Goal: Use online tool/utility: Utilize a website feature to perform a specific function

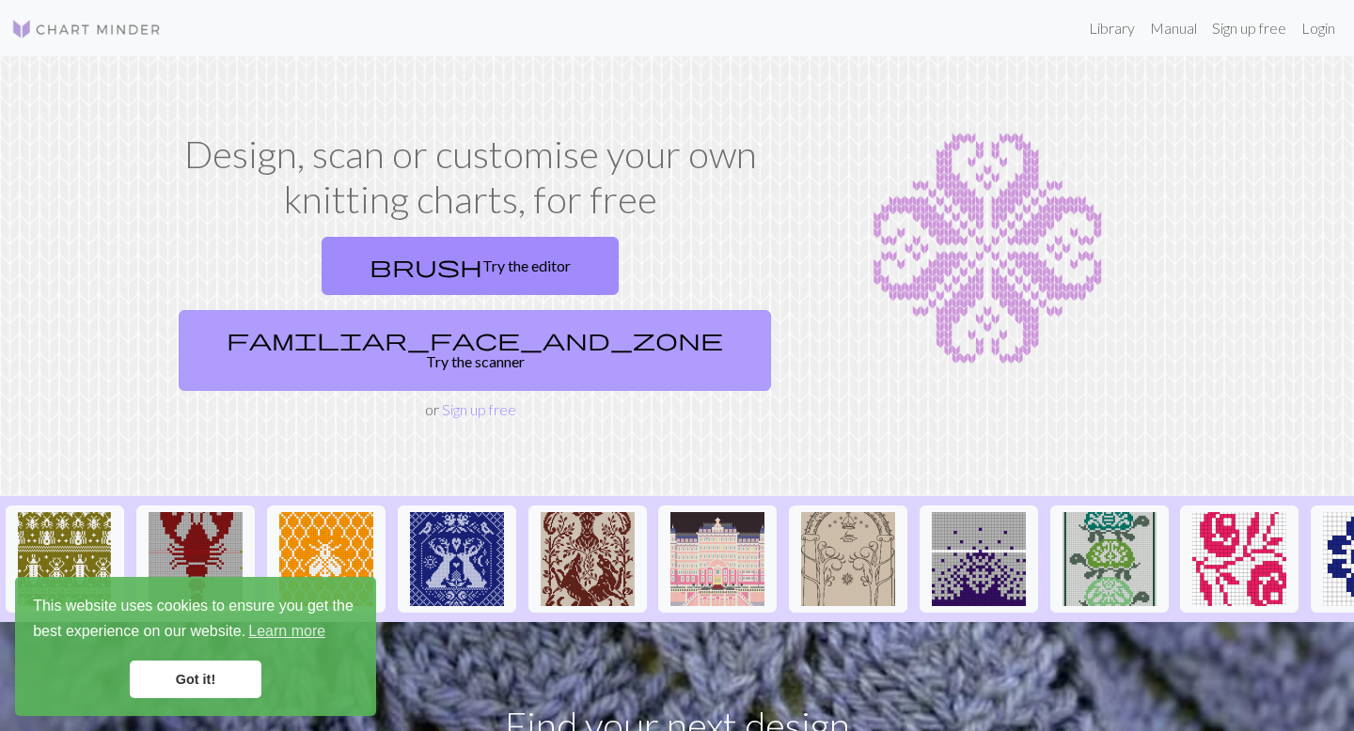
click at [660, 310] on link "familiar_face_and_zone Try the scanner" at bounding box center [475, 350] width 592 height 81
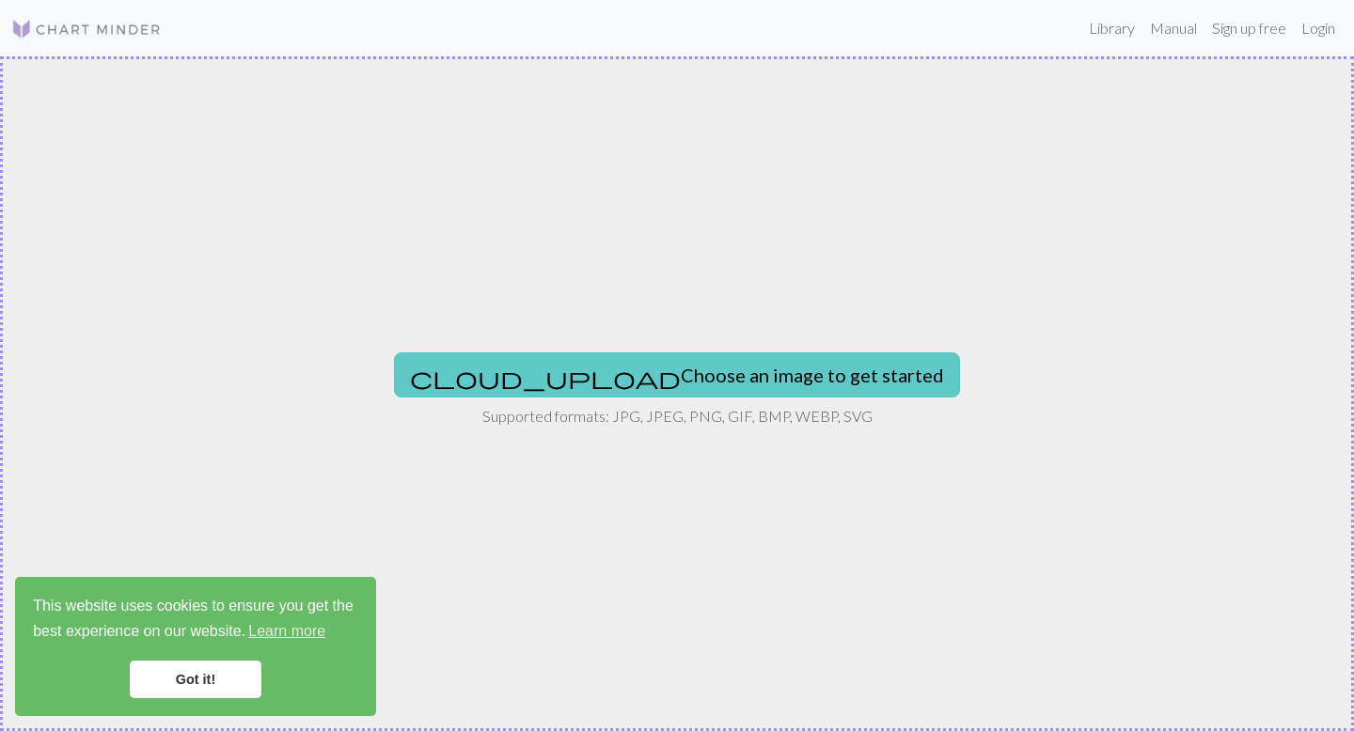
click at [669, 380] on button "cloud_upload Choose an image to get started" at bounding box center [677, 375] width 566 height 45
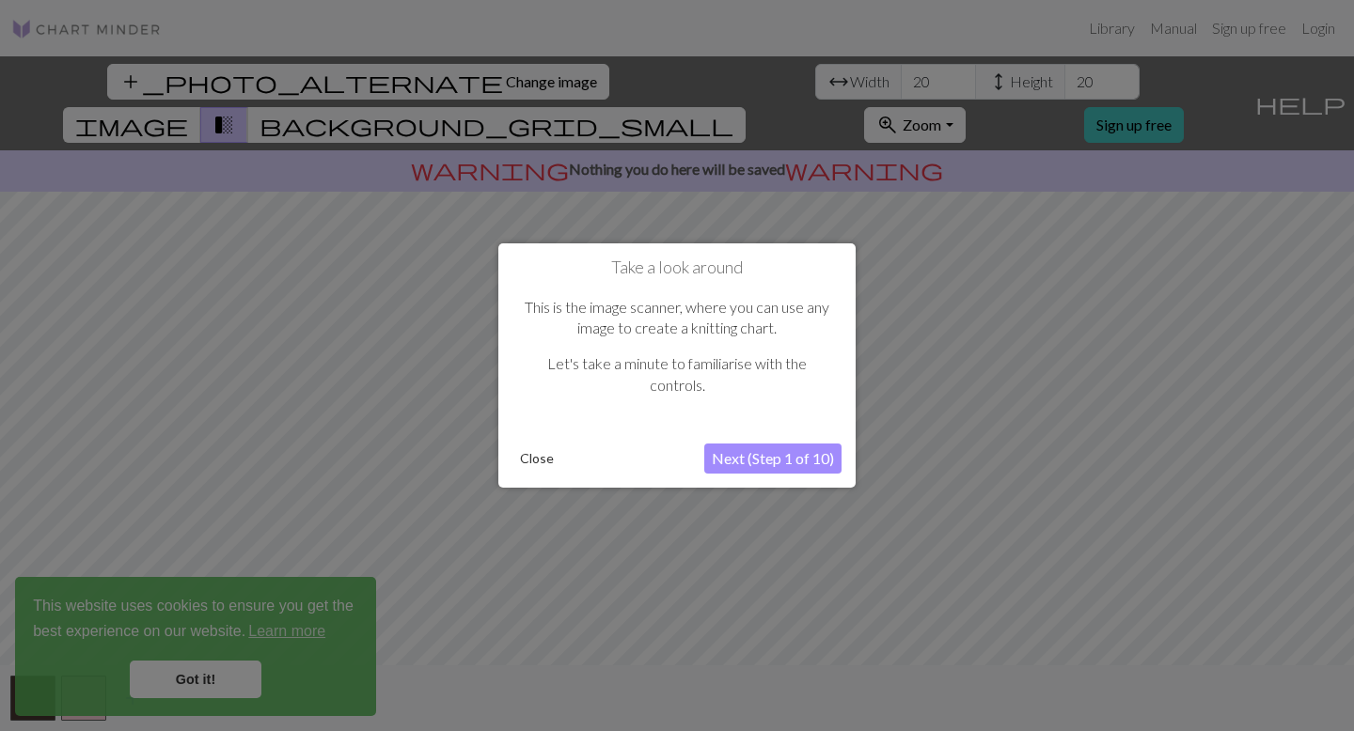
click at [787, 464] on button "Next (Step 1 of 10)" at bounding box center [772, 459] width 137 height 30
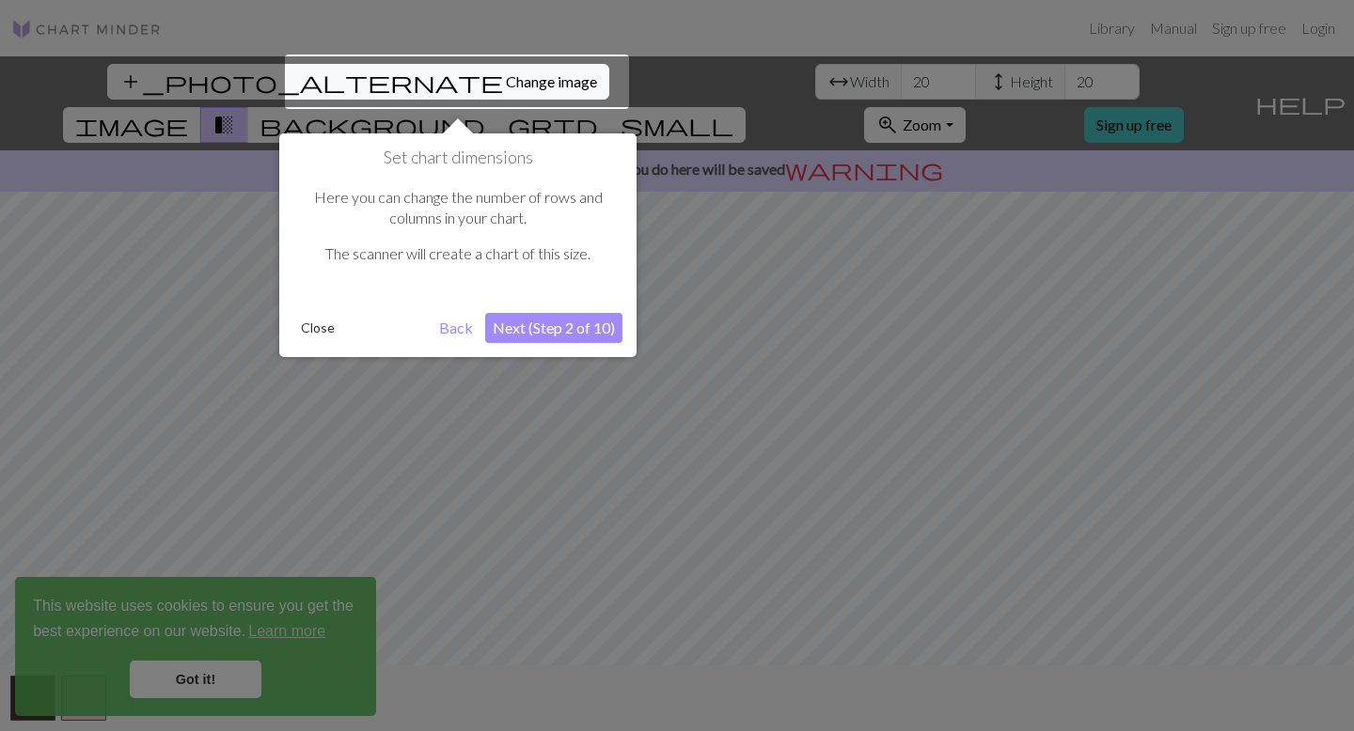
click at [554, 335] on button "Next (Step 2 of 10)" at bounding box center [553, 328] width 137 height 30
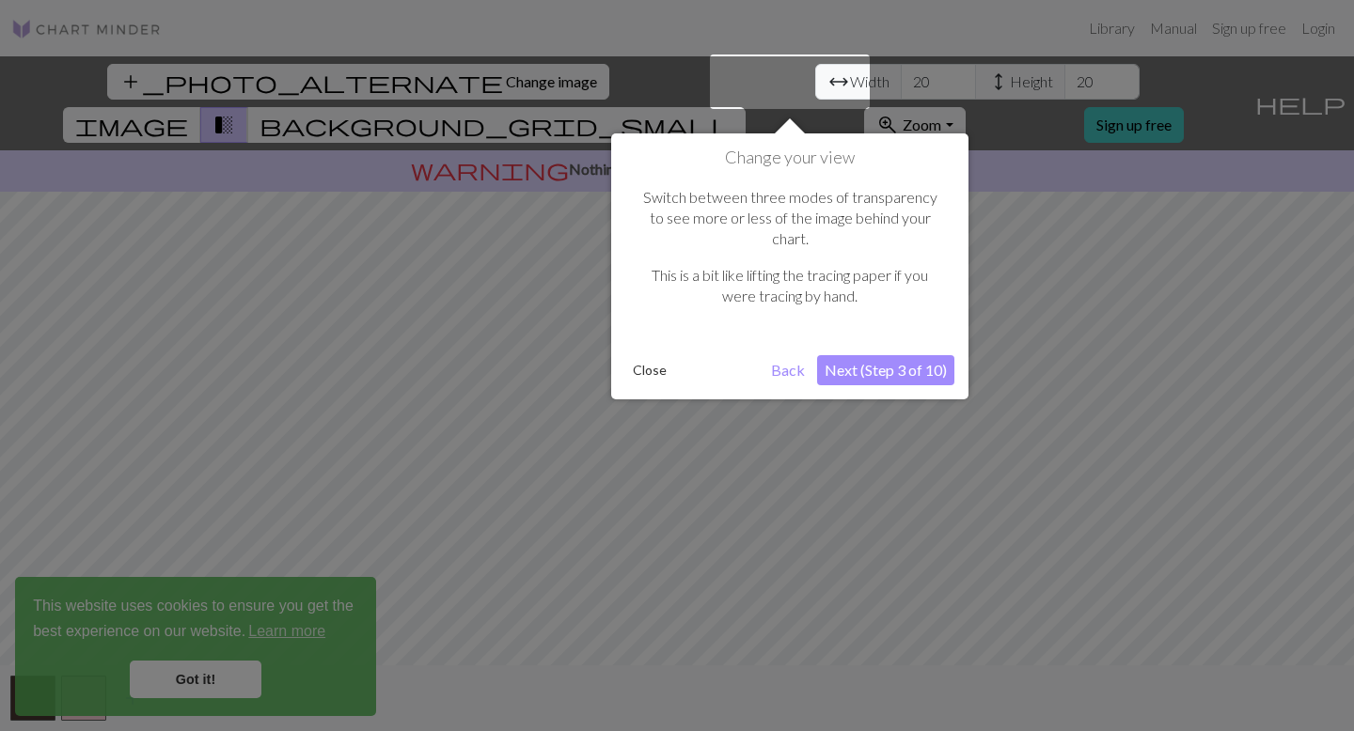
click at [903, 356] on button "Next (Step 3 of 10)" at bounding box center [885, 370] width 137 height 30
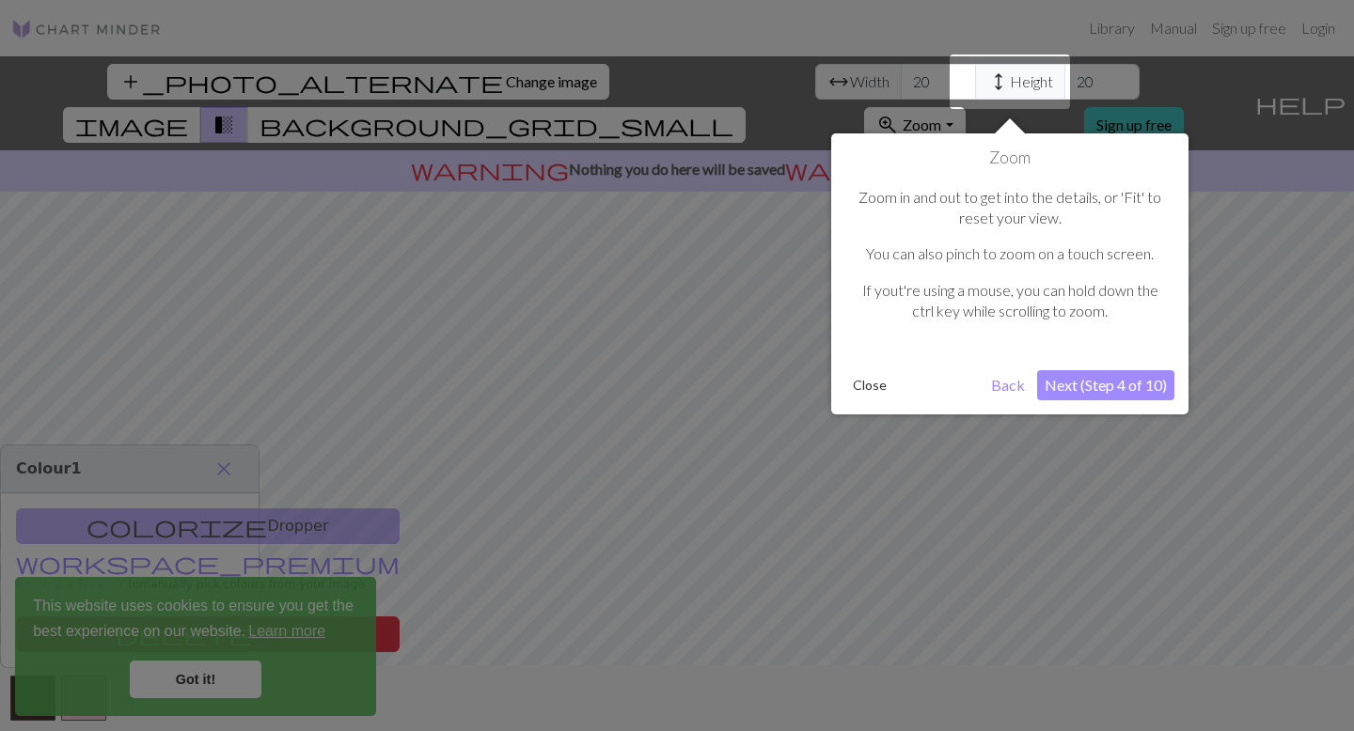
click at [1111, 391] on button "Next (Step 4 of 10)" at bounding box center [1105, 385] width 137 height 30
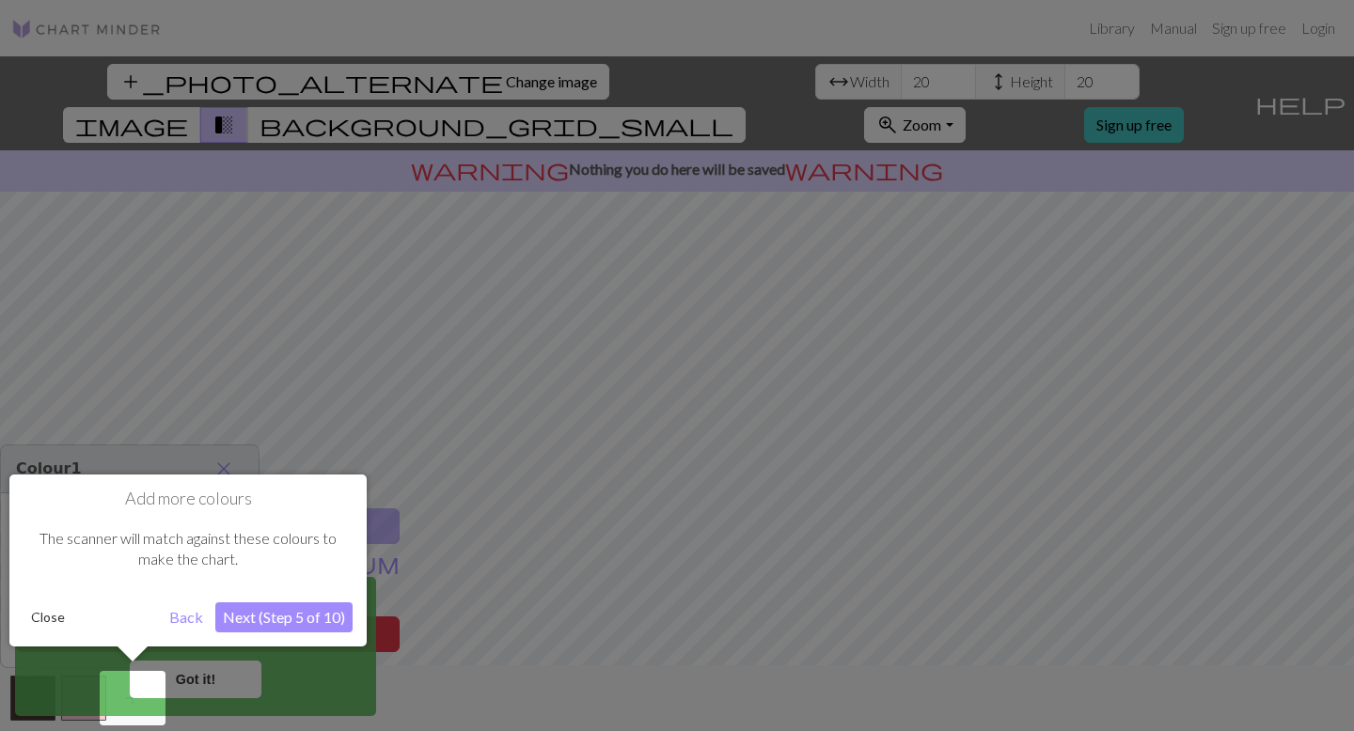
click at [294, 611] on button "Next (Step 5 of 10)" at bounding box center [283, 618] width 137 height 30
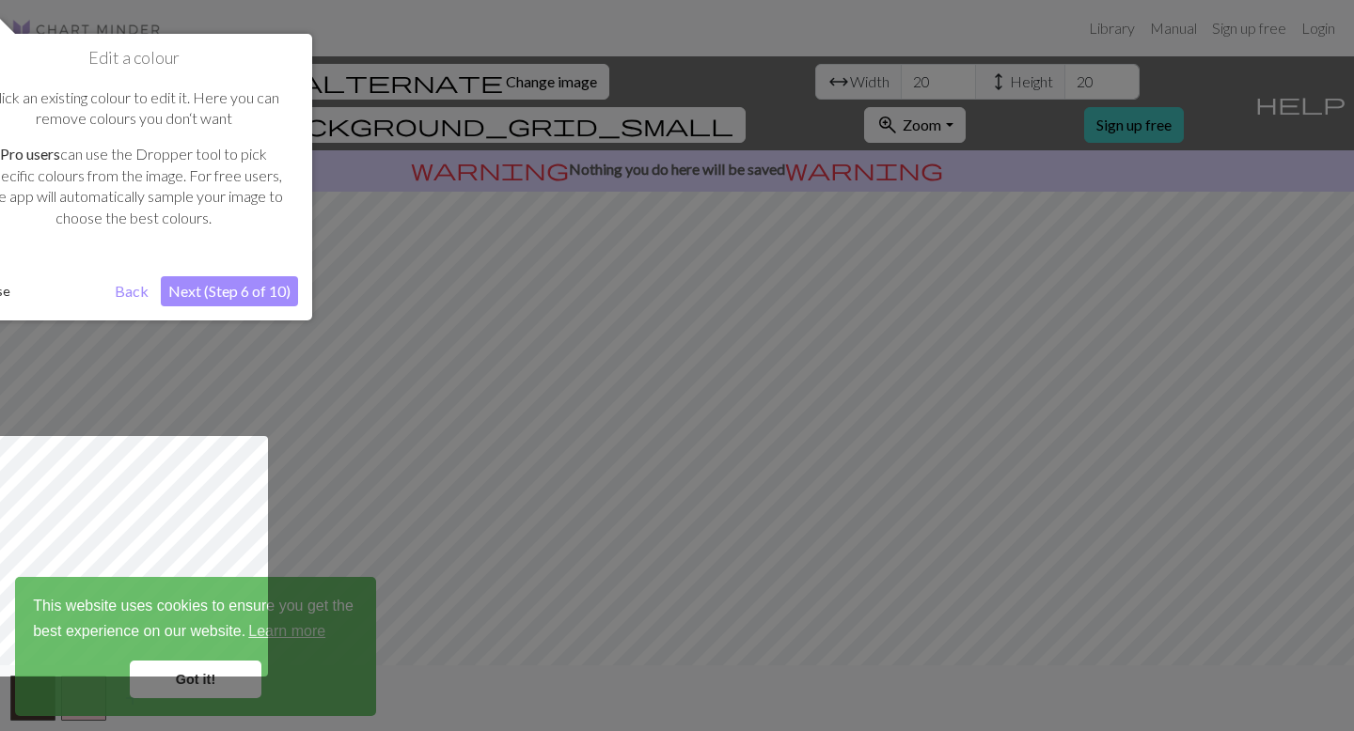
click at [250, 300] on button "Next (Step 6 of 10)" at bounding box center [229, 291] width 137 height 30
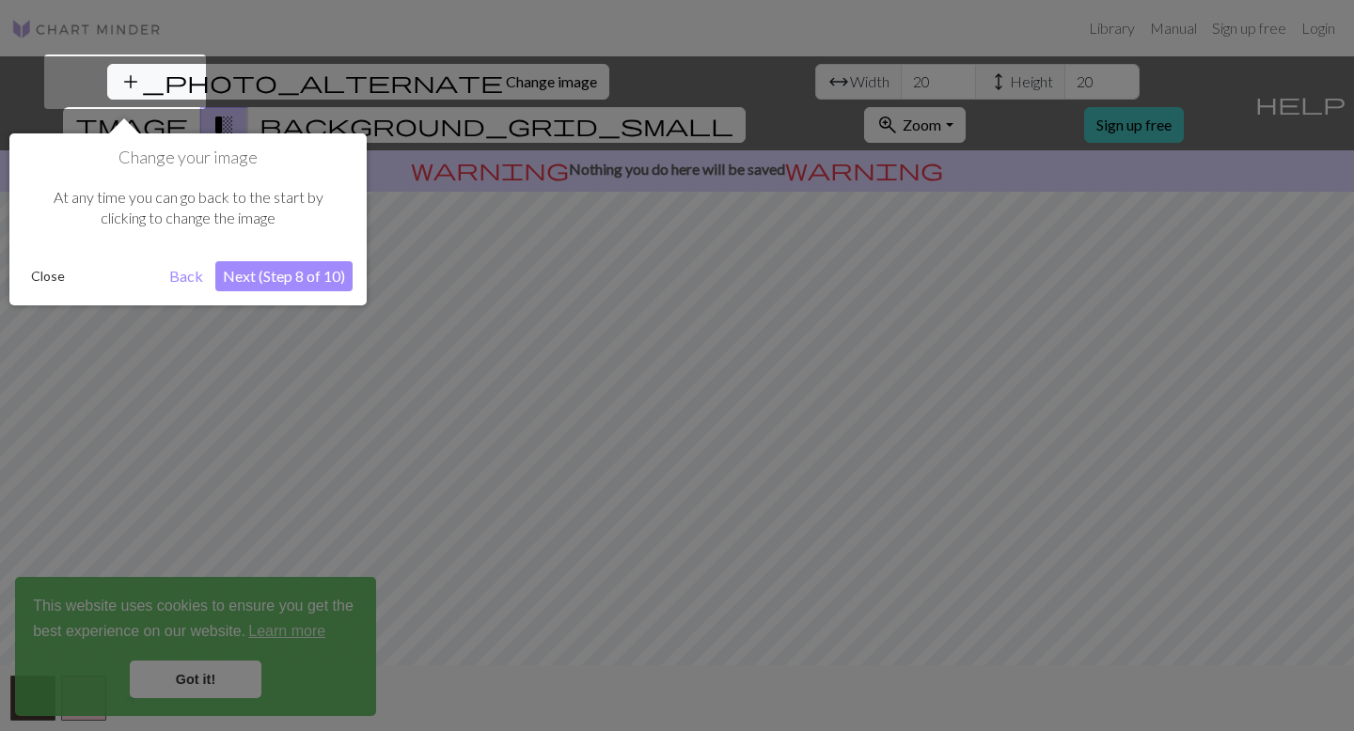
click at [311, 275] on button "Next (Step 8 of 10)" at bounding box center [283, 276] width 137 height 30
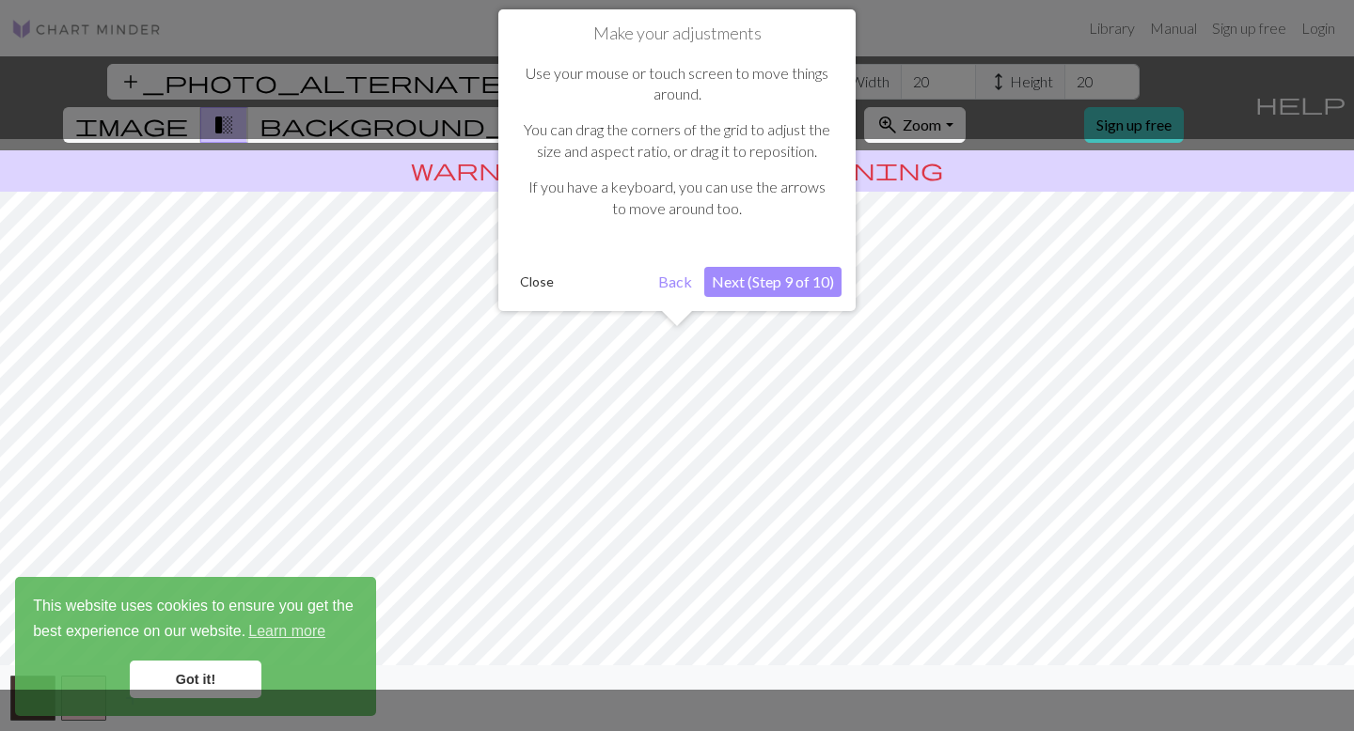
click at [785, 282] on button "Next (Step 9 of 10)" at bounding box center [772, 282] width 137 height 30
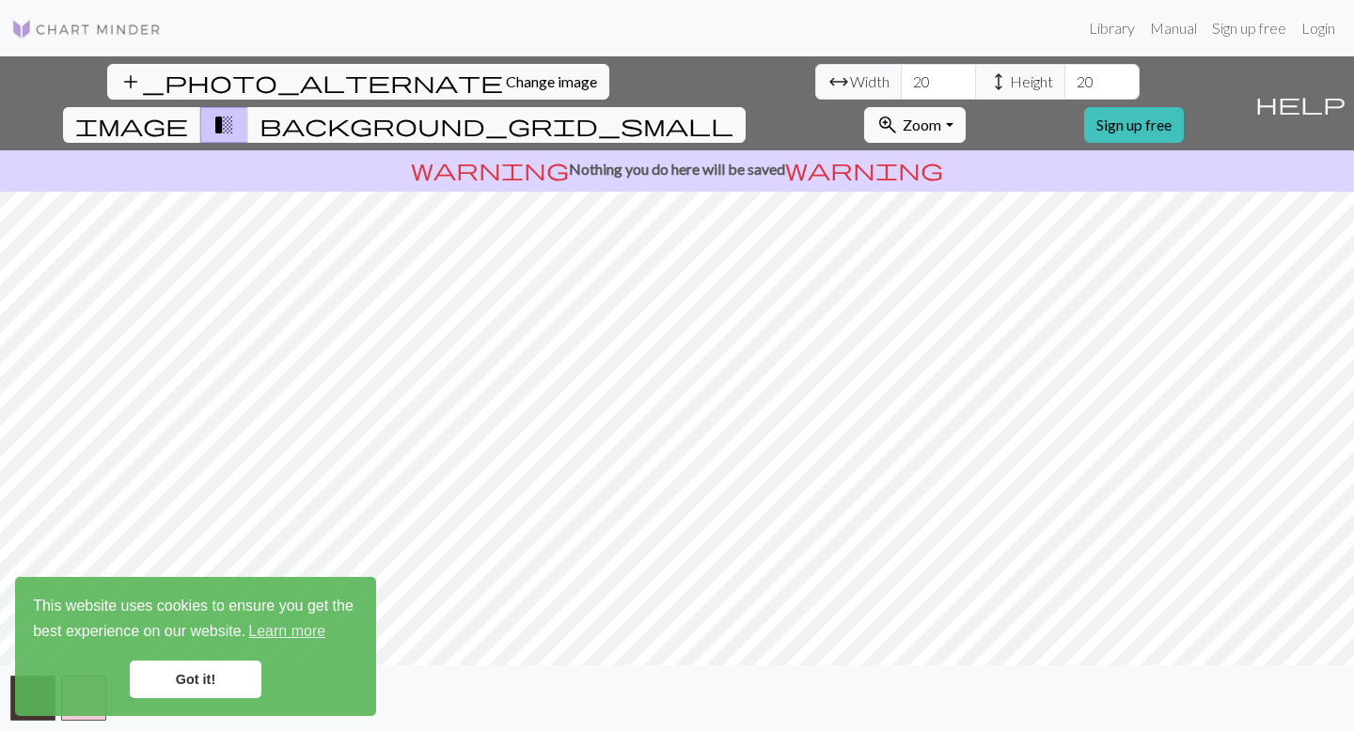
click at [182, 681] on link "Got it!" at bounding box center [196, 680] width 132 height 38
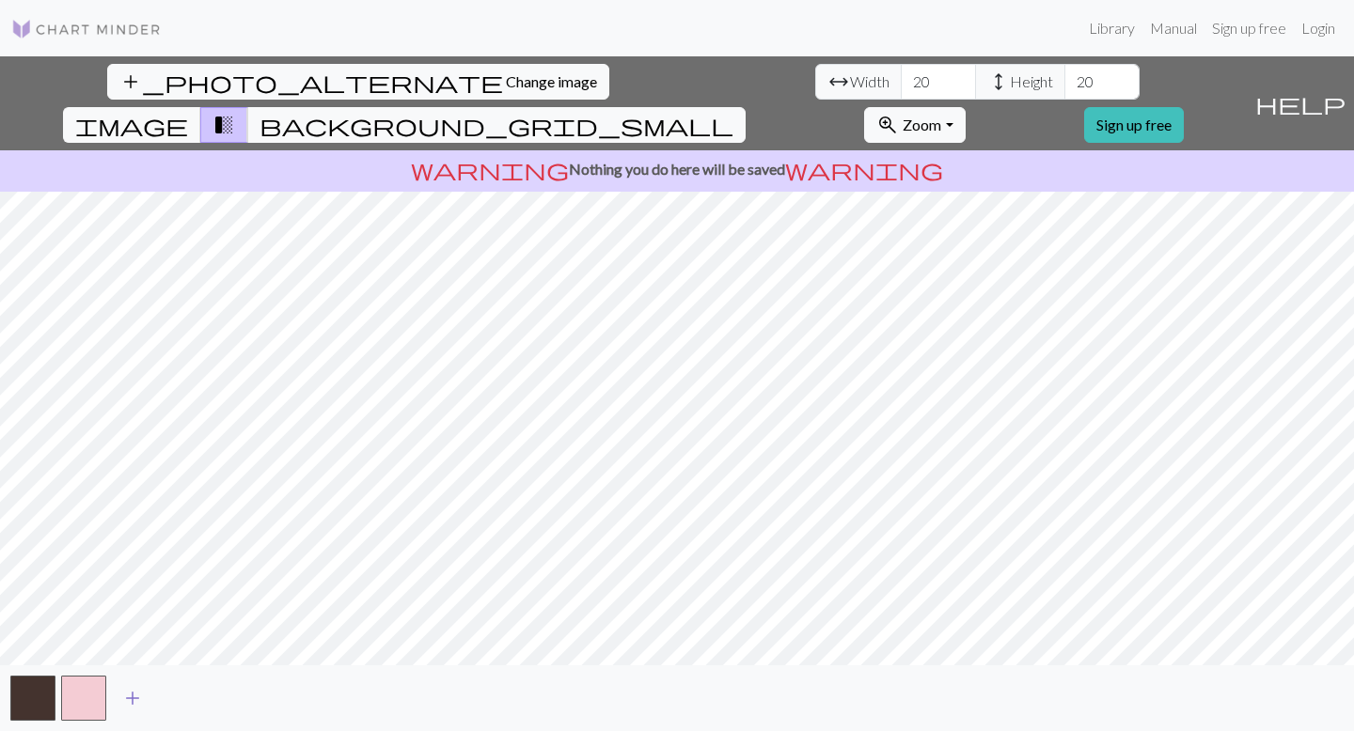
click at [131, 697] on span "add" at bounding box center [132, 698] width 23 height 26
click at [185, 701] on span "add" at bounding box center [183, 698] width 23 height 26
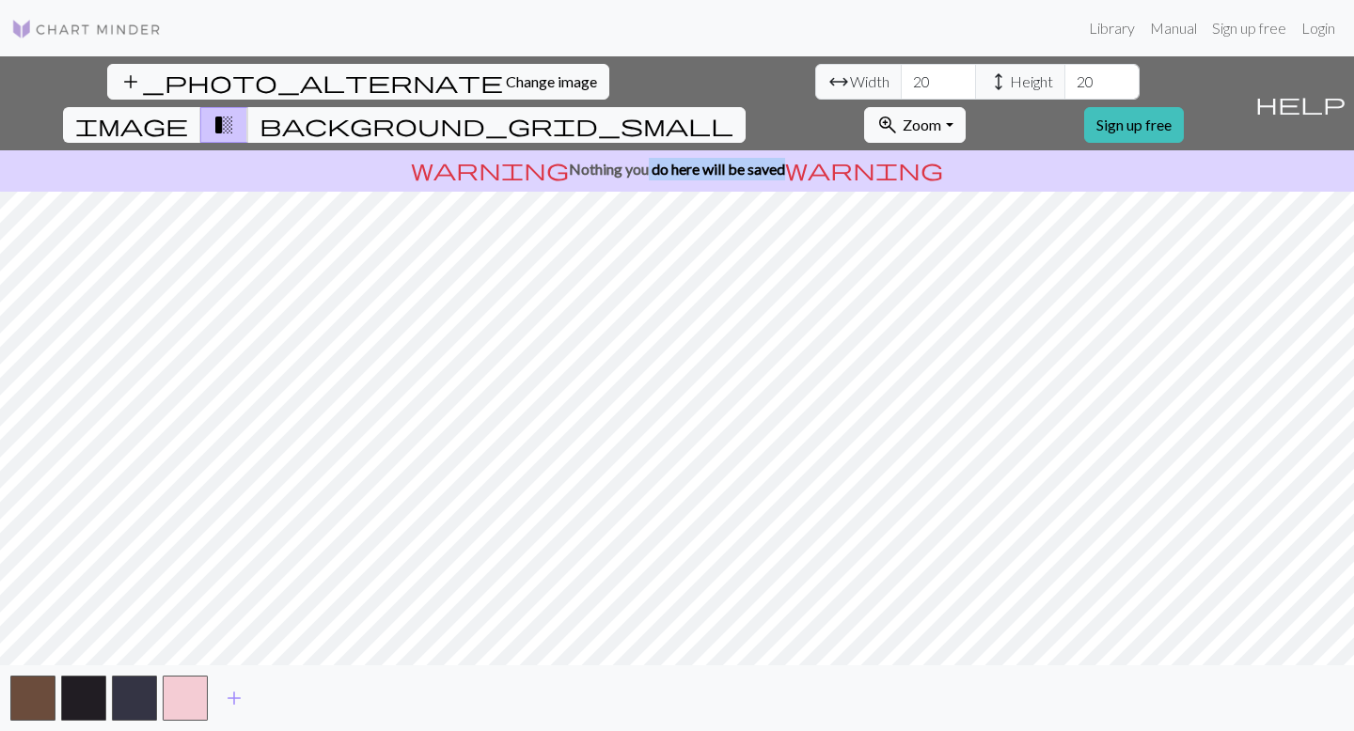
drag, startPoint x: 637, startPoint y: 126, endPoint x: 784, endPoint y: 119, distance: 147.8
click at [784, 158] on p "warning Nothing you do here will be saved warning" at bounding box center [677, 169] width 1339 height 23
click at [901, 79] on input "21" at bounding box center [938, 82] width 75 height 36
click at [901, 79] on input "22" at bounding box center [938, 82] width 75 height 36
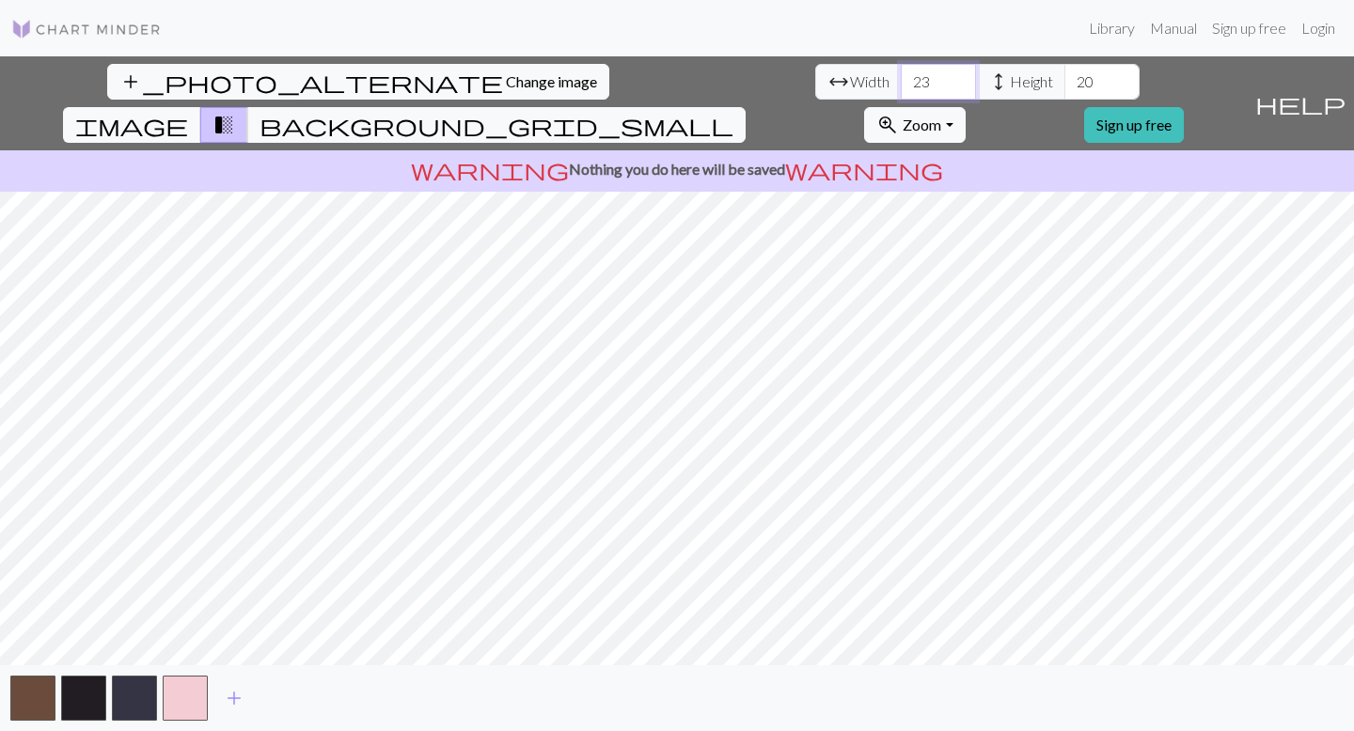
click at [901, 79] on input "23" at bounding box center [938, 82] width 75 height 36
click at [901, 79] on input "24" at bounding box center [938, 82] width 75 height 36
click at [901, 79] on input "25" at bounding box center [938, 82] width 75 height 36
click at [901, 79] on input "26" at bounding box center [938, 82] width 75 height 36
click at [901, 79] on input "27" at bounding box center [938, 82] width 75 height 36
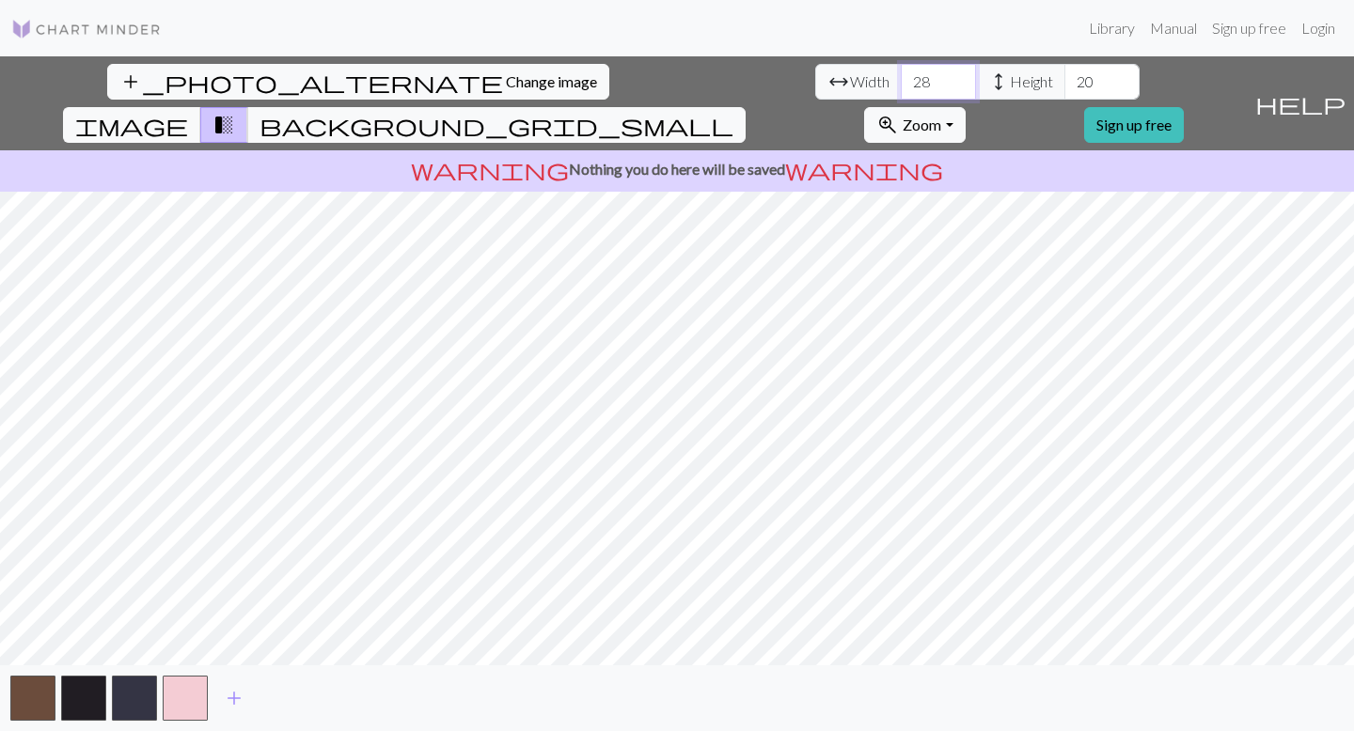
click at [901, 79] on input "28" at bounding box center [938, 82] width 75 height 36
click at [901, 79] on input "29" at bounding box center [938, 82] width 75 height 36
type input "30"
click at [901, 79] on input "30" at bounding box center [938, 82] width 75 height 36
click at [1064, 78] on input "21" at bounding box center [1101, 82] width 75 height 36
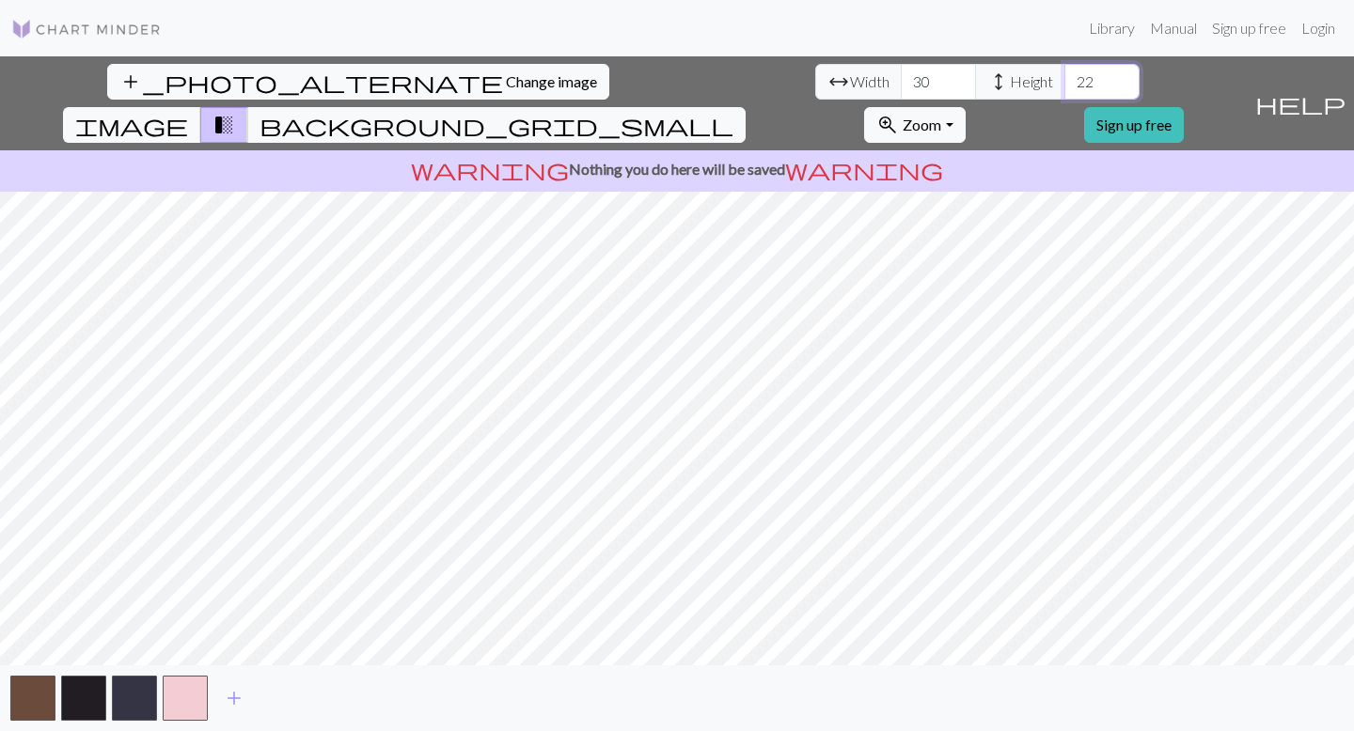
click at [1064, 78] on input "22" at bounding box center [1101, 82] width 75 height 36
click at [1064, 78] on input "23" at bounding box center [1101, 82] width 75 height 36
click at [1064, 78] on input "24" at bounding box center [1101, 82] width 75 height 36
click at [1064, 78] on input "25" at bounding box center [1101, 82] width 75 height 36
click at [1064, 78] on input "26" at bounding box center [1101, 82] width 75 height 36
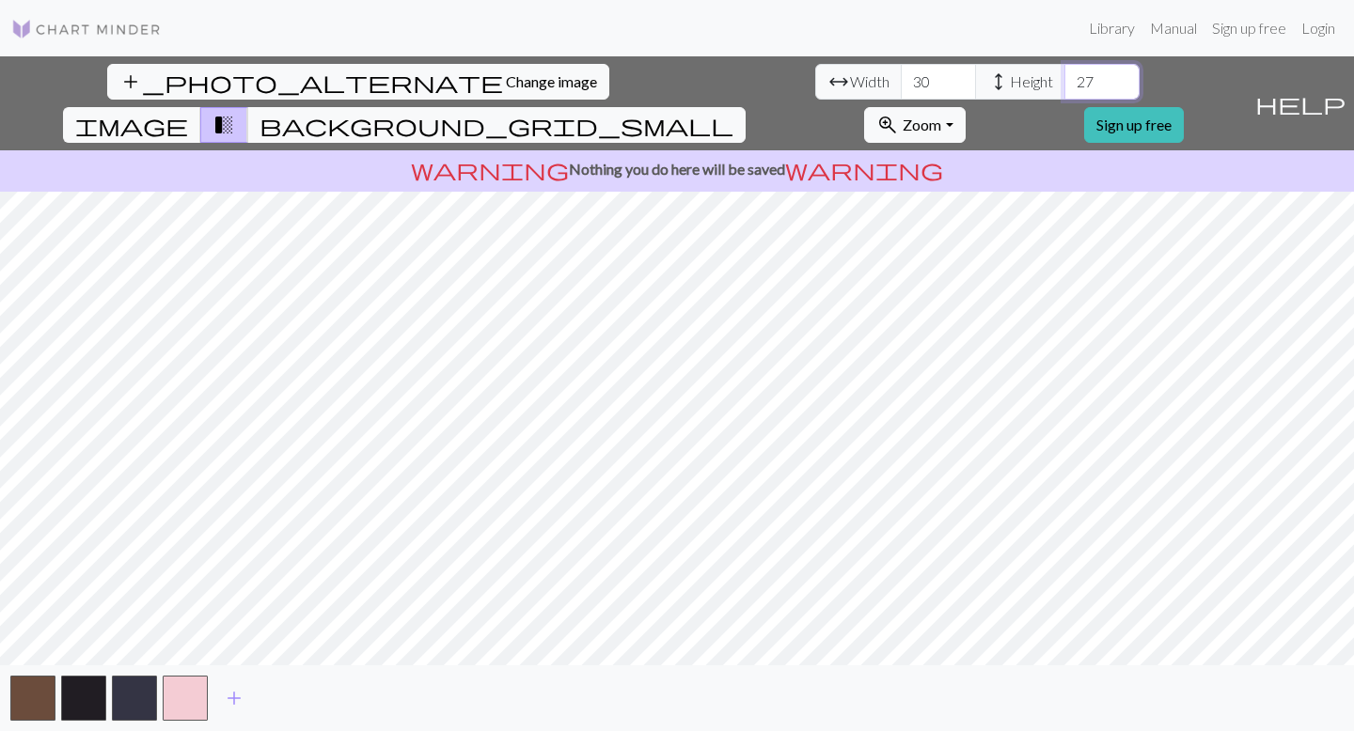
click at [1064, 78] on input "27" at bounding box center [1101, 82] width 75 height 36
click at [1064, 78] on input "28" at bounding box center [1101, 82] width 75 height 36
click at [1064, 78] on input "29" at bounding box center [1101, 82] width 75 height 36
type input "30"
click at [1064, 78] on input "30" at bounding box center [1101, 82] width 75 height 36
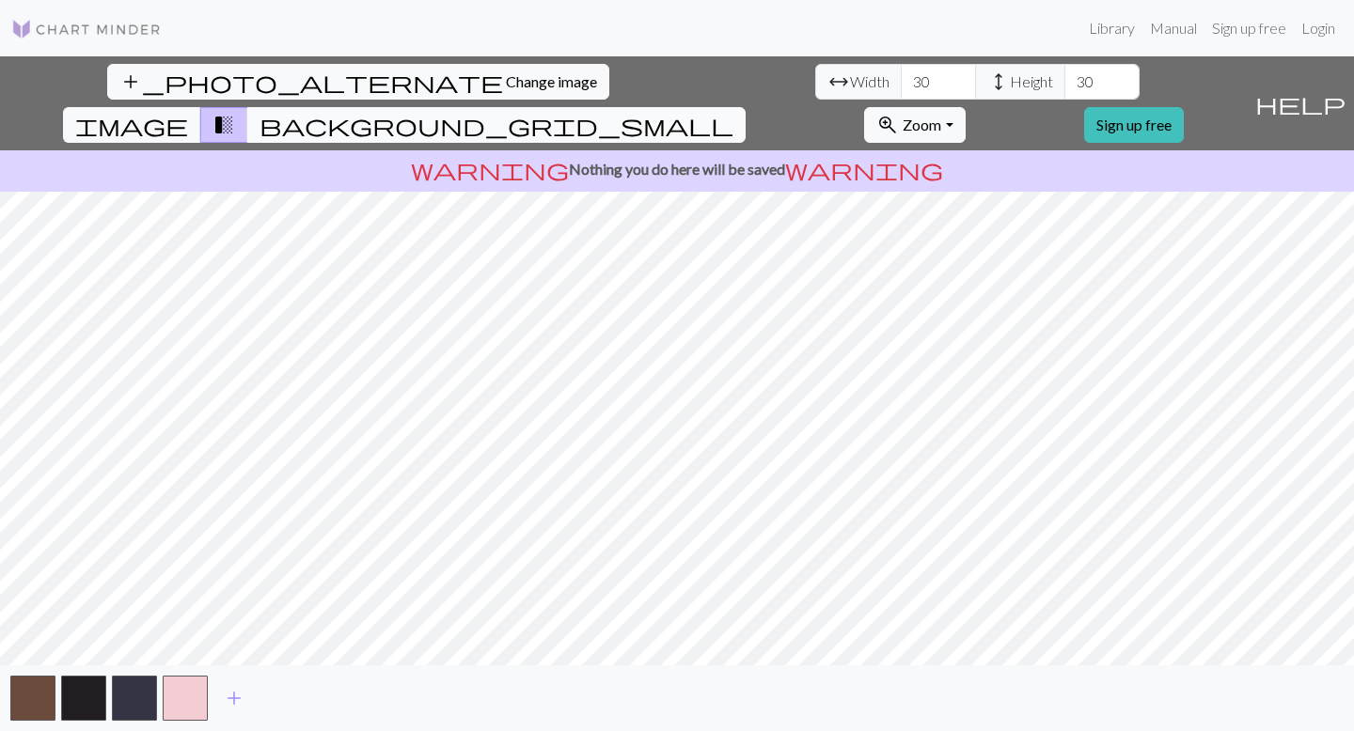
click at [733, 112] on span "background_grid_small" at bounding box center [497, 125] width 474 height 26
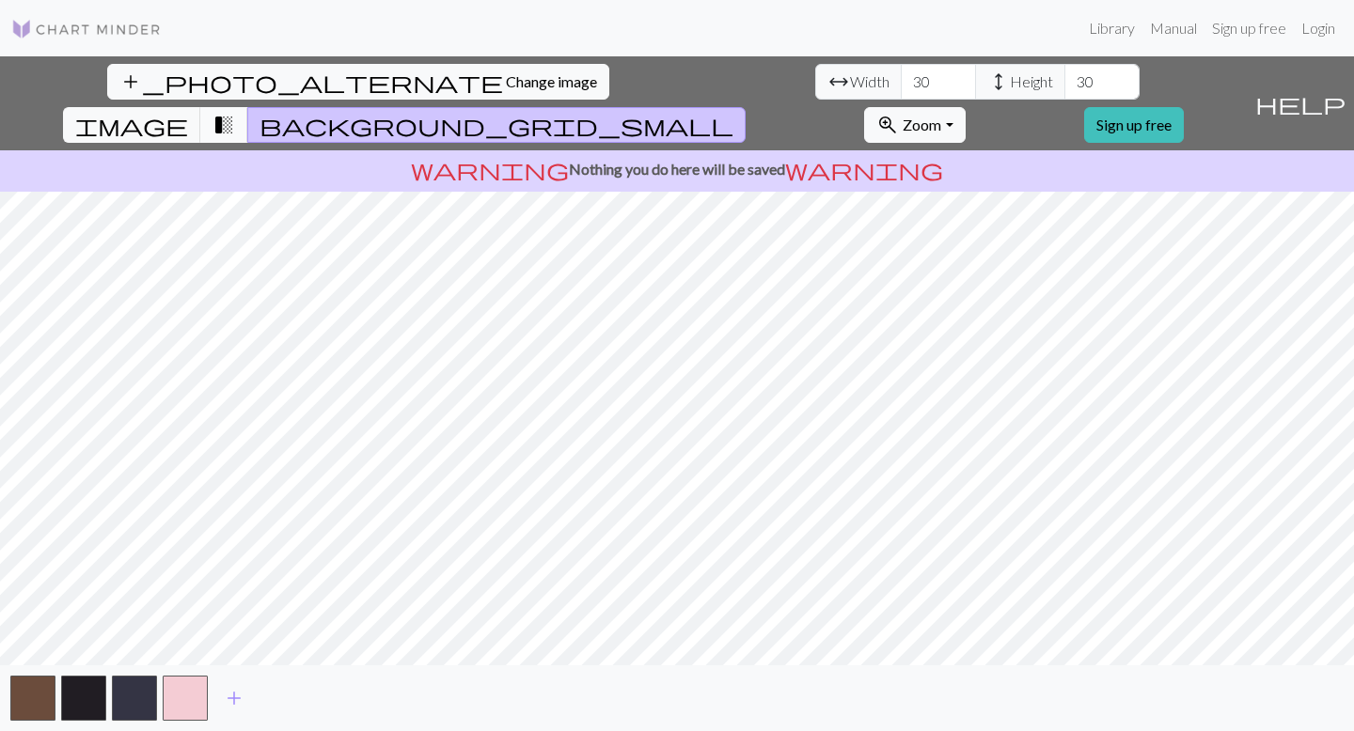
click at [235, 112] on span "transition_fade" at bounding box center [223, 125] width 23 height 26
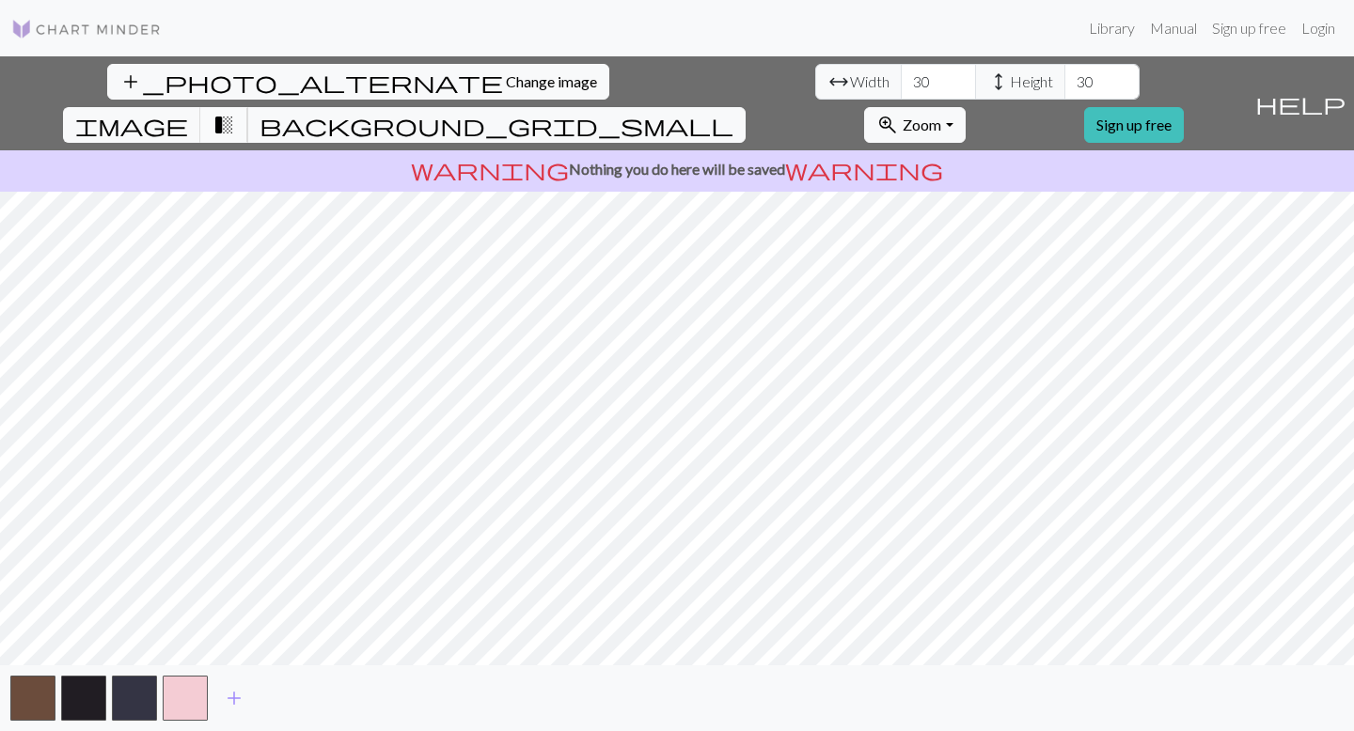
click at [248, 107] on button "transition_fade" at bounding box center [224, 125] width 48 height 36
click at [188, 112] on span "image" at bounding box center [131, 125] width 113 height 26
click at [231, 695] on span "add" at bounding box center [234, 698] width 23 height 26
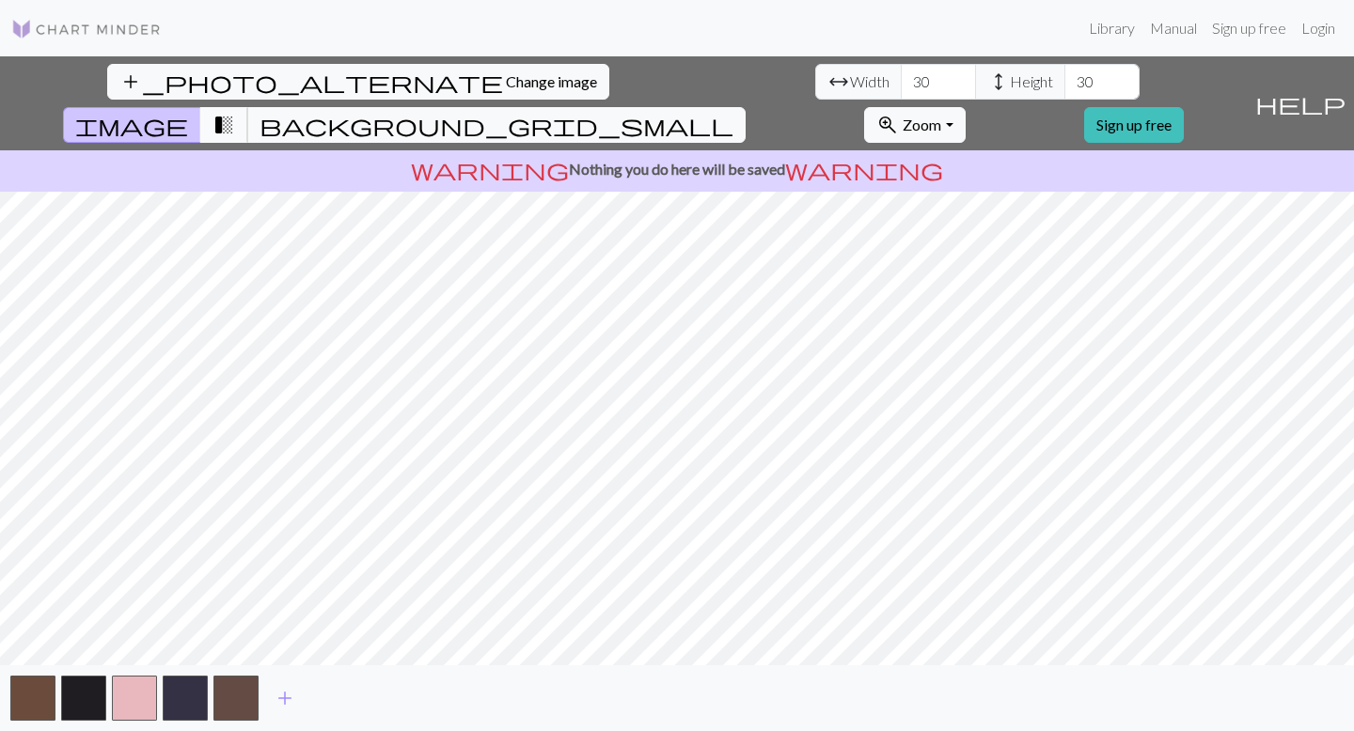
click at [235, 112] on span "transition_fade" at bounding box center [223, 125] width 23 height 26
click at [733, 112] on span "background_grid_small" at bounding box center [497, 125] width 474 height 26
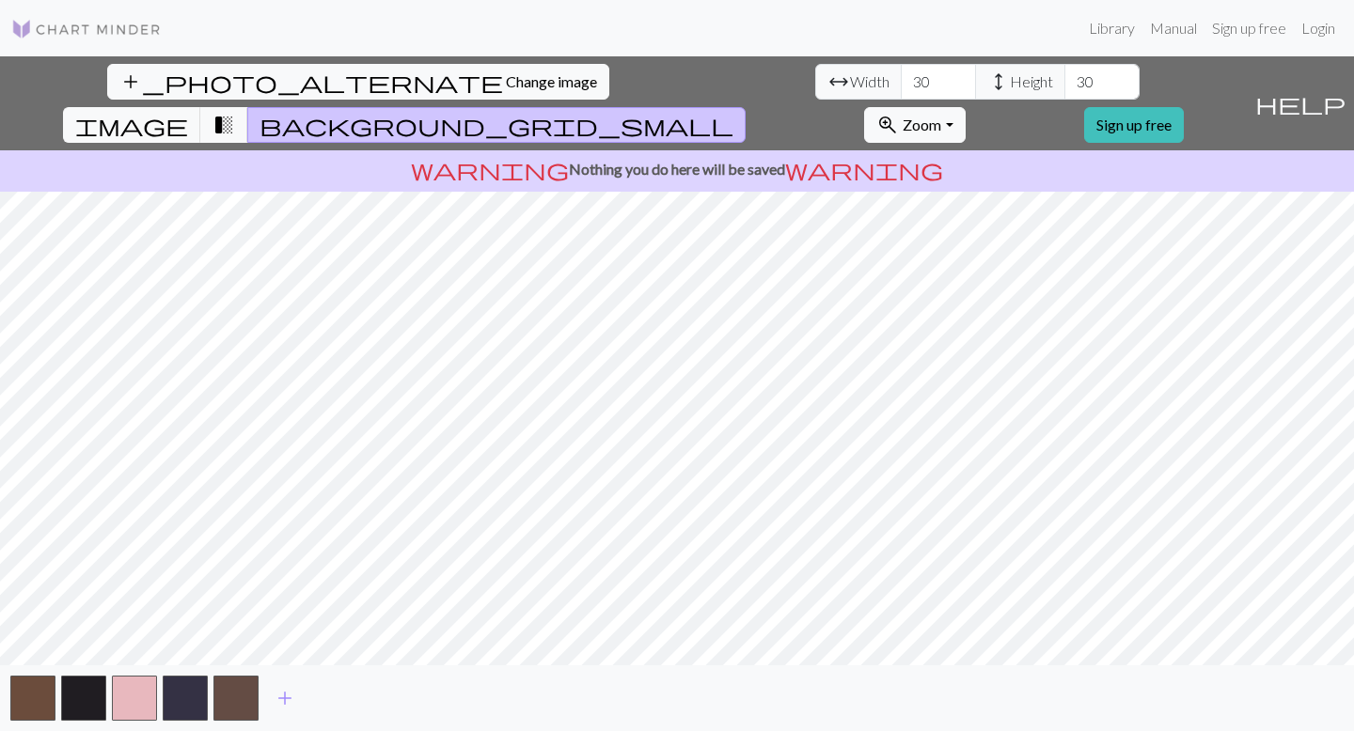
click at [746, 107] on button "background_grid_small" at bounding box center [496, 125] width 498 height 36
click at [235, 112] on span "transition_fade" at bounding box center [223, 125] width 23 height 26
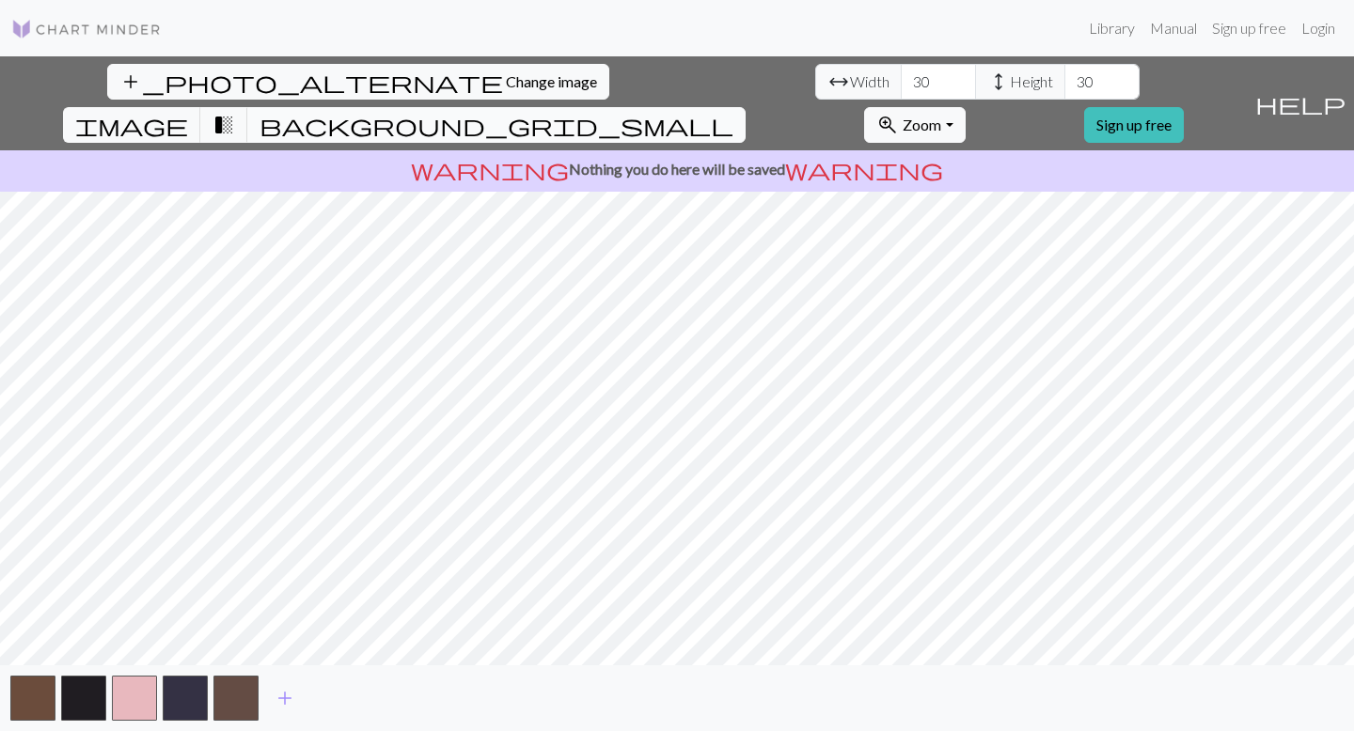
click at [746, 107] on button "background_grid_small" at bounding box center [496, 125] width 498 height 36
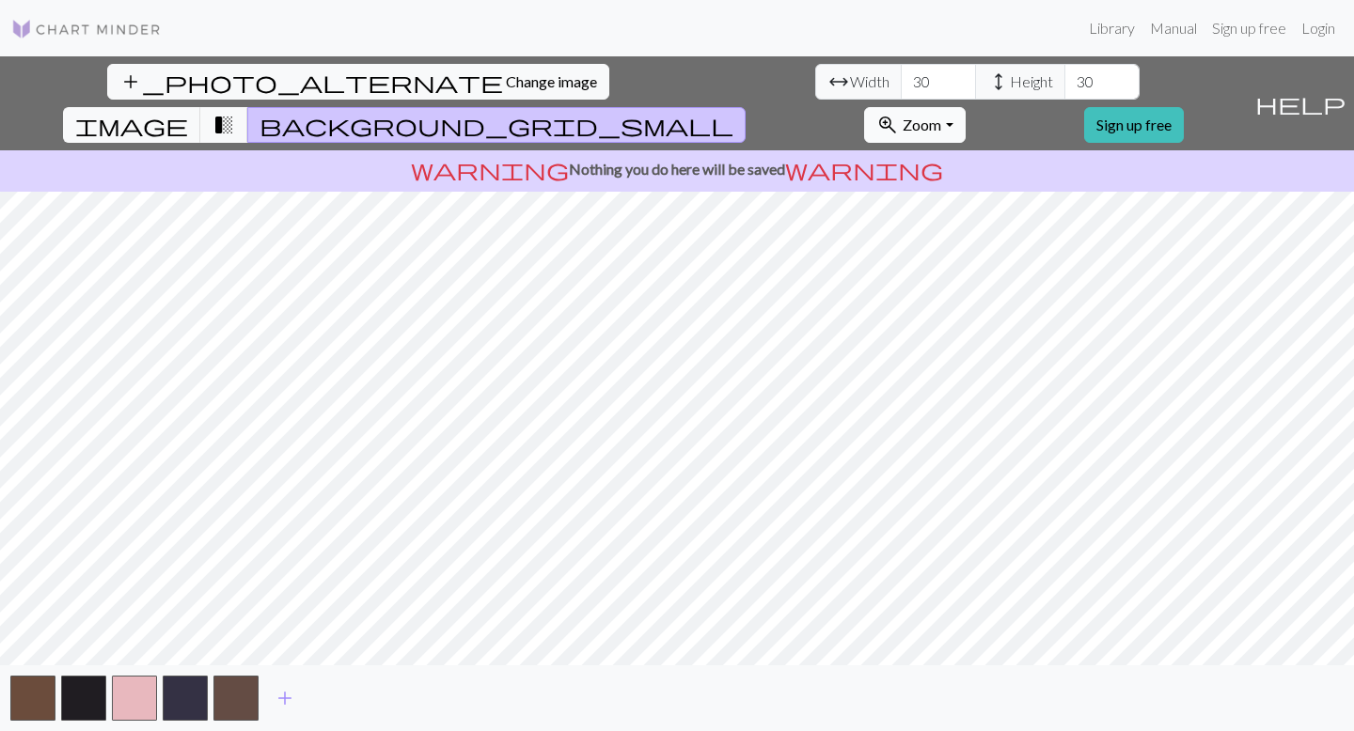
click at [965, 107] on button "zoom_in Zoom Zoom" at bounding box center [914, 125] width 101 height 36
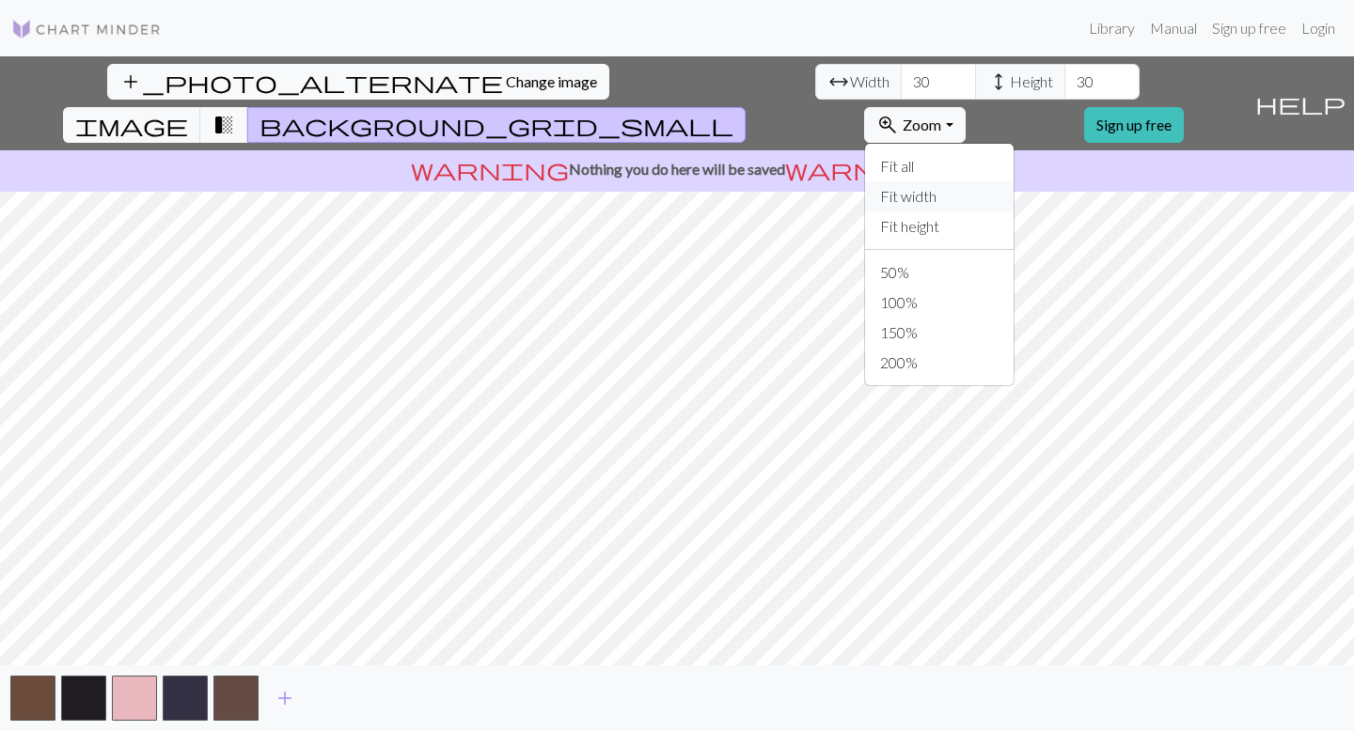
click at [1014, 181] on button "Fit width" at bounding box center [939, 196] width 149 height 30
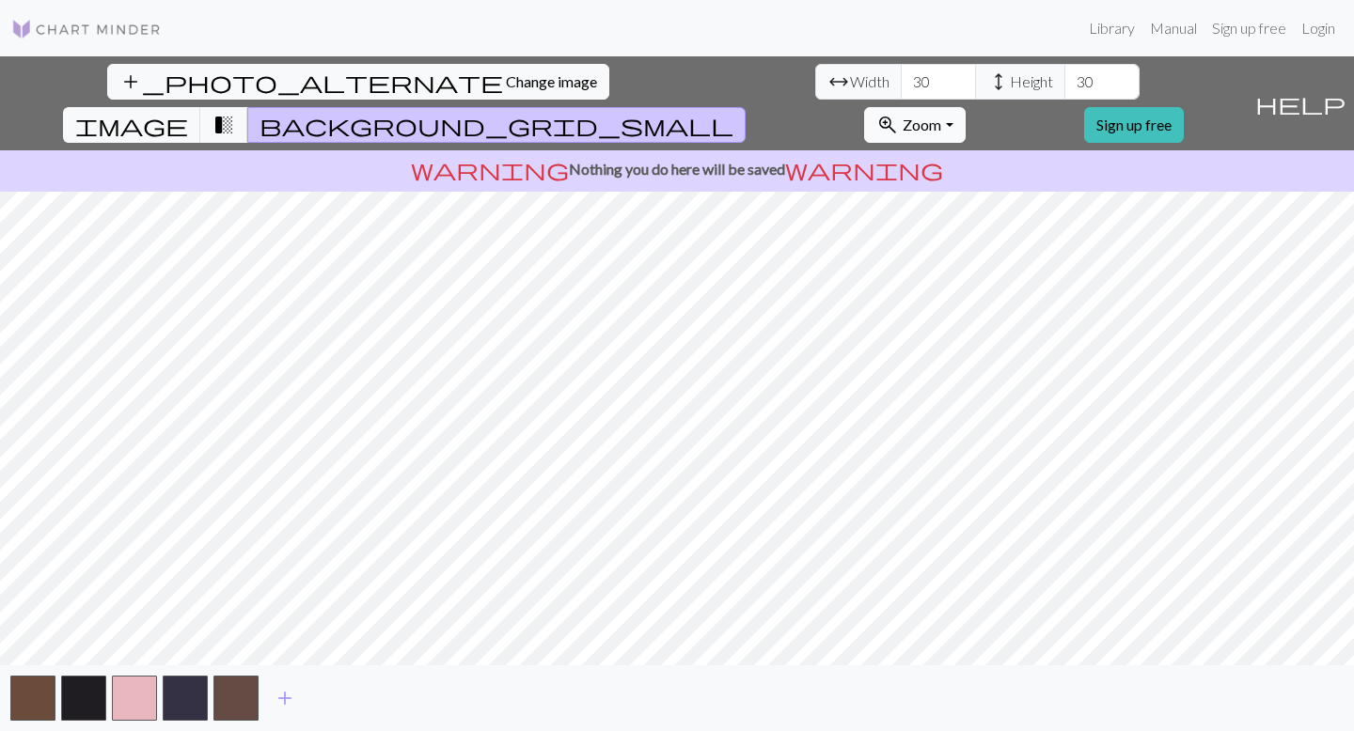
click at [965, 107] on button "zoom_in Zoom Zoom" at bounding box center [914, 125] width 101 height 36
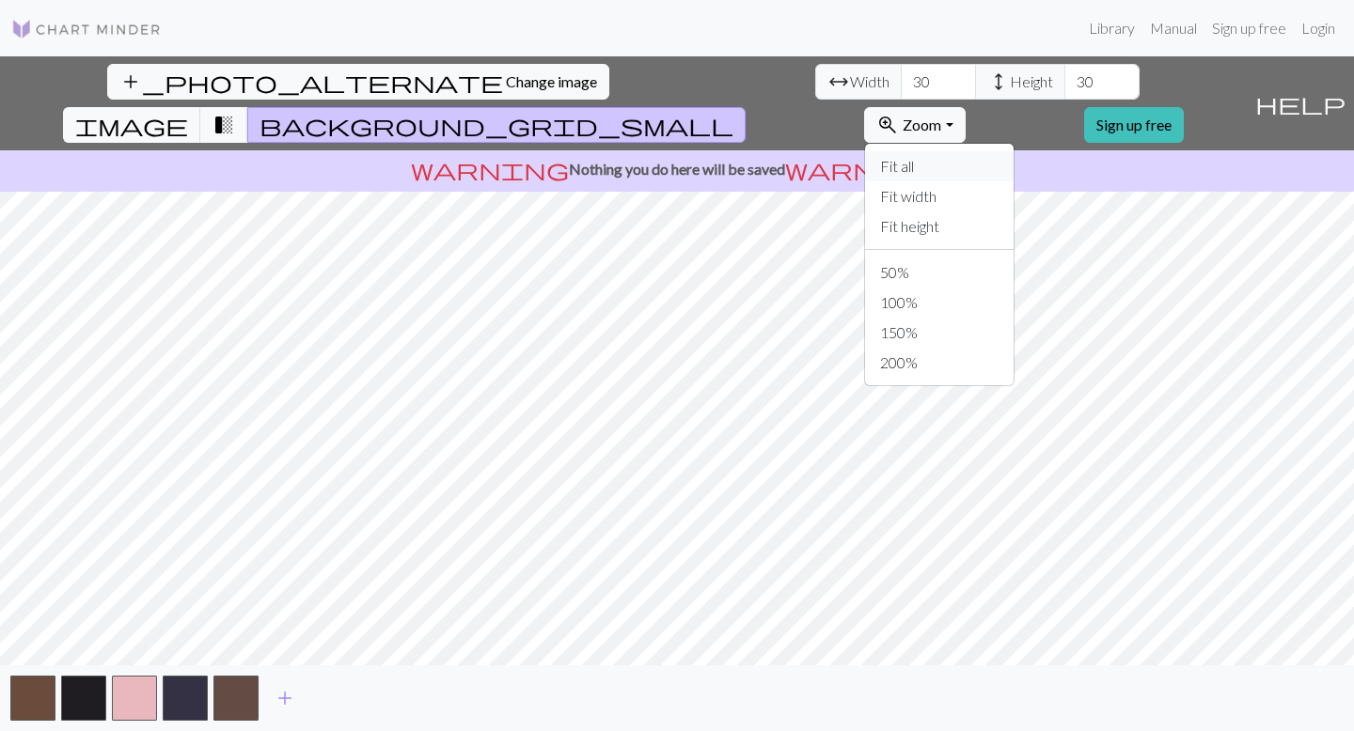
click at [1014, 151] on button "Fit all" at bounding box center [939, 166] width 149 height 30
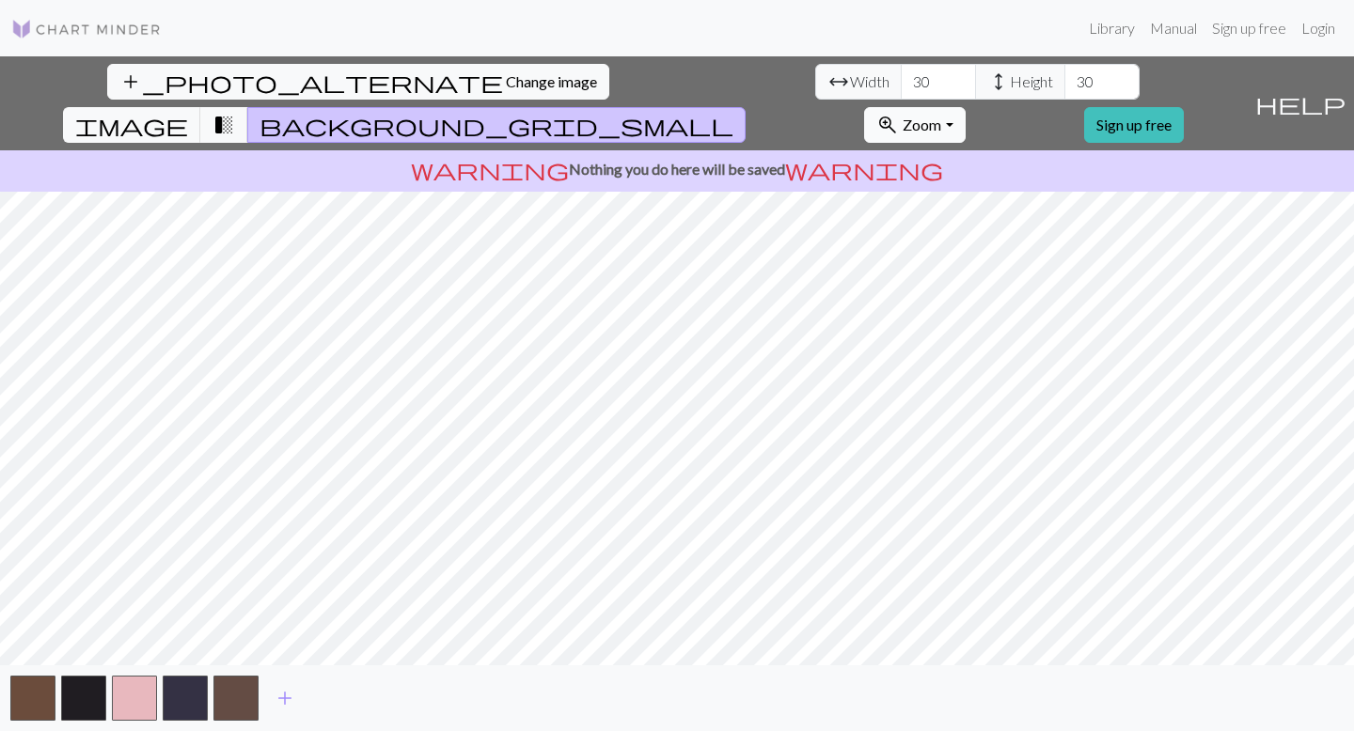
click at [965, 107] on button "zoom_in Zoom Zoom" at bounding box center [914, 125] width 101 height 36
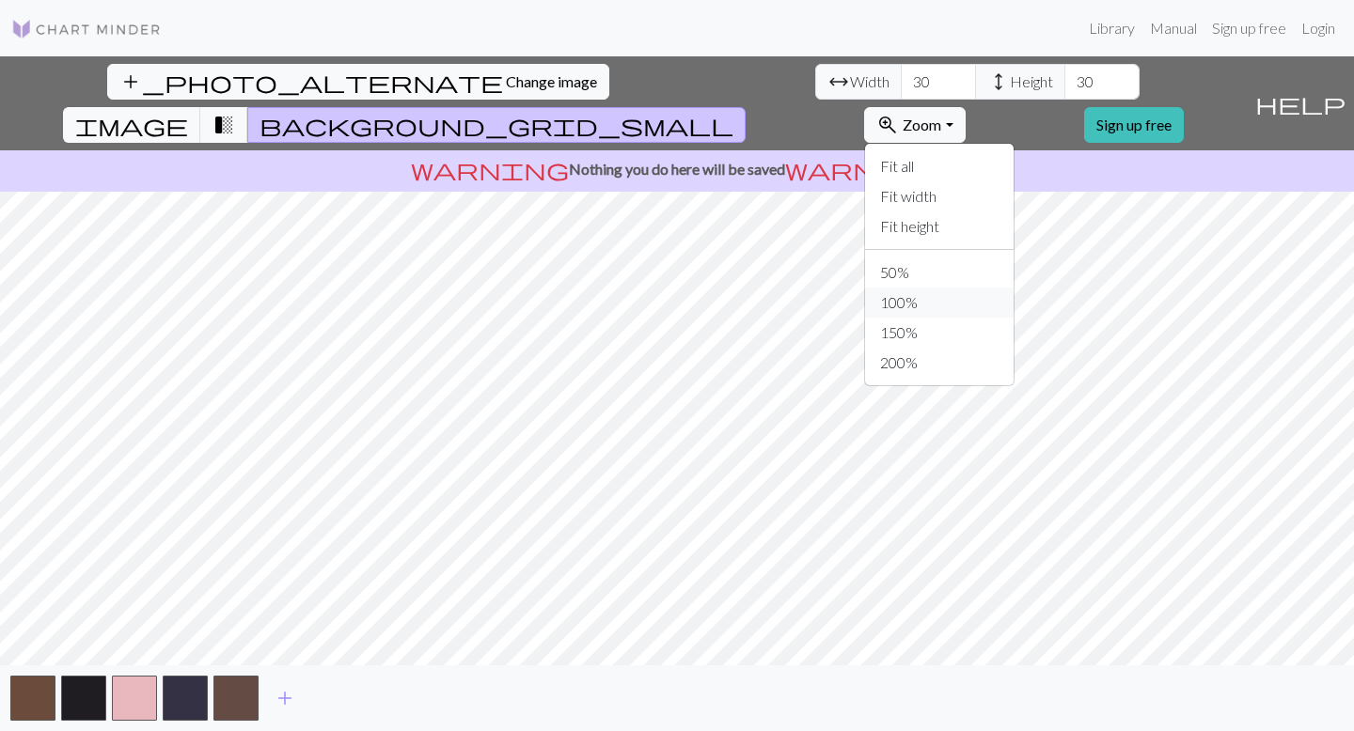
click at [1010, 288] on button "100%" at bounding box center [939, 303] width 149 height 30
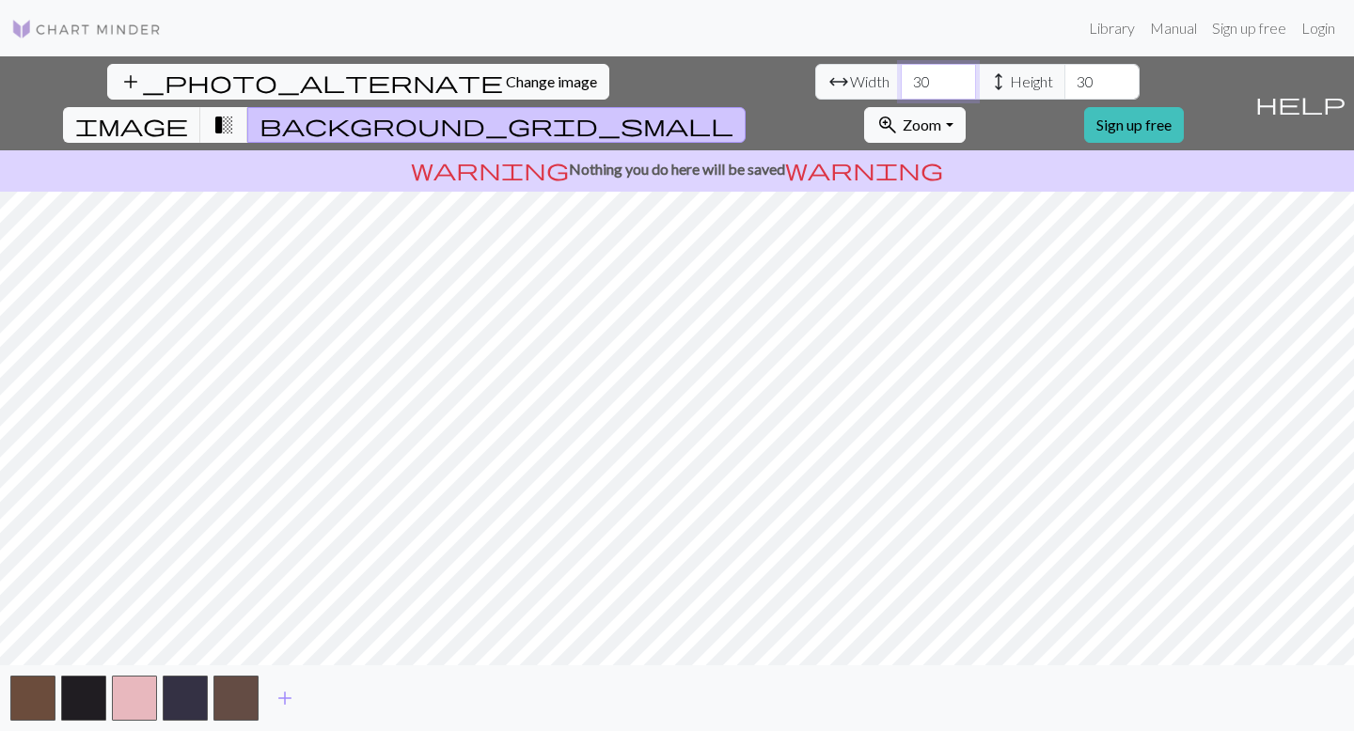
drag, startPoint x: 416, startPoint y: 79, endPoint x: 381, endPoint y: 84, distance: 35.1
click at [901, 84] on input "30" at bounding box center [938, 82] width 75 height 36
type input "100"
click at [1064, 82] on input "30" at bounding box center [1101, 82] width 75 height 36
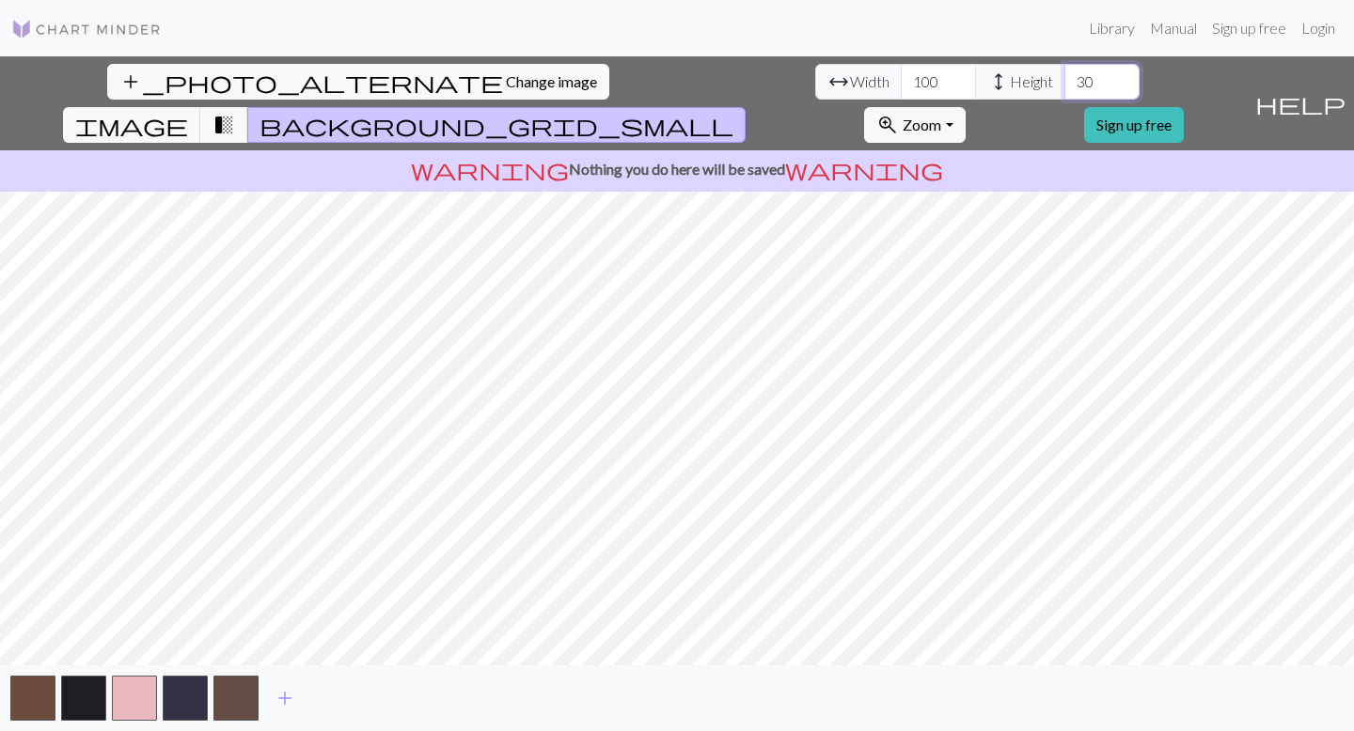
drag, startPoint x: 576, startPoint y: 82, endPoint x: 540, endPoint y: 79, distance: 36.8
click at [815, 80] on div "arrow_range Width 100 height Height 30" at bounding box center [977, 82] width 324 height 36
type input "100"
click at [235, 112] on span "transition_fade" at bounding box center [223, 125] width 23 height 26
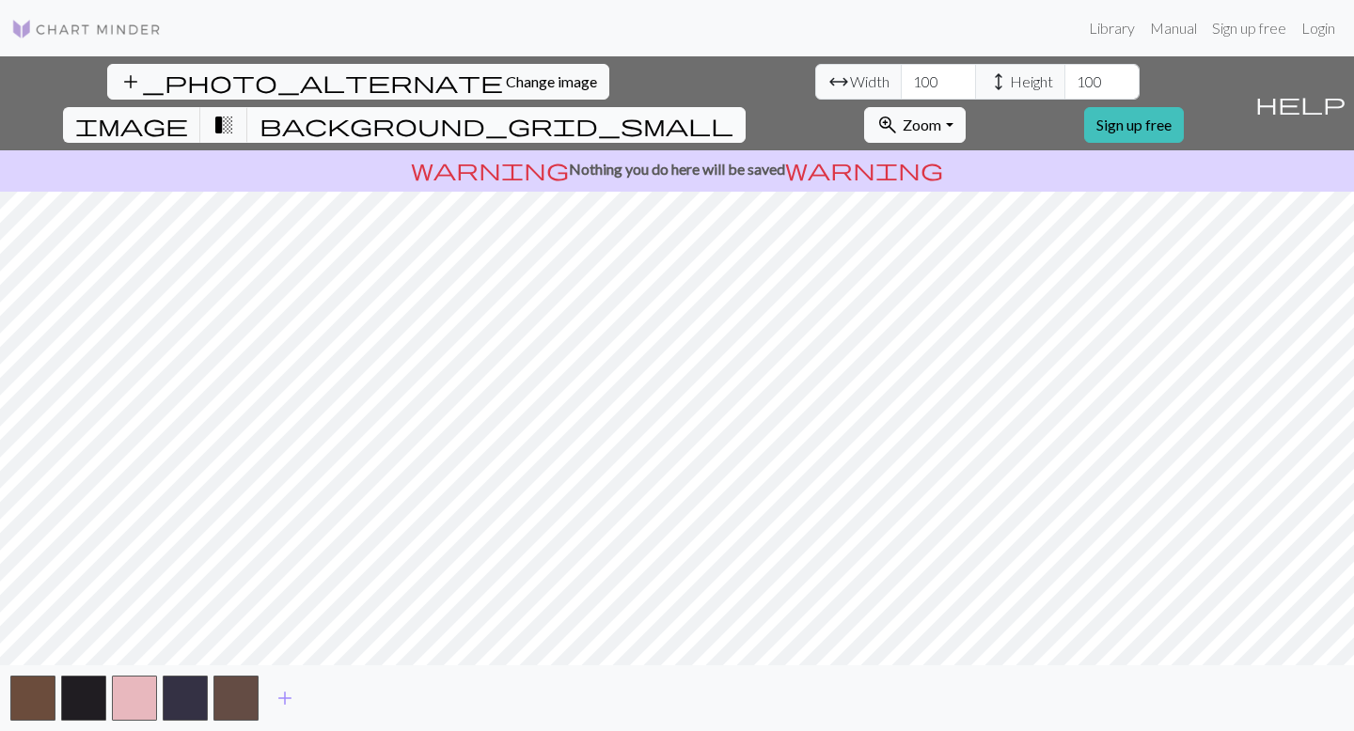
click at [746, 107] on button "background_grid_small" at bounding box center [496, 125] width 498 height 36
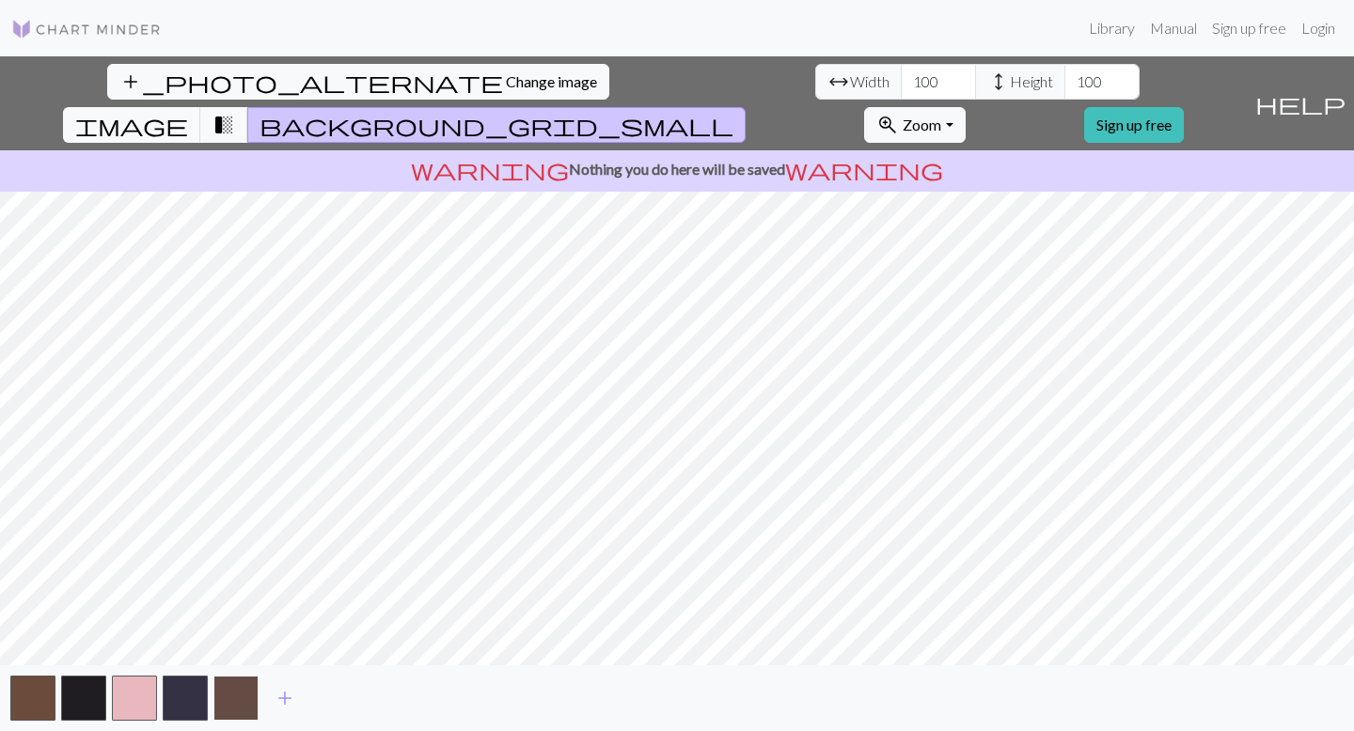
click at [234, 699] on button "button" at bounding box center [235, 698] width 45 height 45
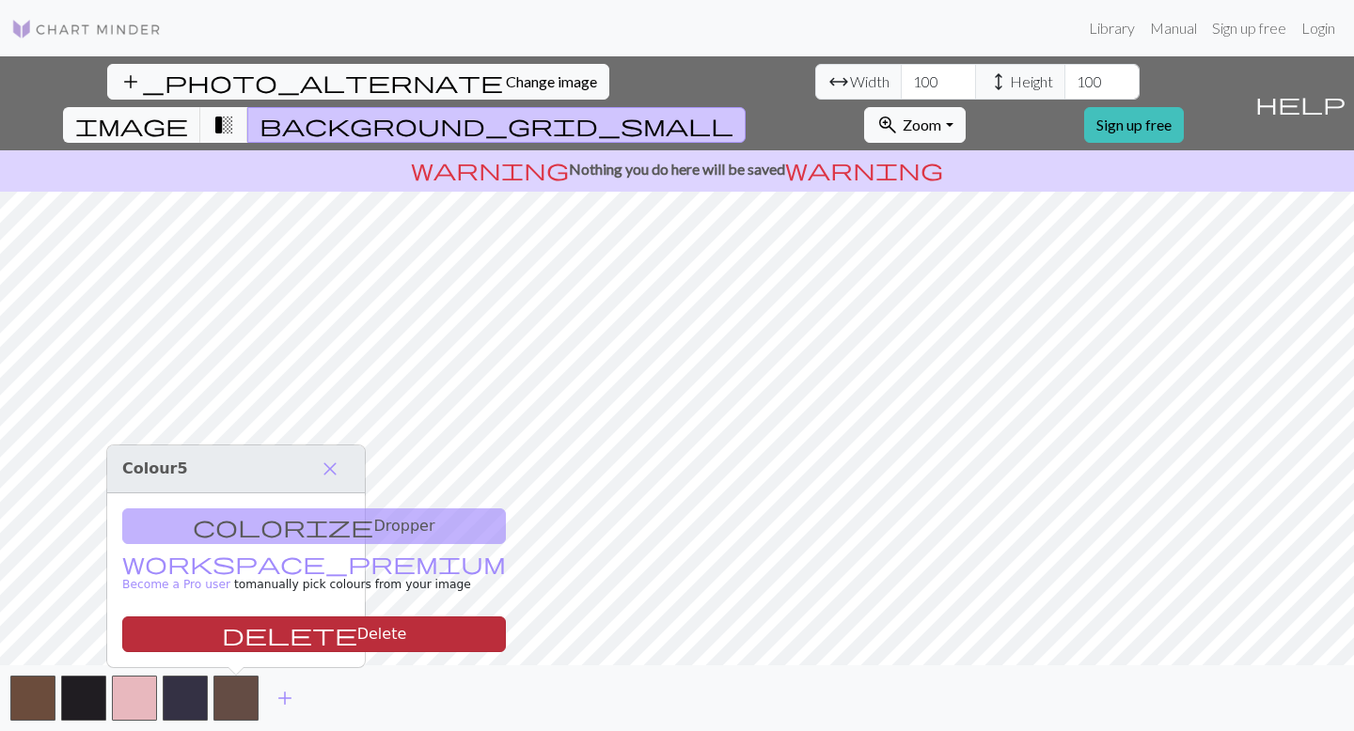
click at [260, 634] on button "delete Delete" at bounding box center [314, 635] width 384 height 36
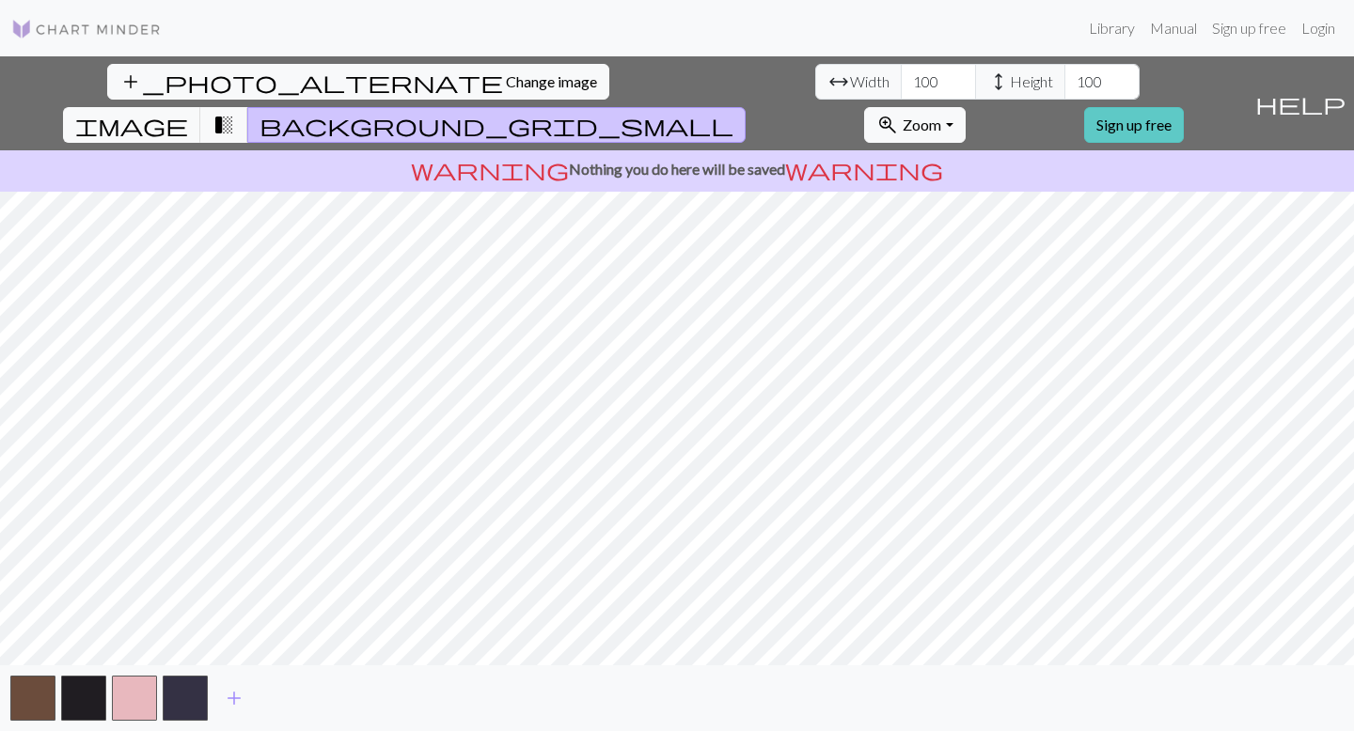
click at [1184, 107] on link "Sign up free" at bounding box center [1134, 125] width 100 height 36
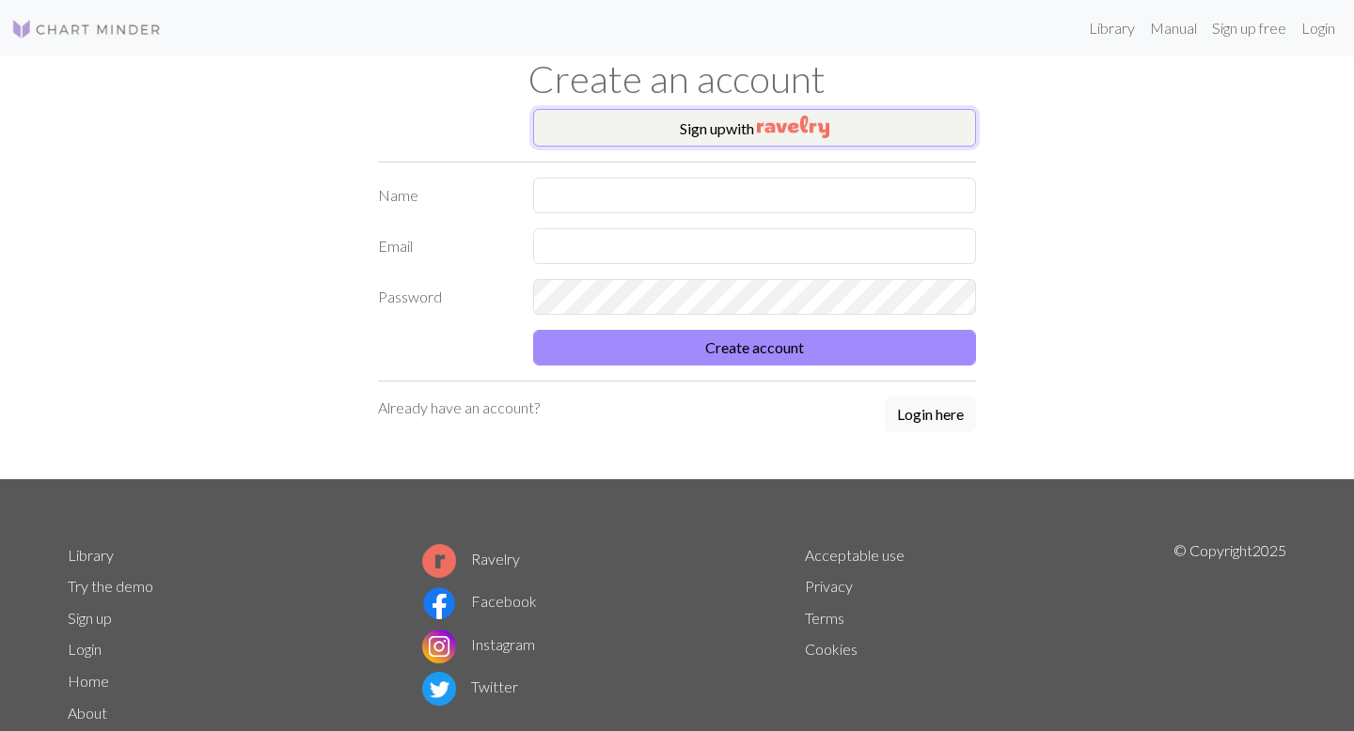
click at [802, 132] on img "button" at bounding box center [793, 127] width 72 height 23
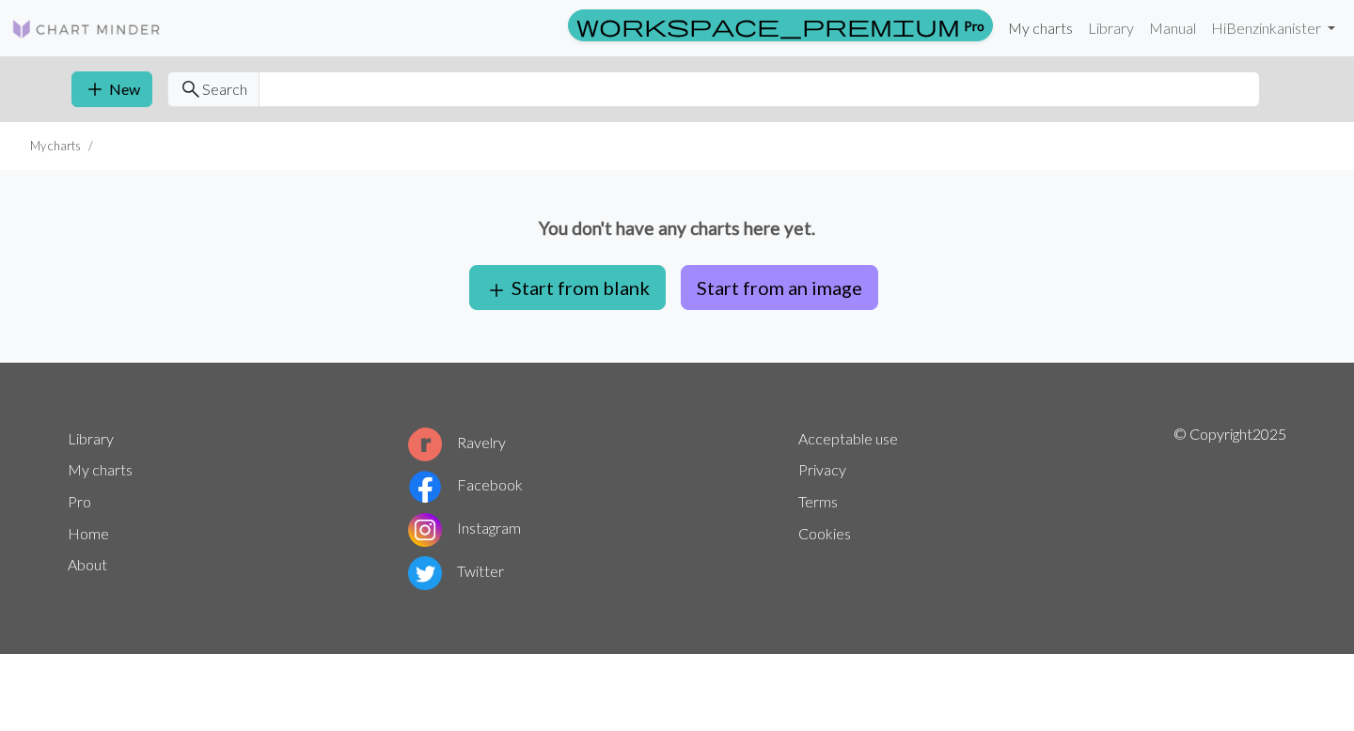
click at [1030, 33] on link "My charts" at bounding box center [1040, 28] width 80 height 38
click at [757, 287] on button "Start from an image" at bounding box center [779, 287] width 197 height 45
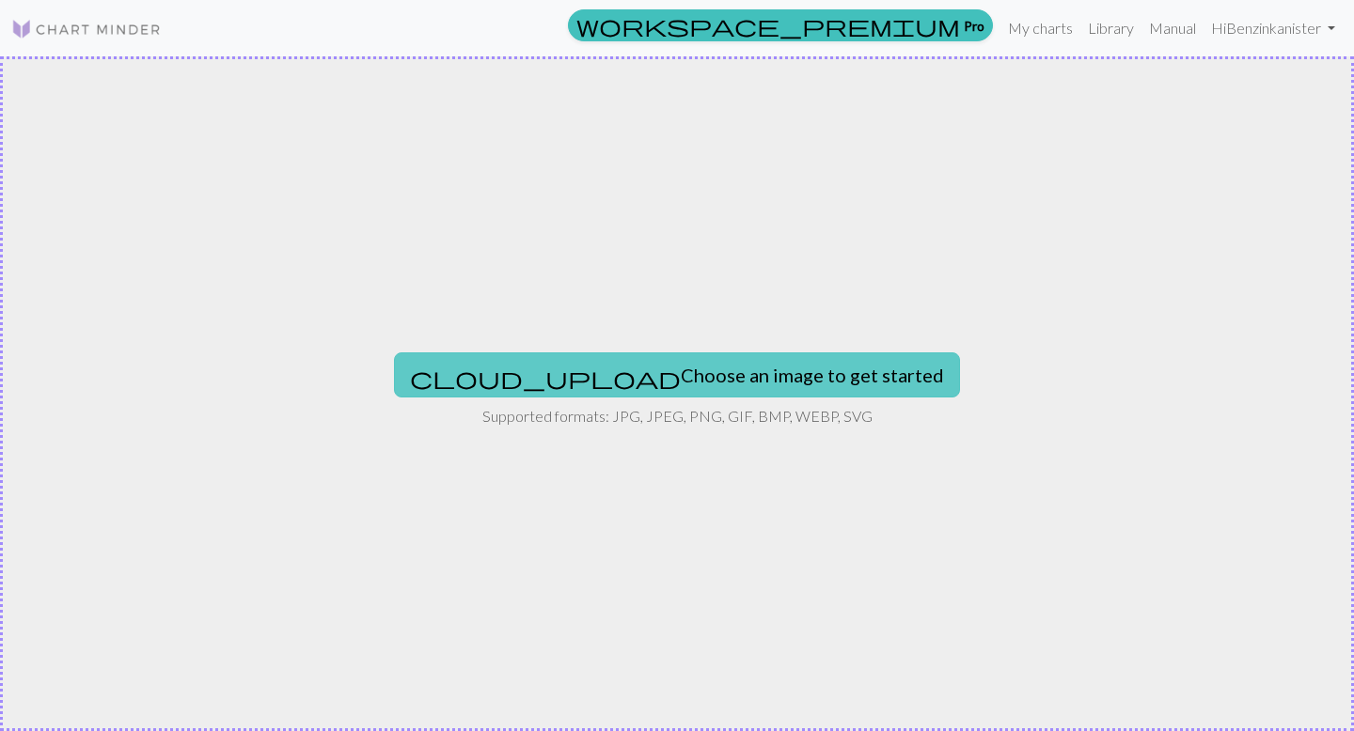
click at [641, 390] on button "cloud_upload Choose an image to get started" at bounding box center [677, 375] width 566 height 45
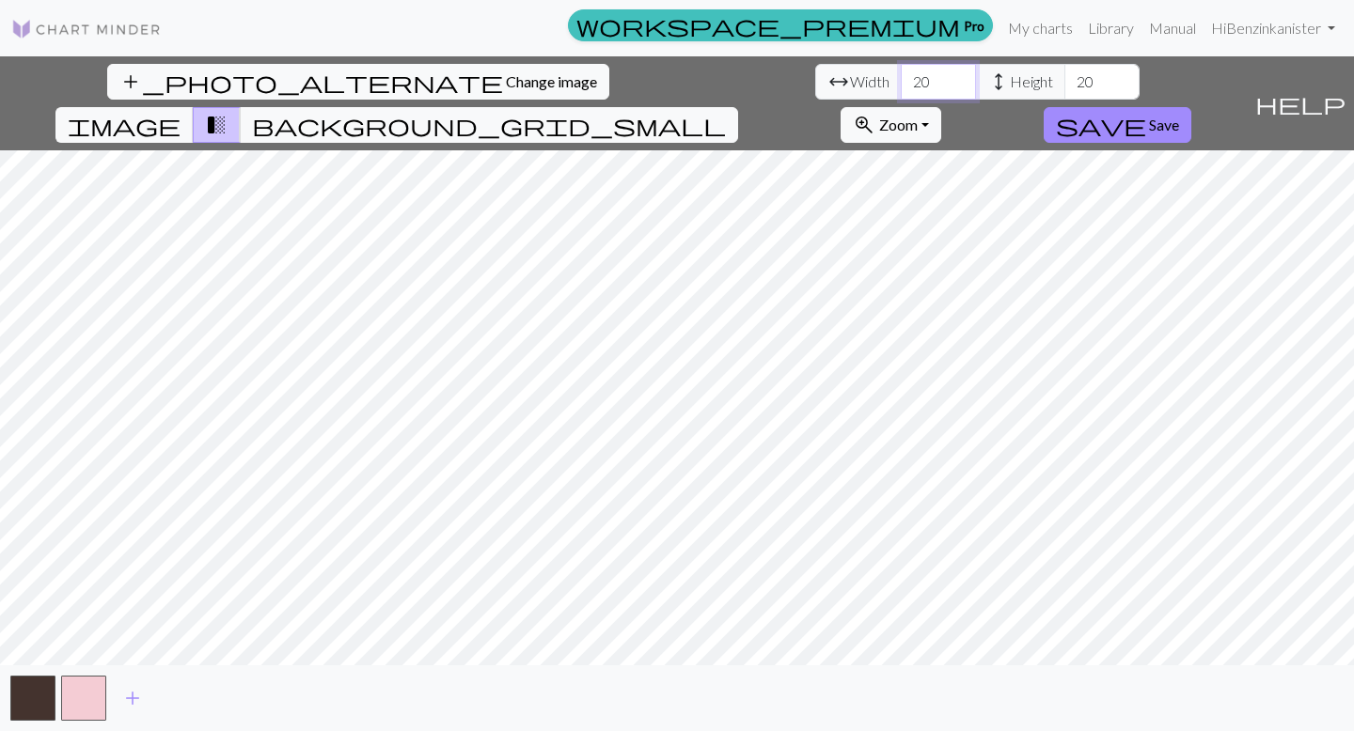
click at [901, 77] on input "20" at bounding box center [938, 82] width 75 height 36
click at [901, 80] on input "20" at bounding box center [938, 82] width 75 height 36
type input "100"
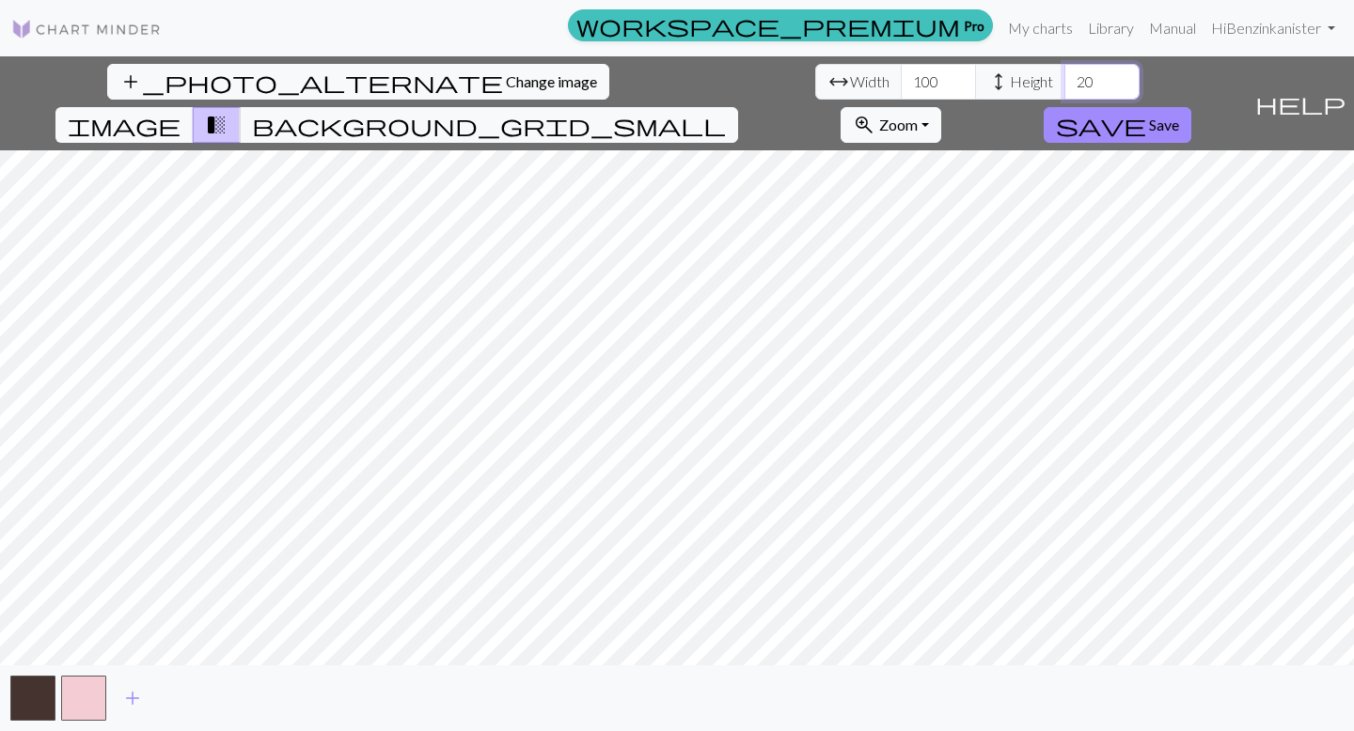
click at [1064, 81] on input "20" at bounding box center [1101, 82] width 75 height 36
type input "2"
type input "100"
click at [726, 112] on span "background_grid_small" at bounding box center [489, 125] width 474 height 26
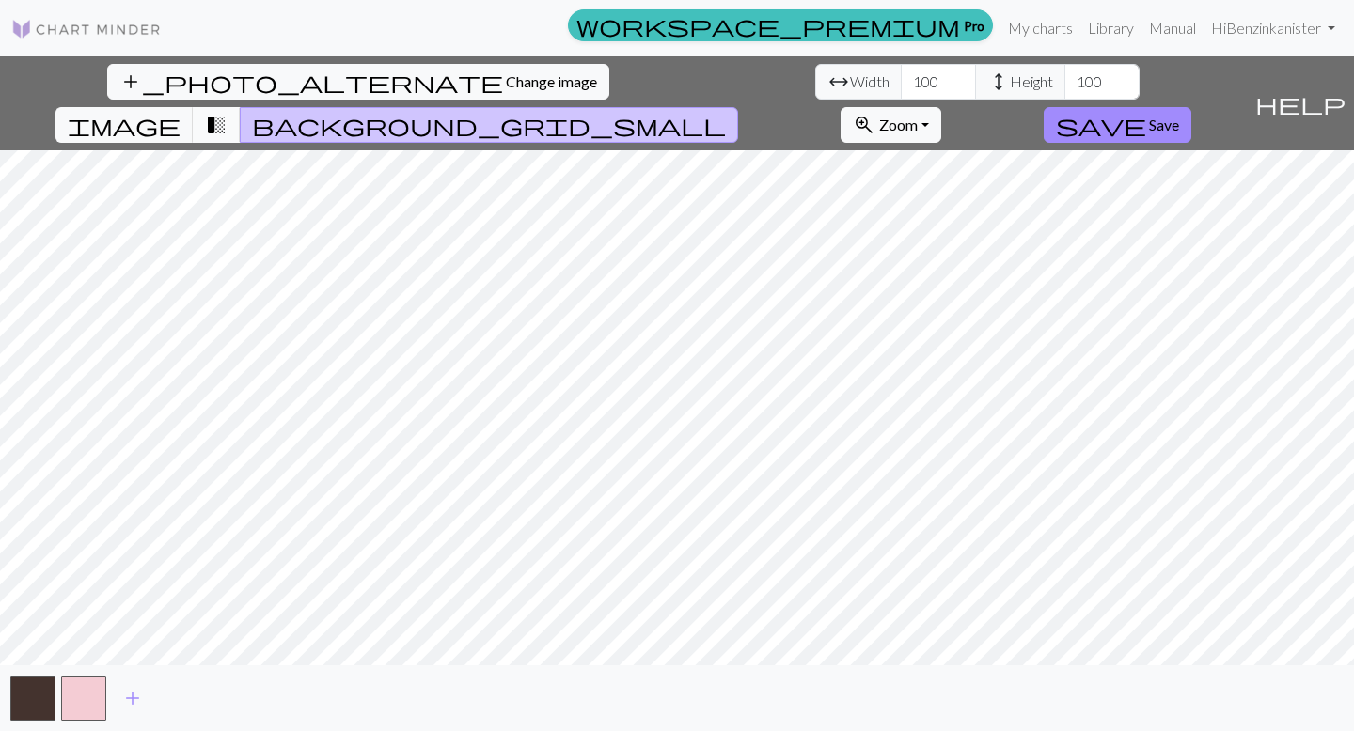
click at [228, 112] on span "transition_fade" at bounding box center [216, 125] width 23 height 26
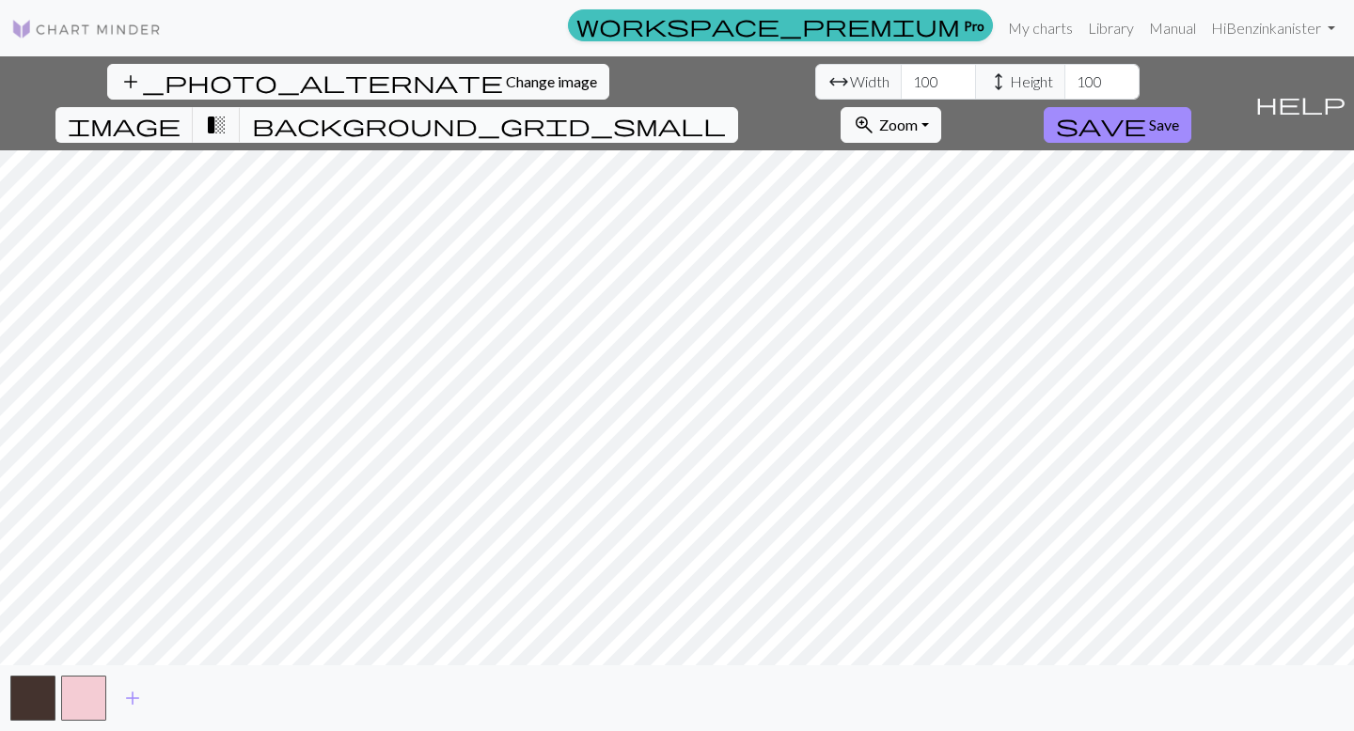
click at [726, 112] on span "background_grid_small" at bounding box center [489, 125] width 474 height 26
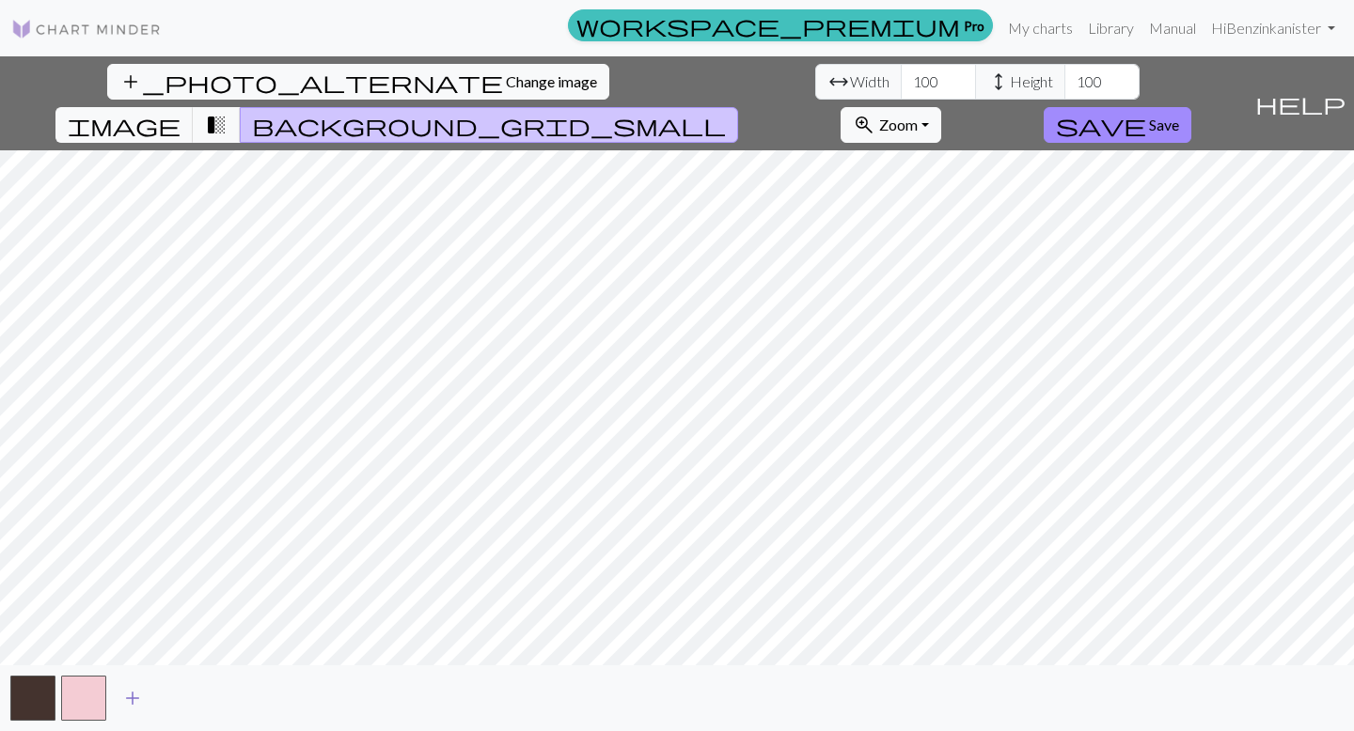
click at [133, 700] on span "add" at bounding box center [132, 698] width 23 height 26
click at [133, 699] on button "button" at bounding box center [134, 698] width 45 height 45
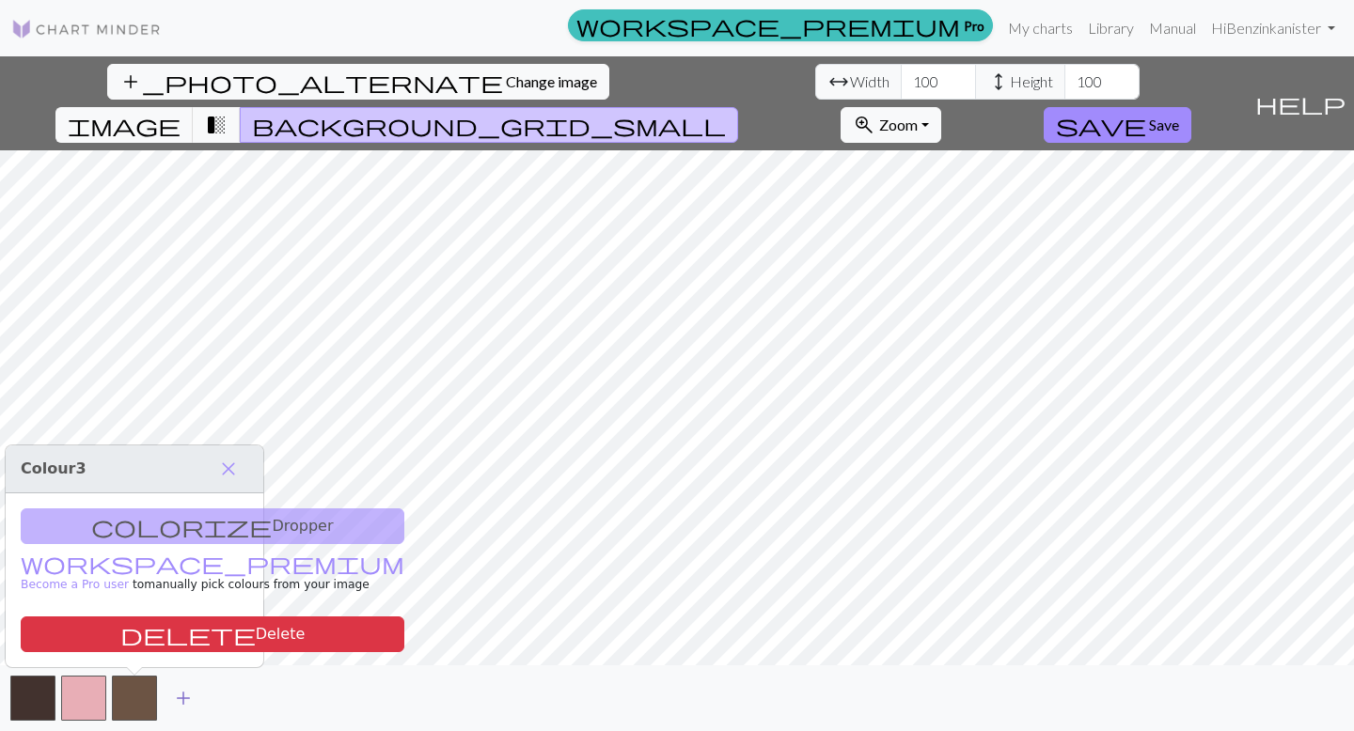
click at [184, 696] on span "add" at bounding box center [183, 698] width 23 height 26
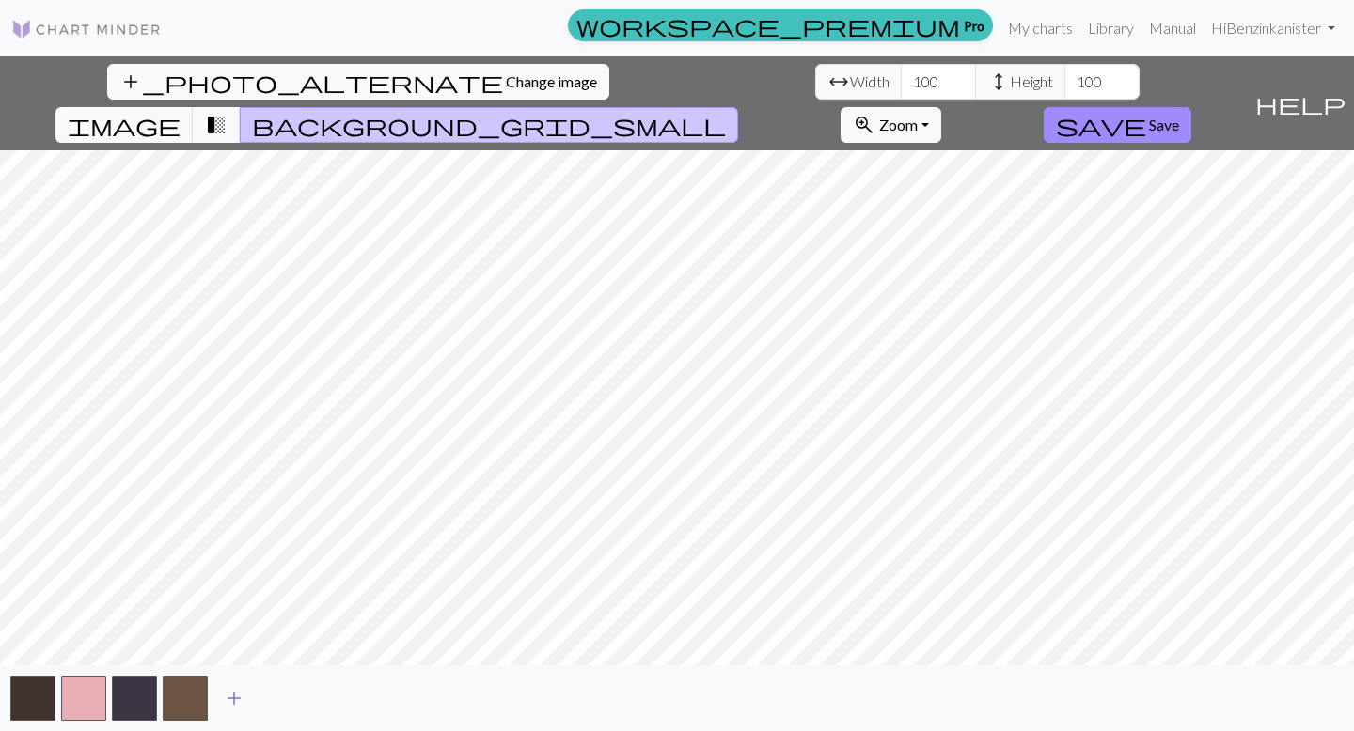
click at [234, 706] on span "add" at bounding box center [234, 698] width 23 height 26
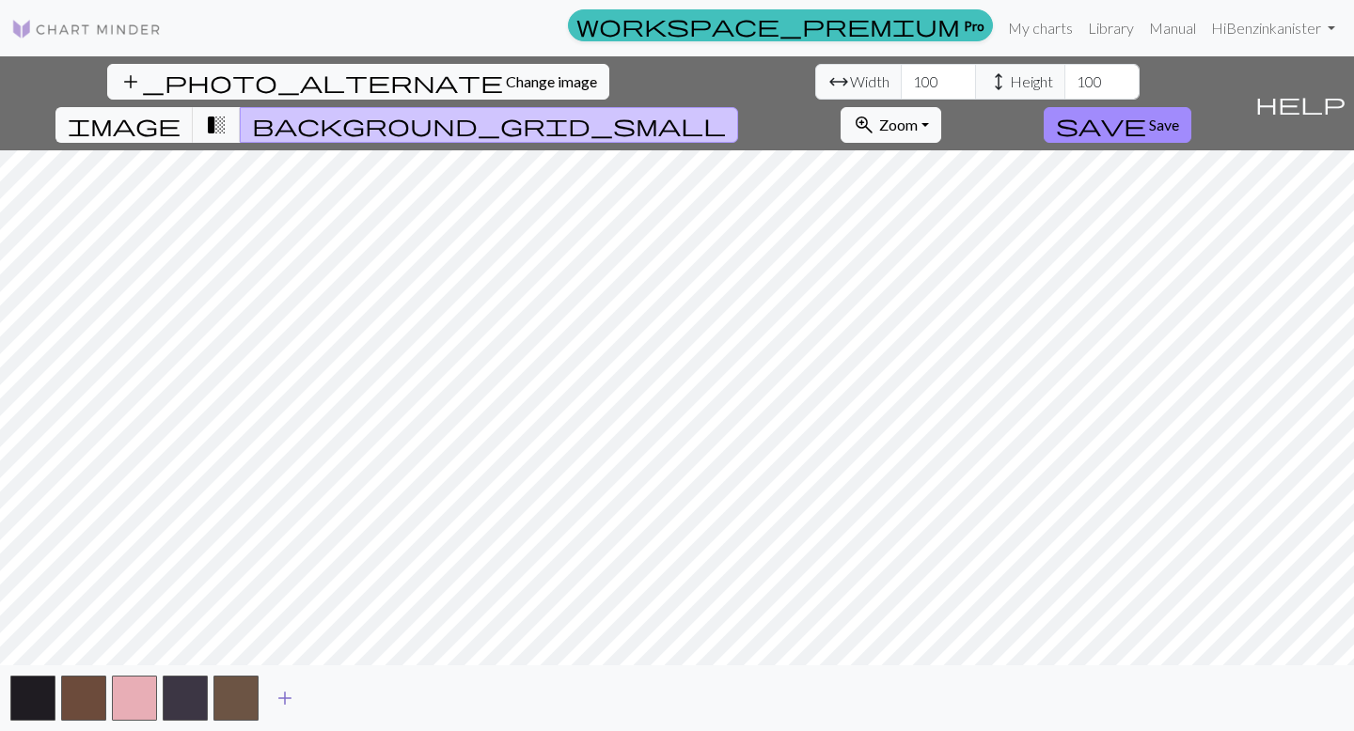
click at [279, 692] on span "add" at bounding box center [285, 698] width 23 height 26
click at [279, 692] on button "button" at bounding box center [286, 698] width 45 height 45
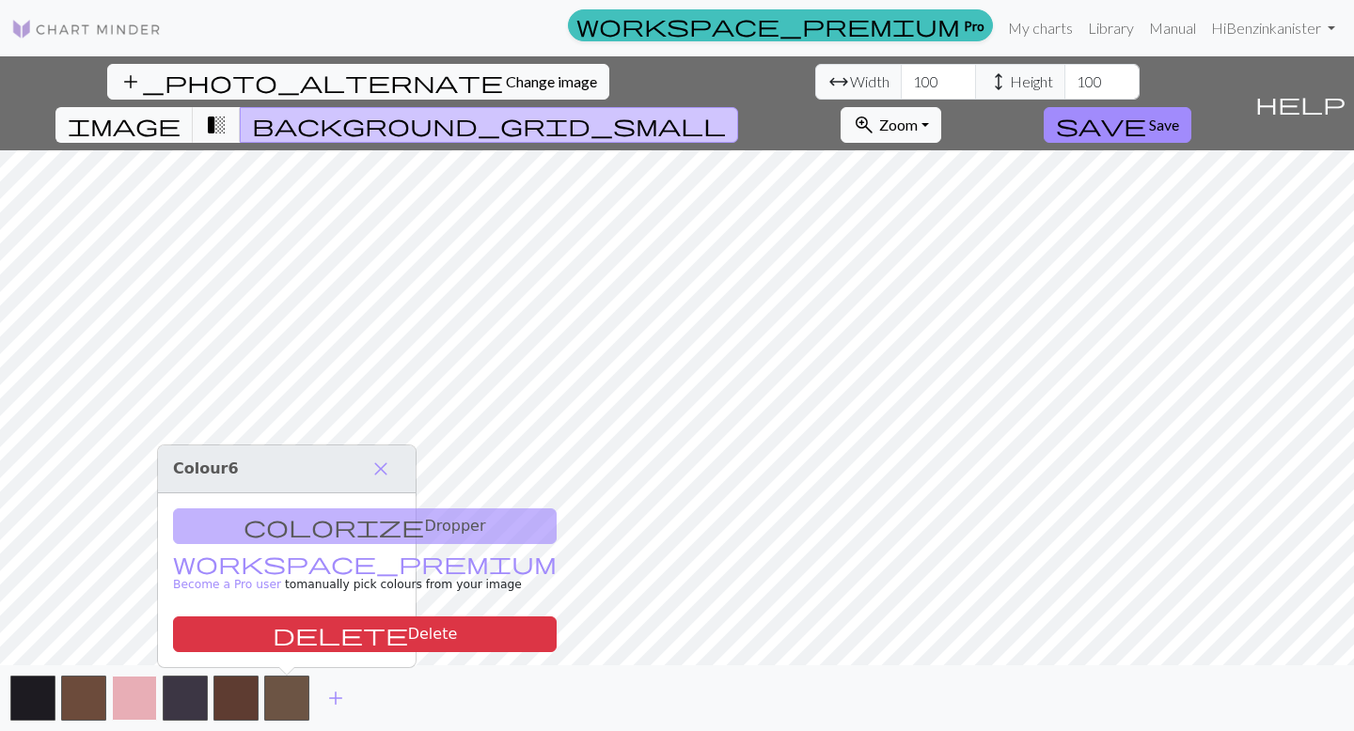
click at [132, 681] on button "button" at bounding box center [134, 698] width 45 height 45
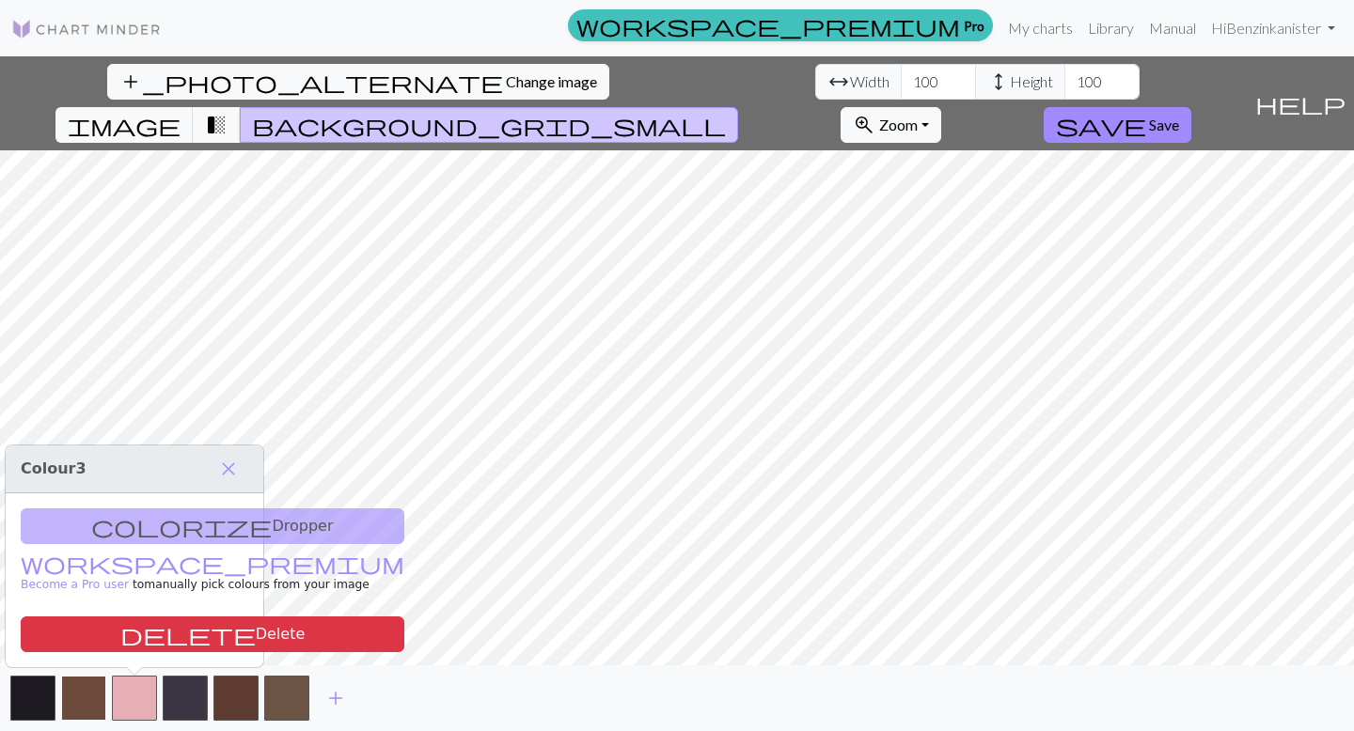
click at [82, 682] on button "button" at bounding box center [83, 698] width 45 height 45
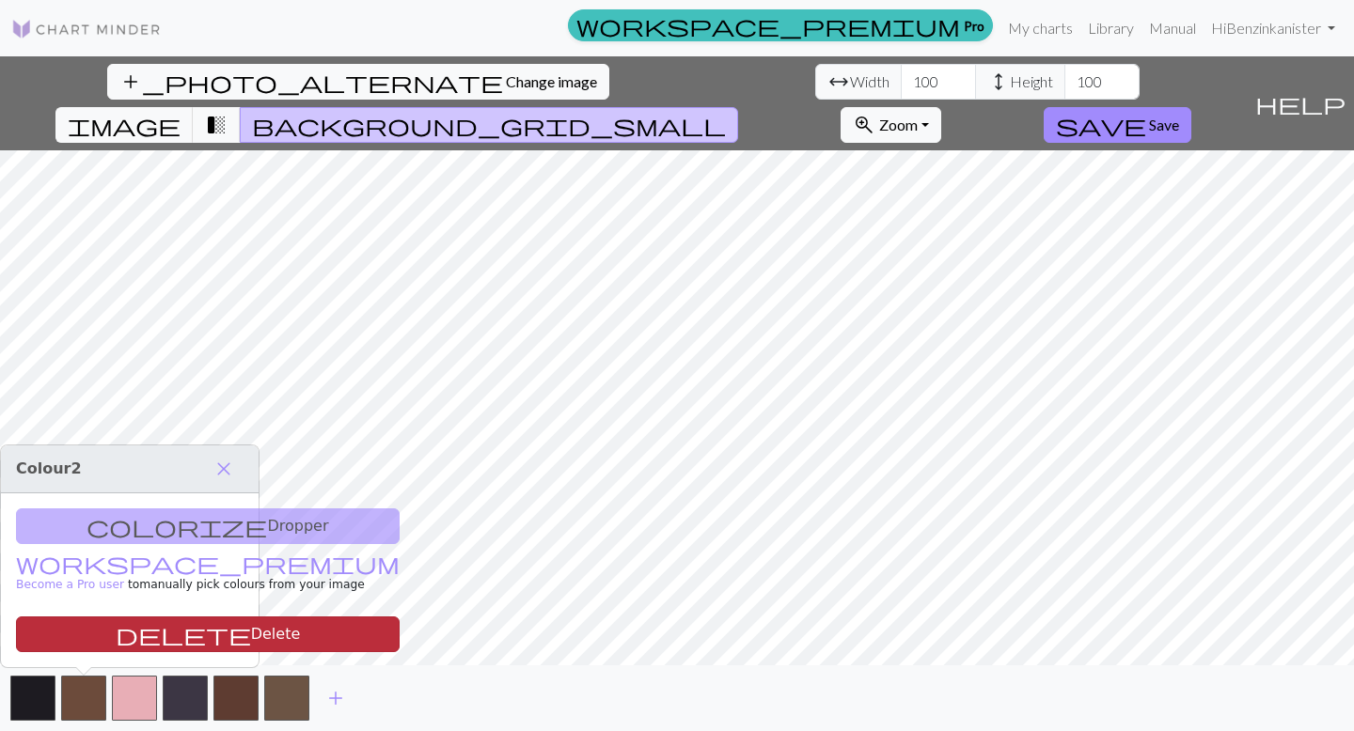
click at [144, 637] on button "delete Delete" at bounding box center [208, 635] width 384 height 36
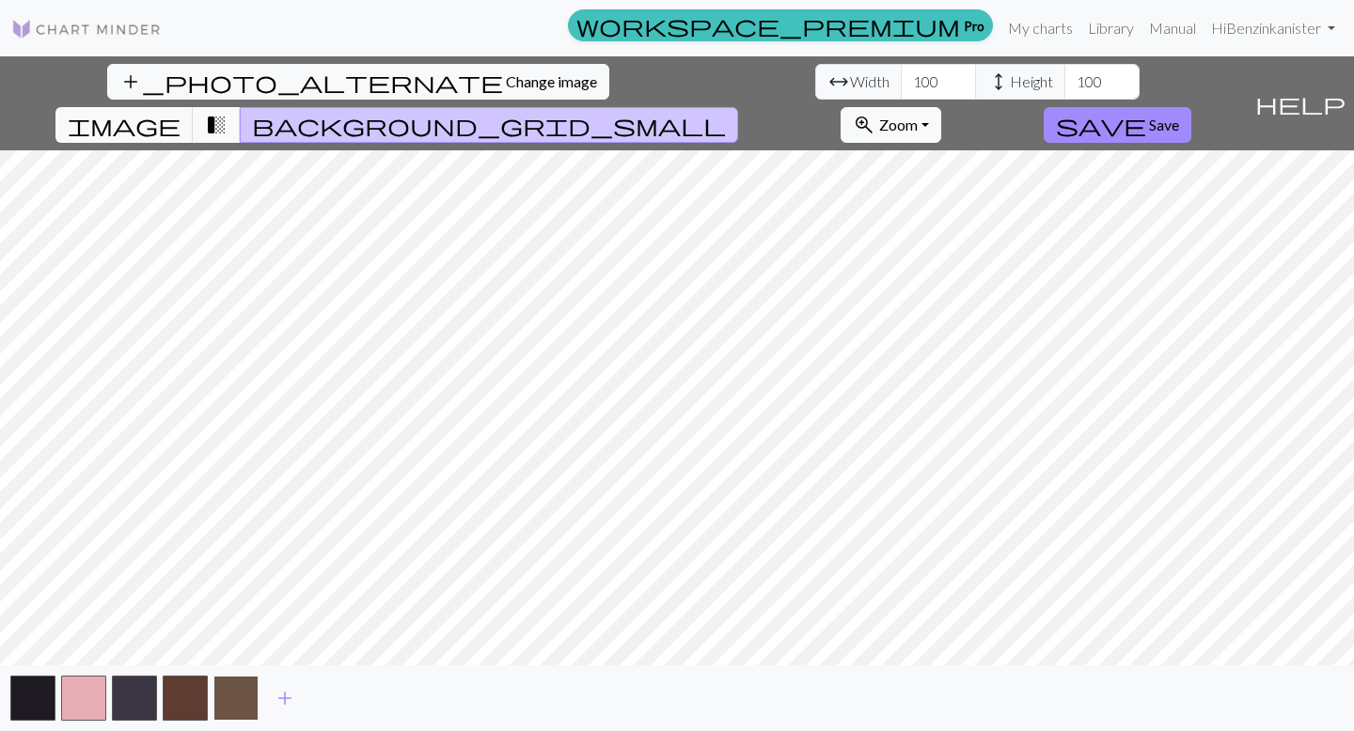
click at [244, 706] on button "button" at bounding box center [235, 698] width 45 height 45
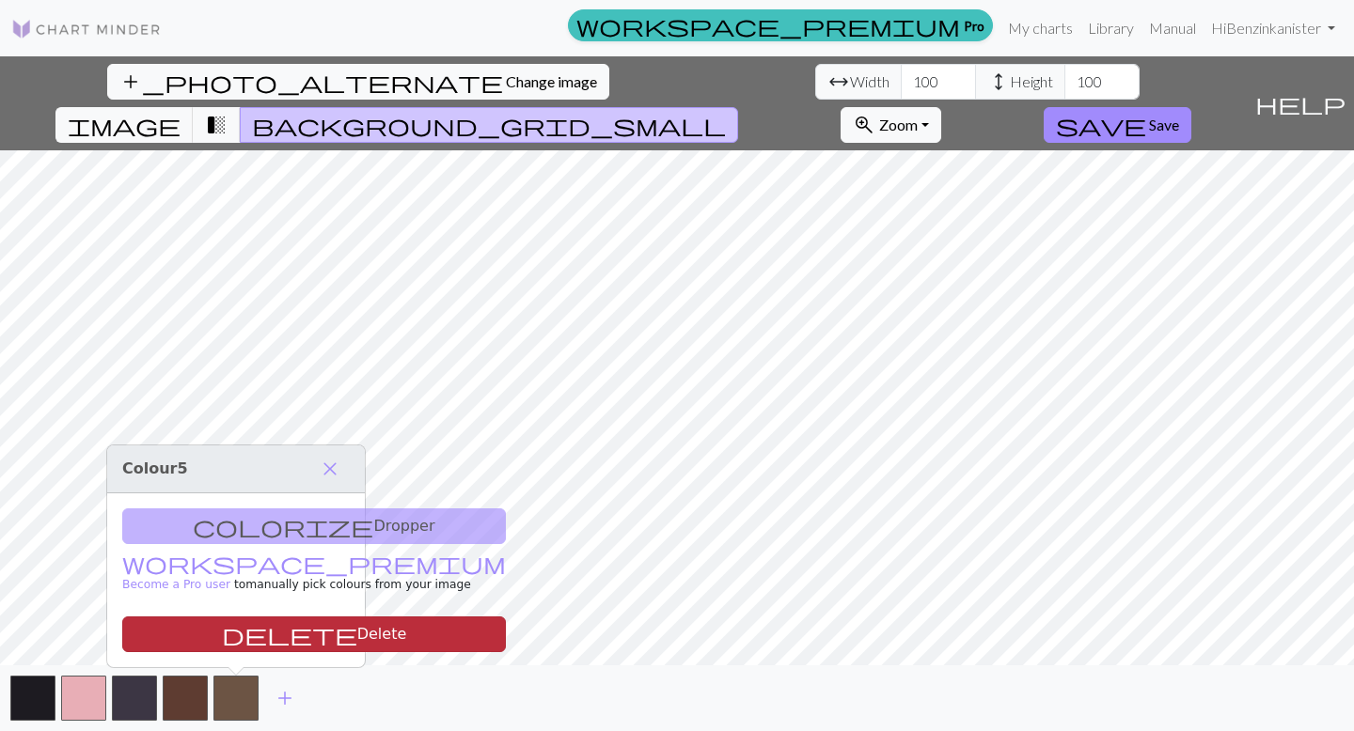
click at [255, 634] on button "delete Delete" at bounding box center [314, 635] width 384 height 36
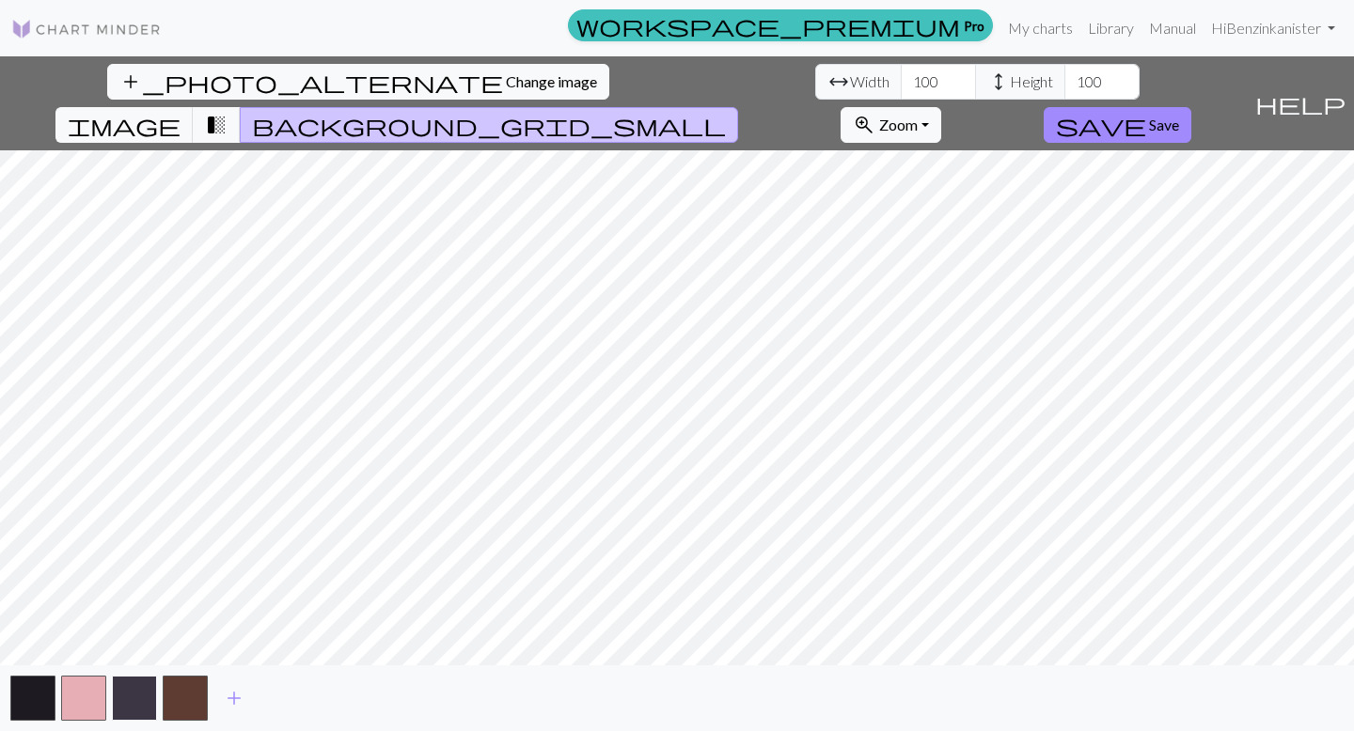
click at [134, 704] on button "button" at bounding box center [134, 698] width 45 height 45
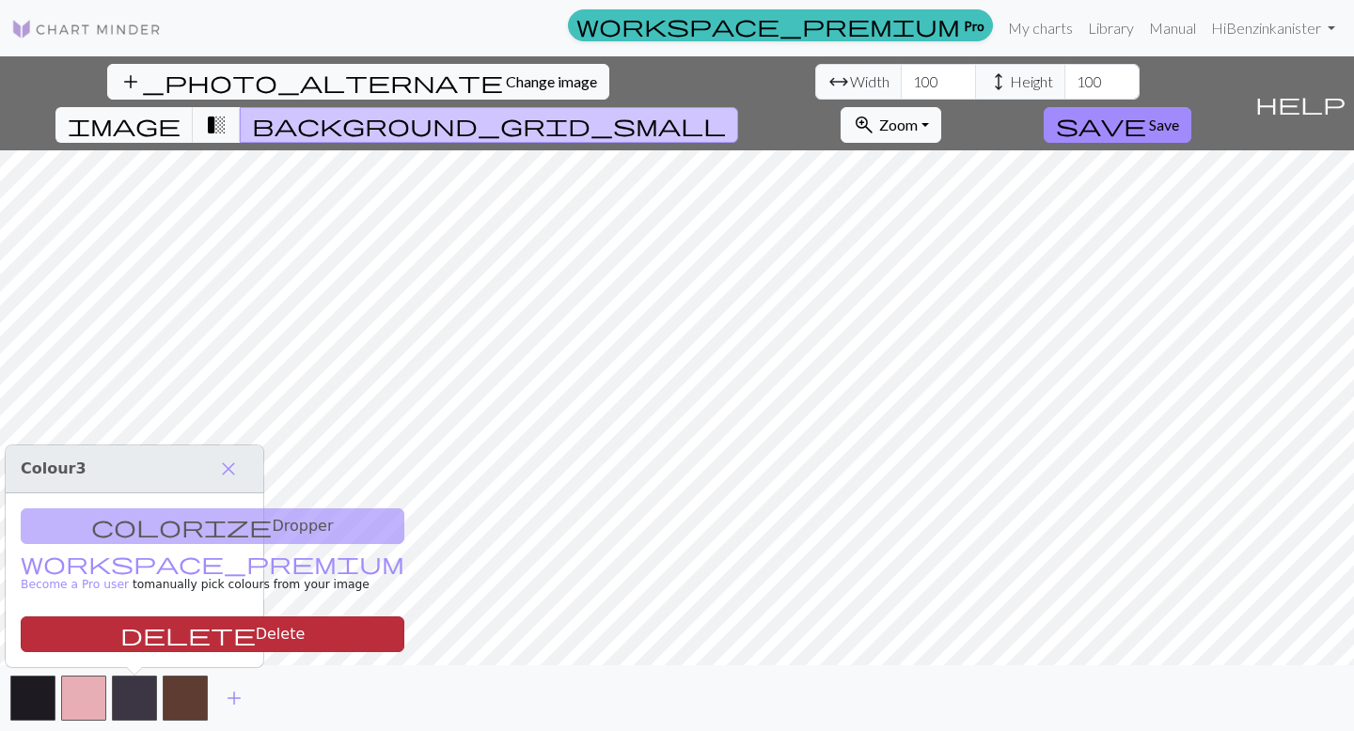
click at [190, 623] on button "delete Delete" at bounding box center [213, 635] width 384 height 36
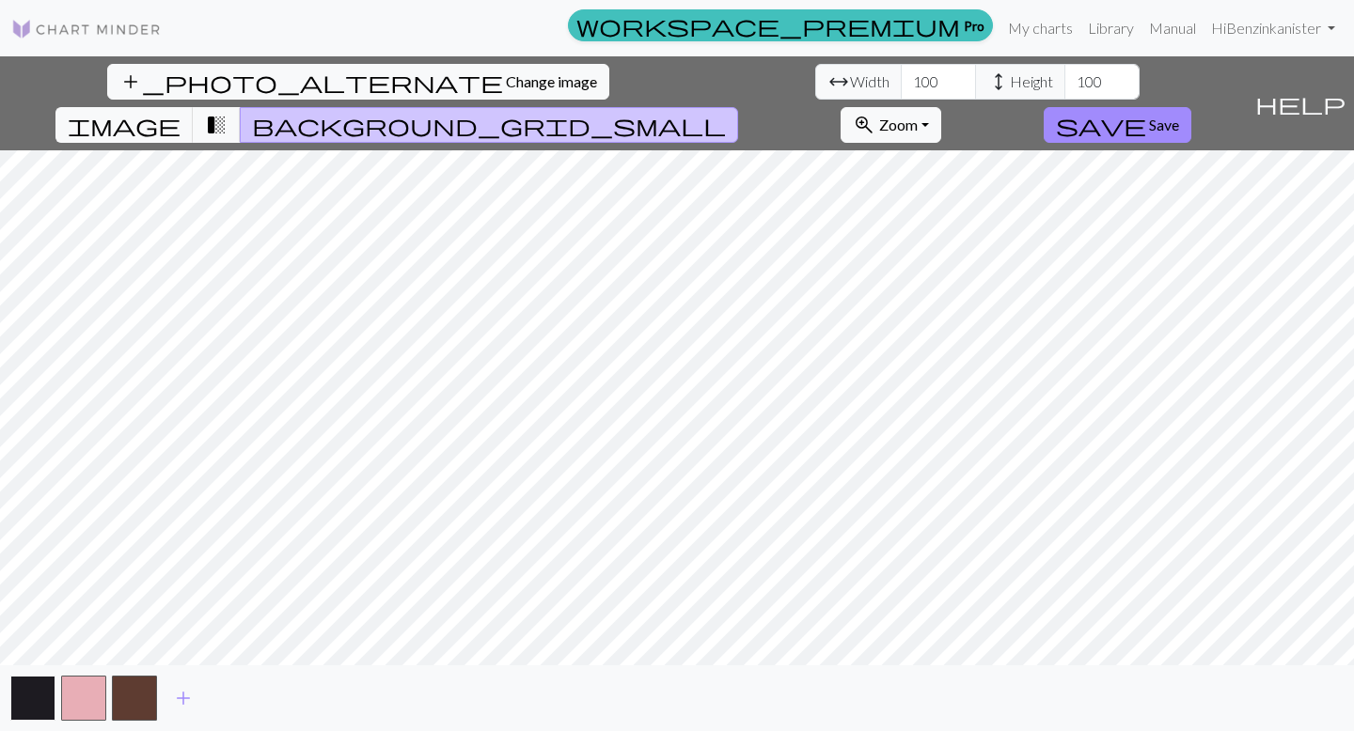
click at [34, 699] on button "button" at bounding box center [32, 698] width 45 height 45
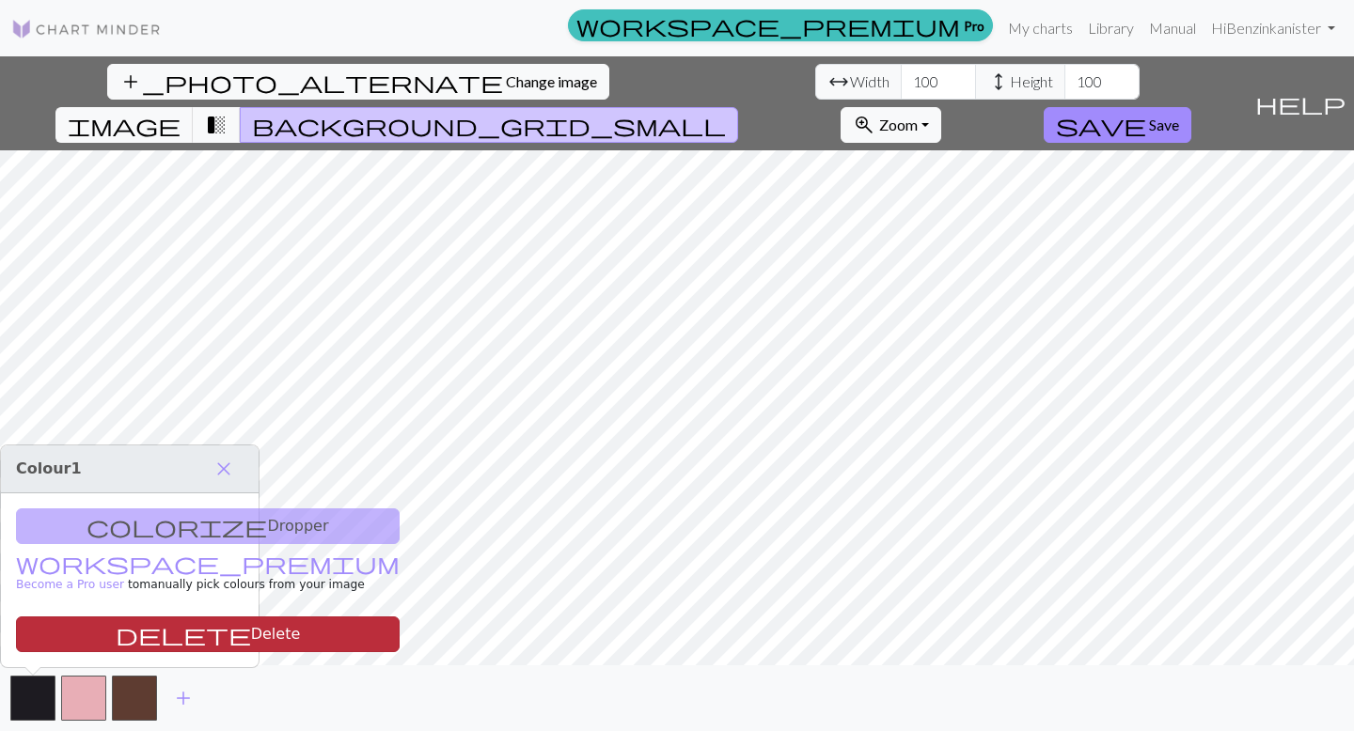
click at [52, 637] on button "delete Delete" at bounding box center [208, 635] width 384 height 36
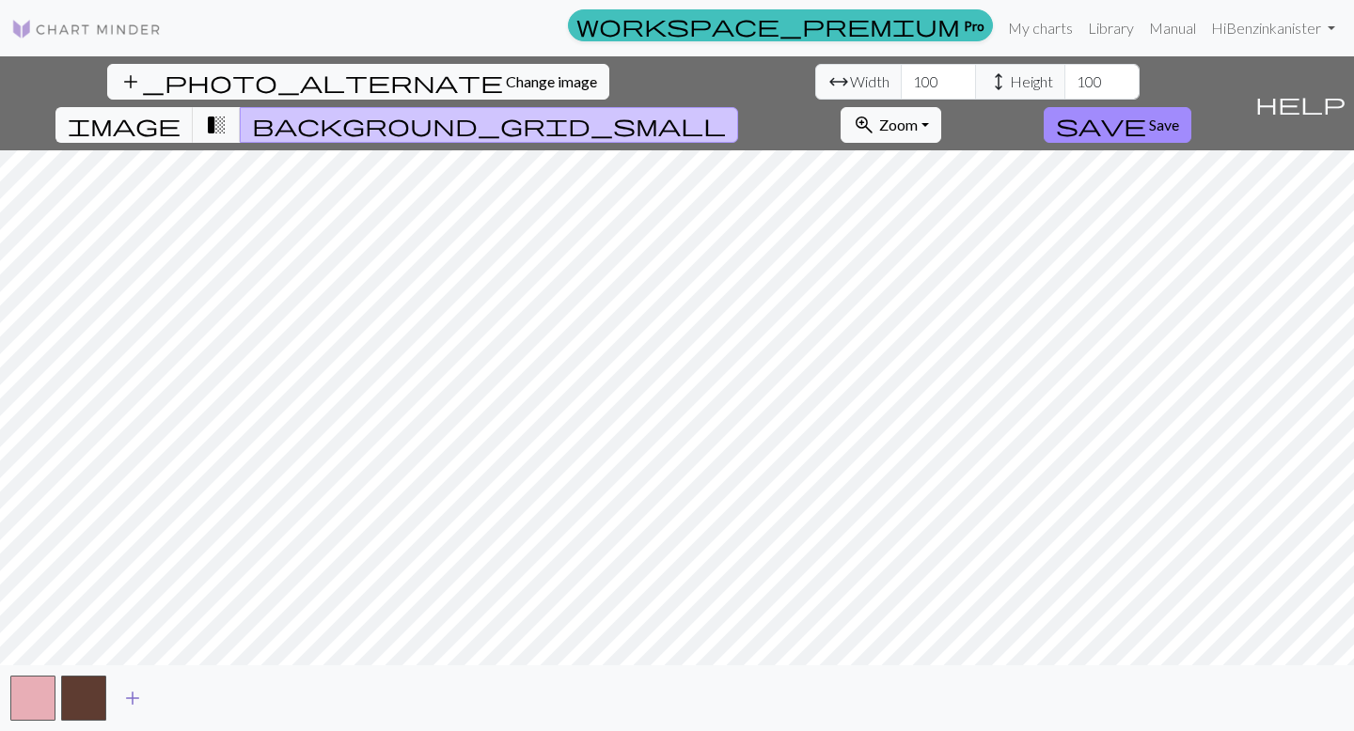
click at [149, 694] on button "add" at bounding box center [132, 699] width 47 height 36
click at [196, 697] on button "add" at bounding box center [183, 699] width 47 height 36
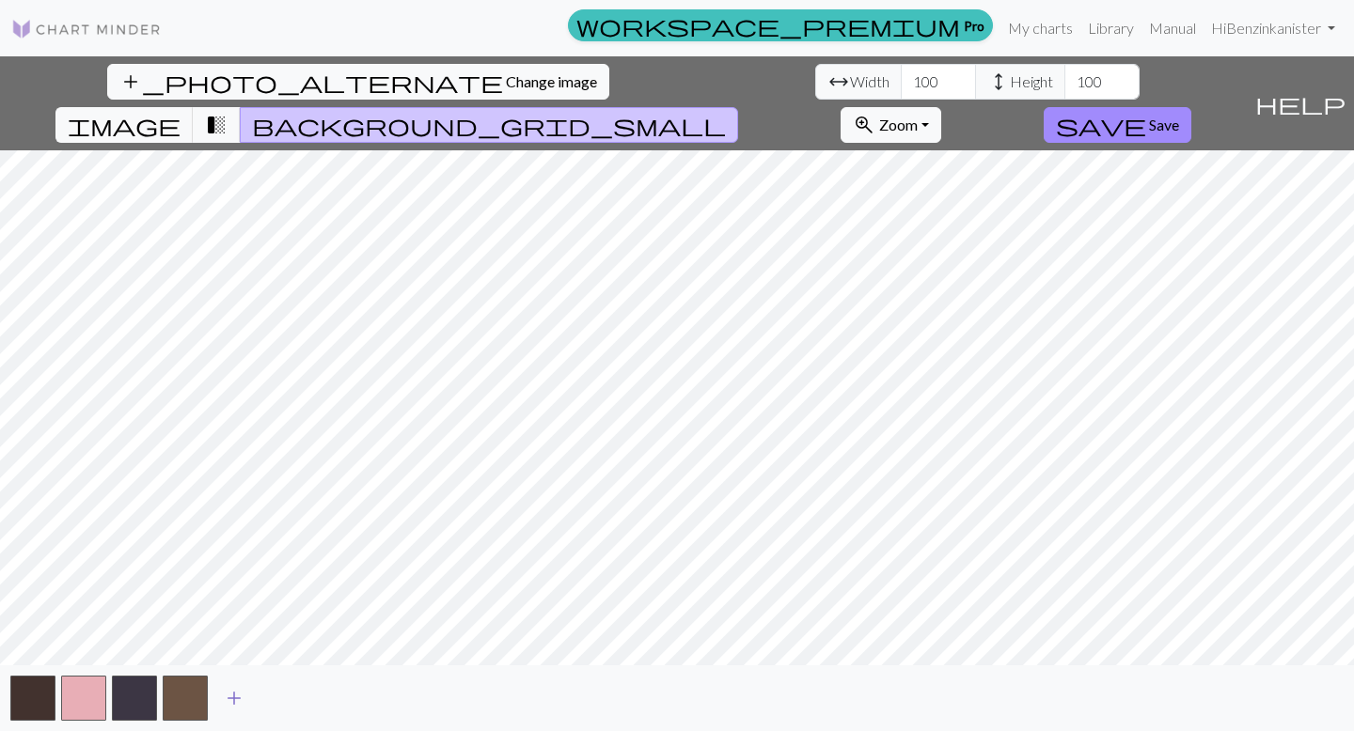
click at [241, 694] on span "add" at bounding box center [234, 698] width 23 height 26
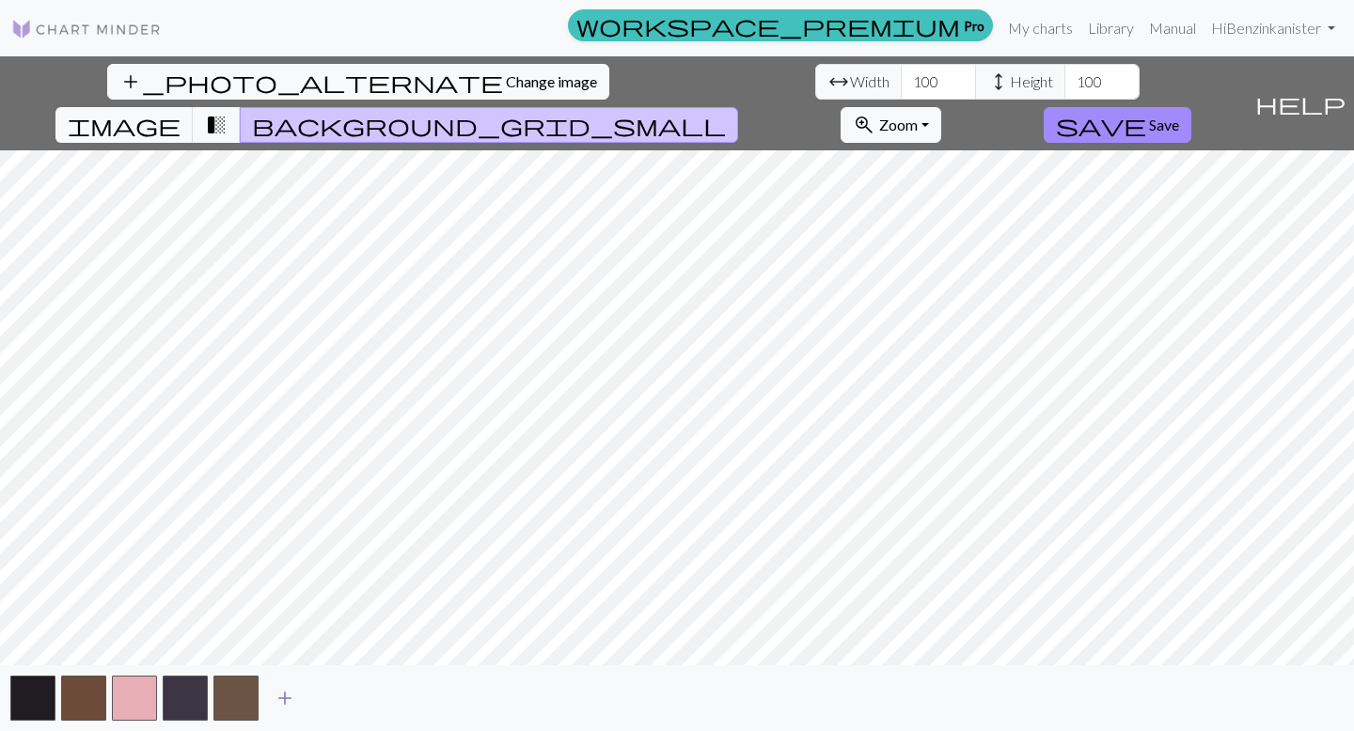
click at [241, 694] on button "button" at bounding box center [235, 698] width 45 height 45
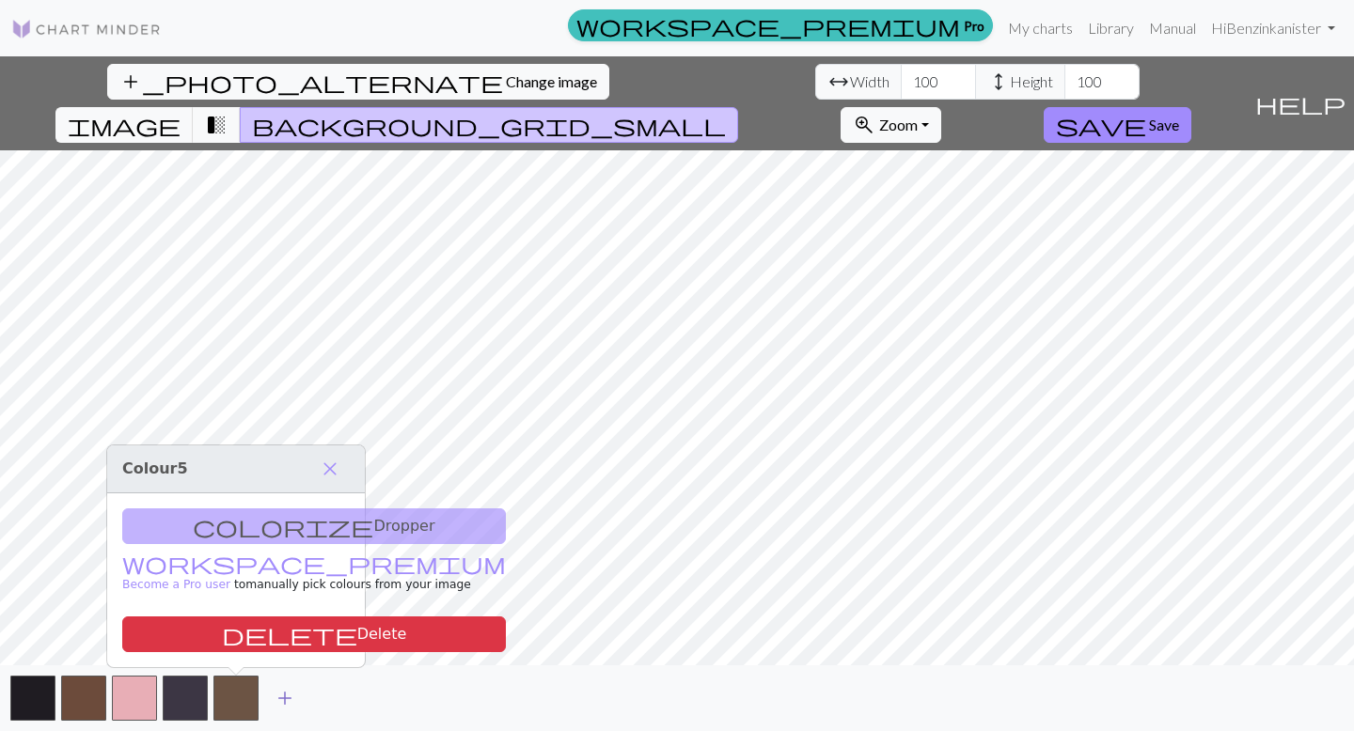
click at [278, 696] on span "add" at bounding box center [285, 698] width 23 height 26
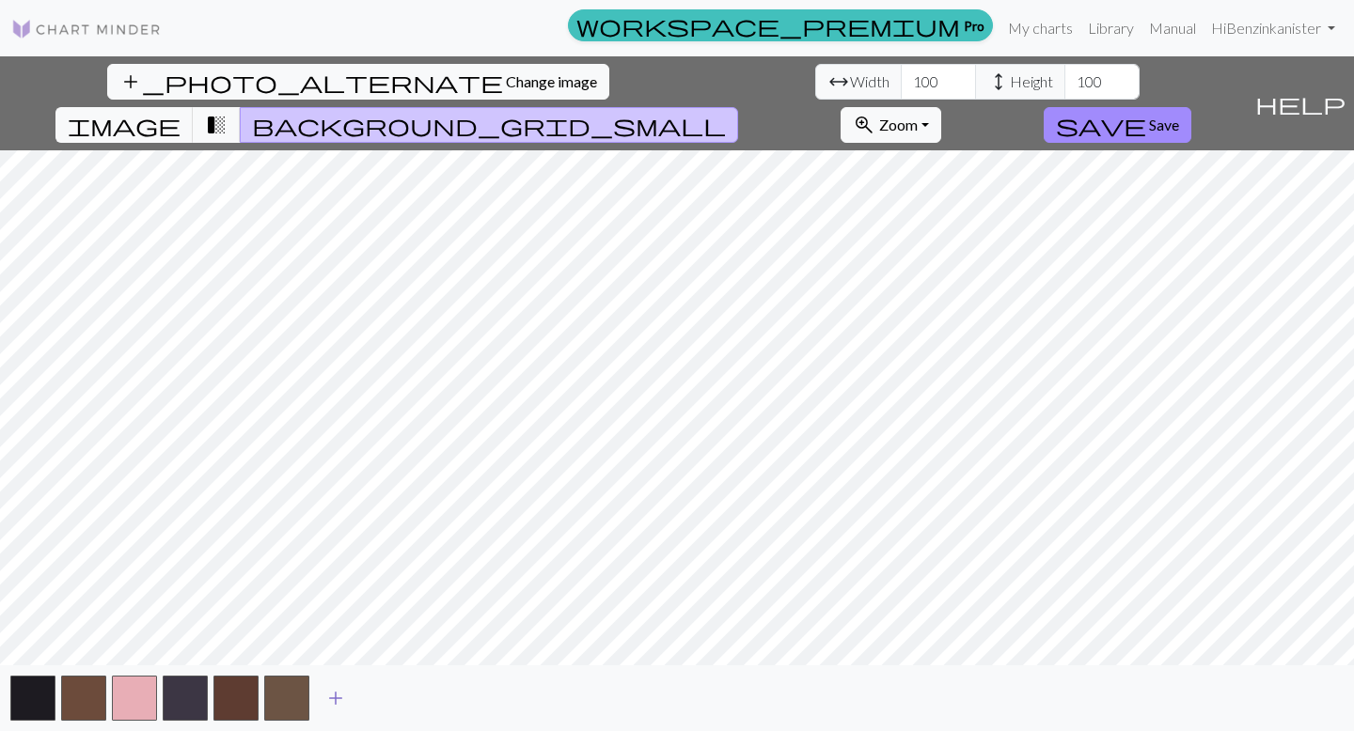
click at [349, 698] on button "add" at bounding box center [335, 699] width 47 height 36
click at [386, 694] on span "add" at bounding box center [386, 698] width 23 height 26
click at [441, 705] on span "add" at bounding box center [437, 698] width 23 height 26
click at [441, 705] on button "button" at bounding box center [439, 698] width 45 height 45
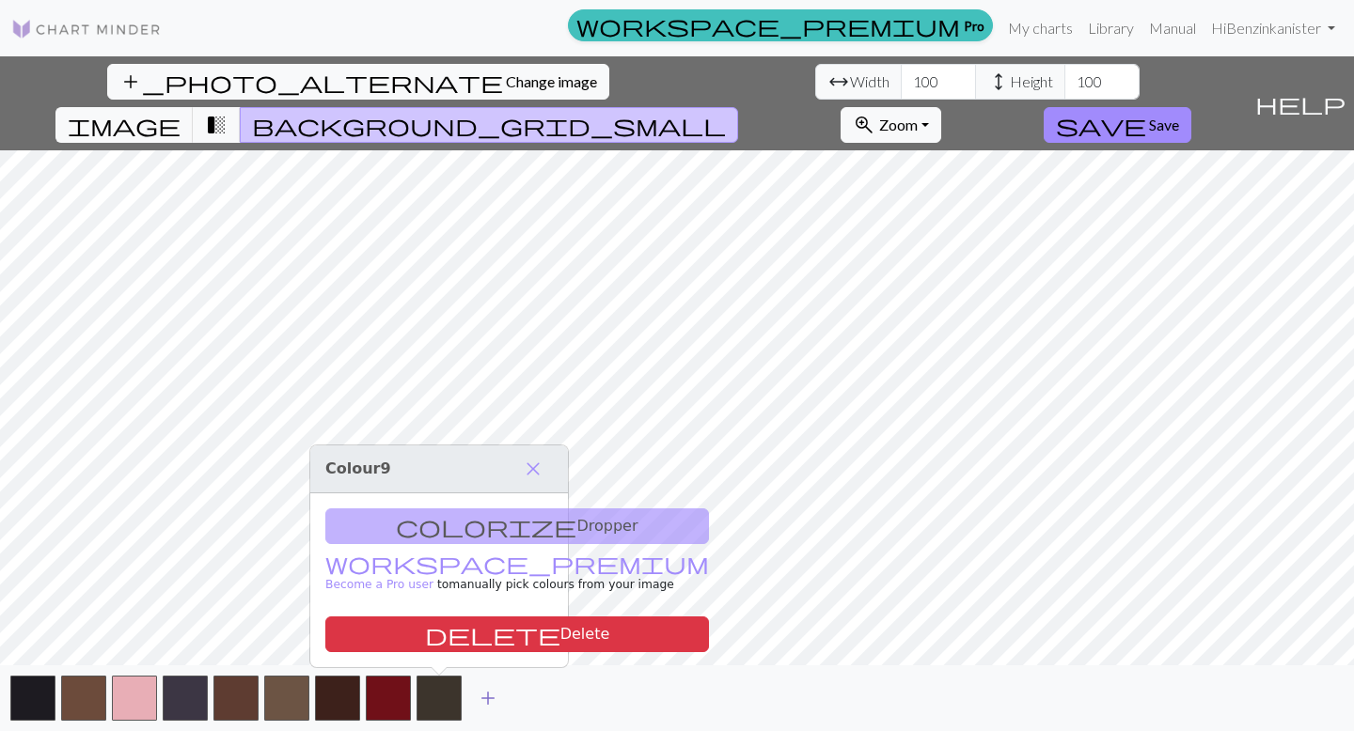
click at [496, 685] on span "add" at bounding box center [488, 698] width 23 height 26
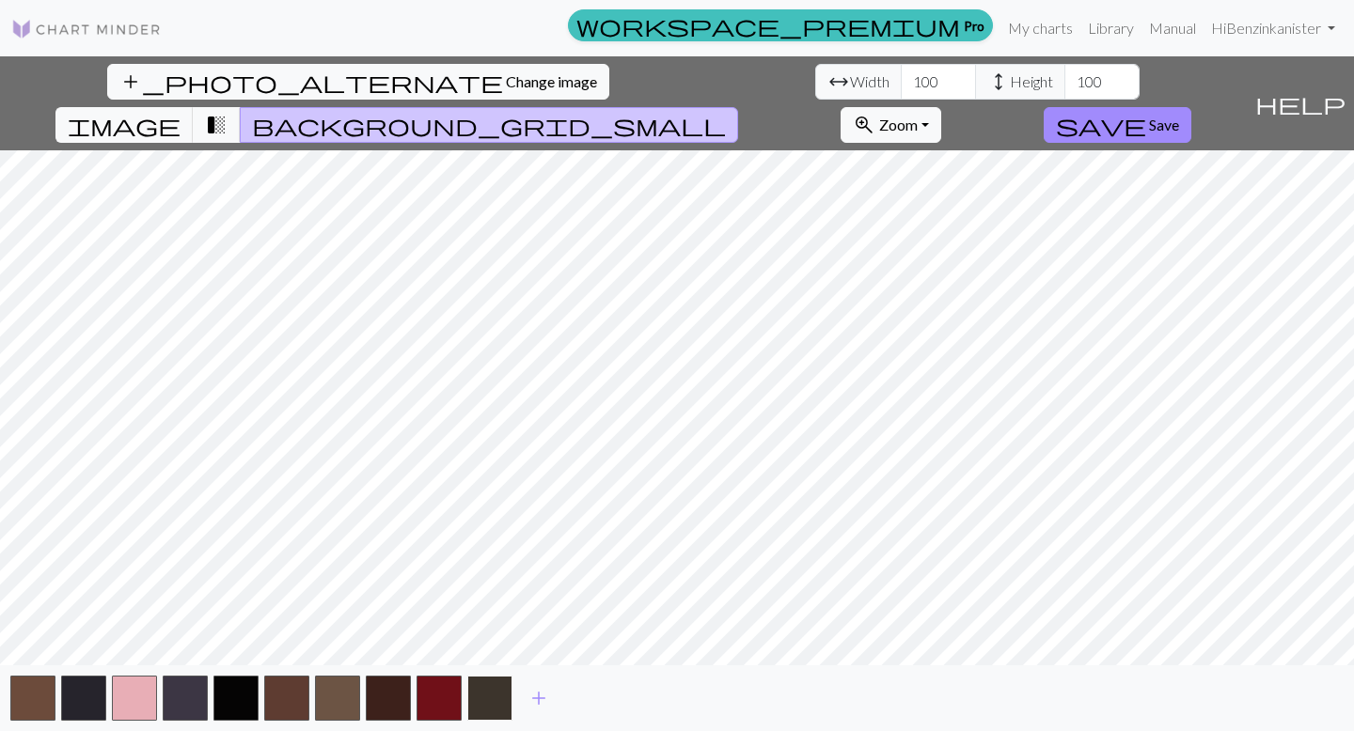
click at [492, 700] on button "button" at bounding box center [489, 698] width 45 height 45
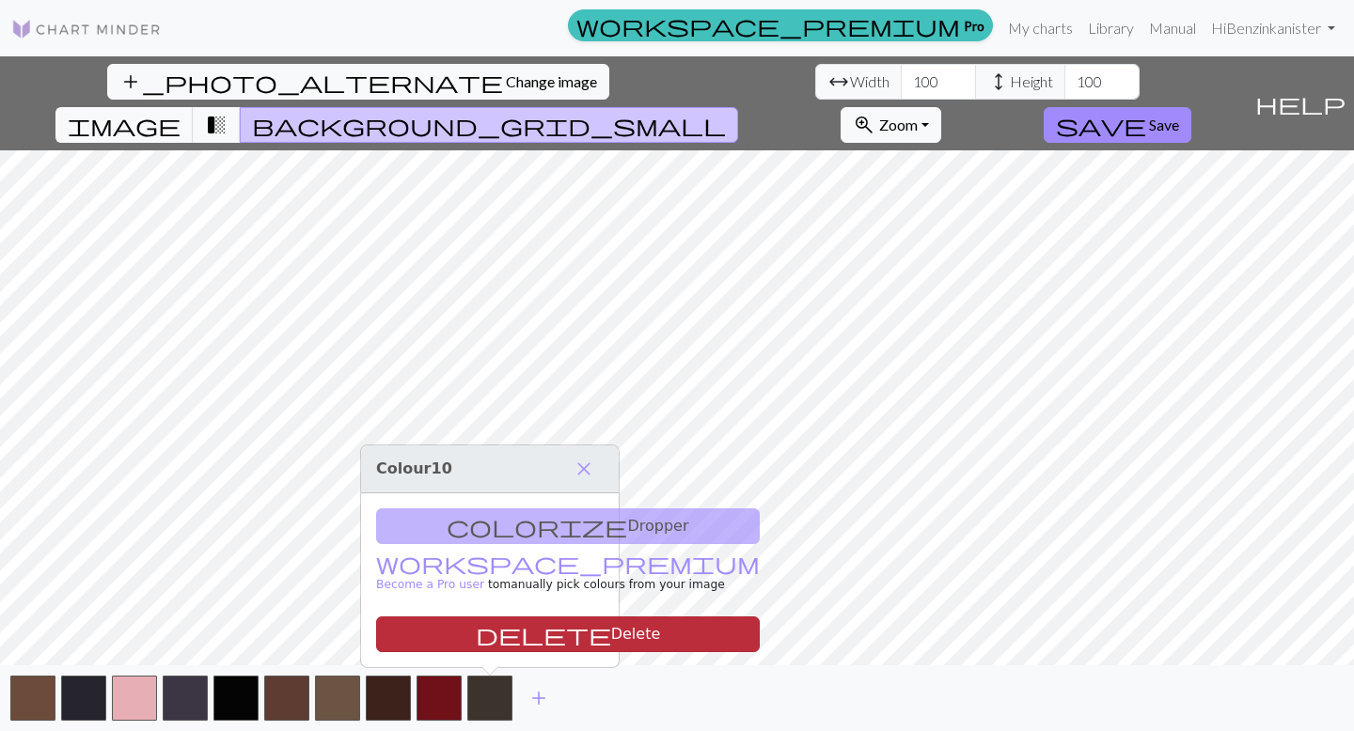
click at [547, 645] on button "delete Delete" at bounding box center [568, 635] width 384 height 36
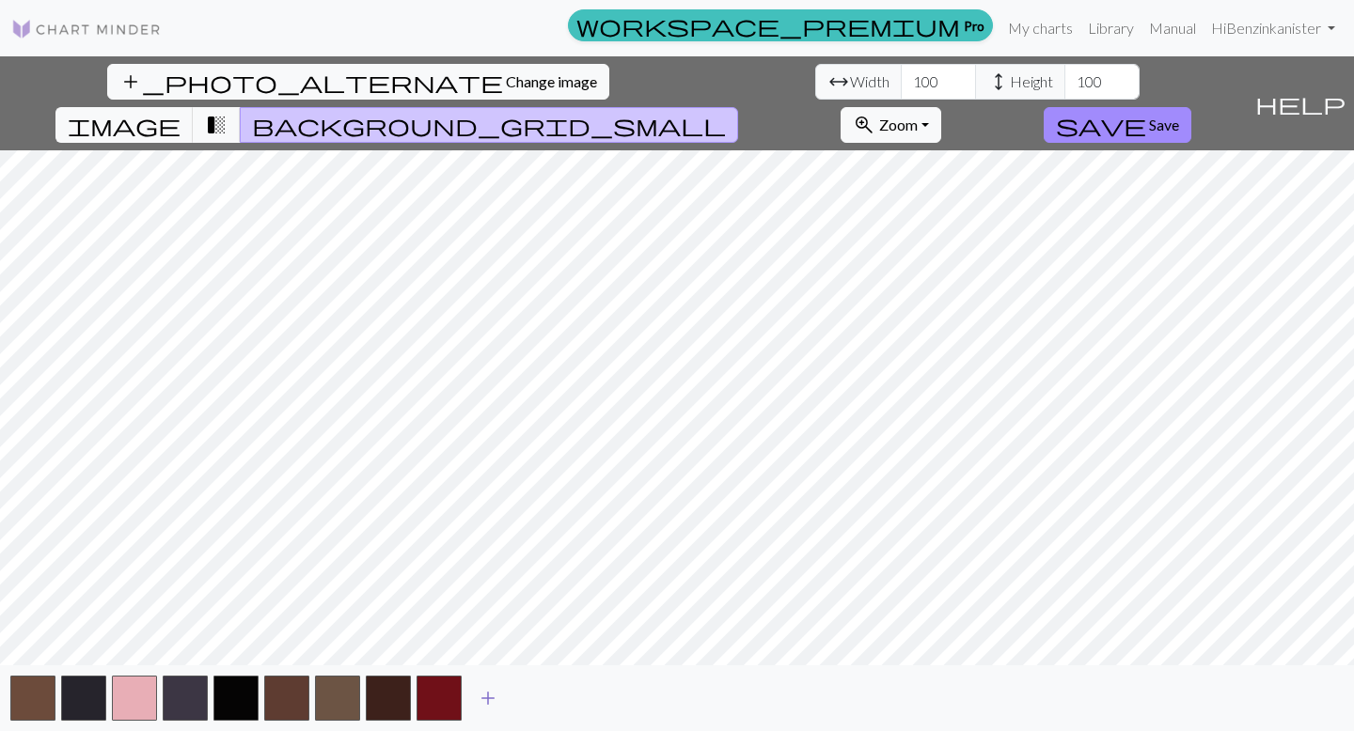
click at [488, 702] on span "add" at bounding box center [488, 698] width 23 height 26
click at [488, 702] on button "button" at bounding box center [489, 698] width 45 height 45
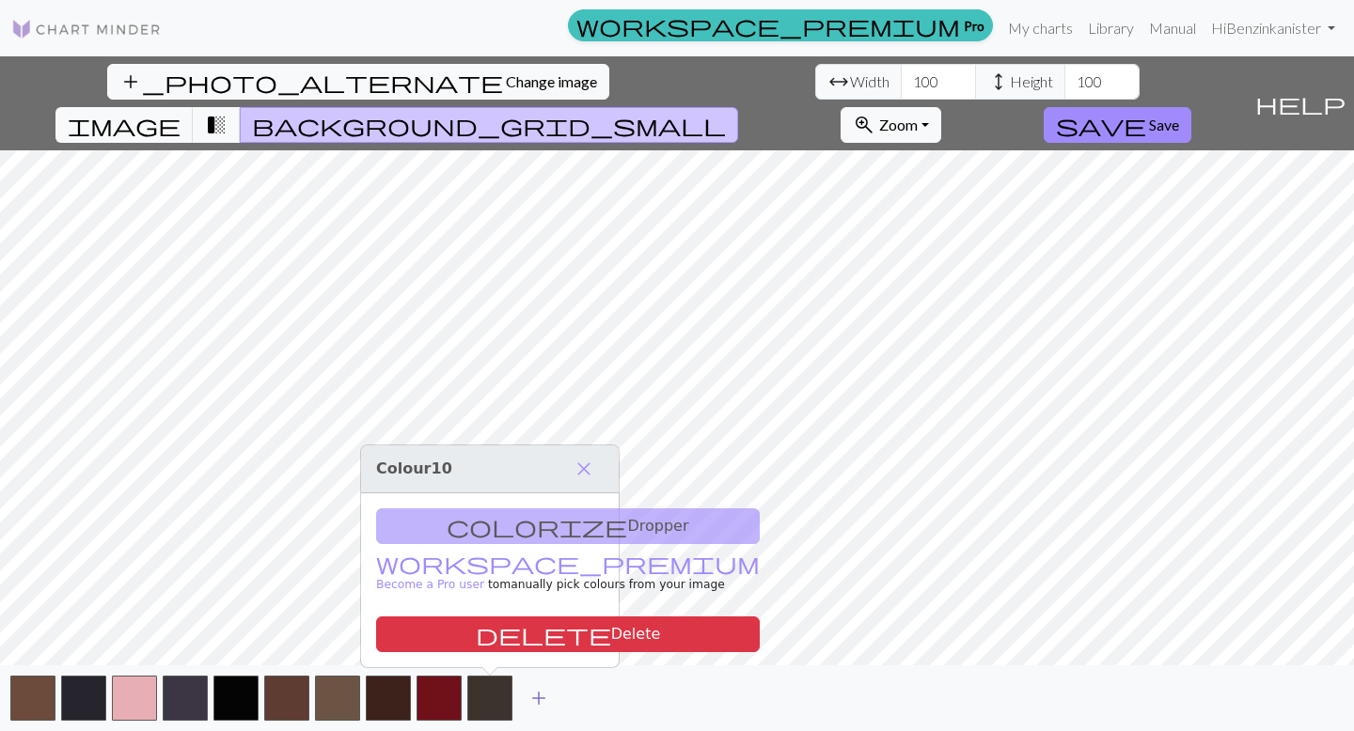
click at [547, 692] on span "add" at bounding box center [538, 698] width 23 height 26
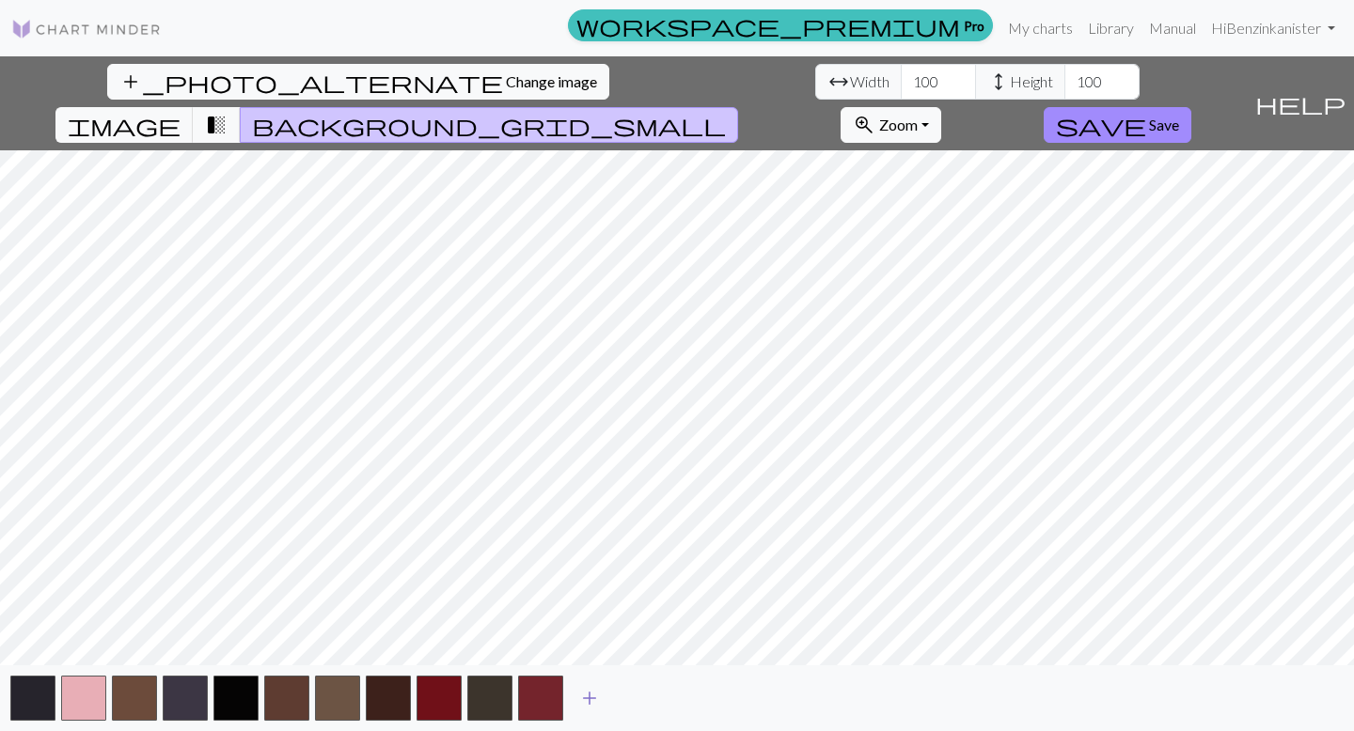
click at [583, 696] on span "add" at bounding box center [589, 698] width 23 height 26
click at [644, 701] on span "add" at bounding box center [640, 698] width 23 height 26
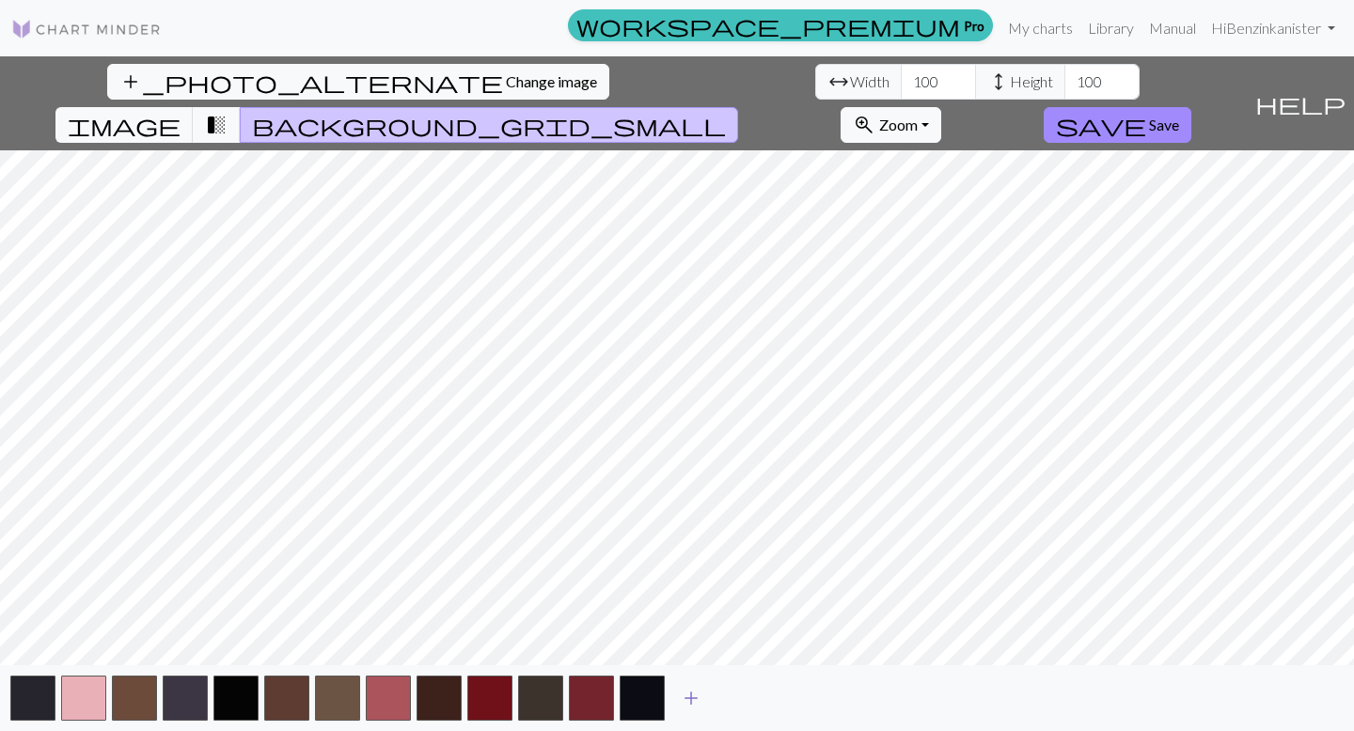
click at [687, 694] on span "add" at bounding box center [691, 698] width 23 height 26
click at [741, 691] on span "add" at bounding box center [742, 698] width 23 height 26
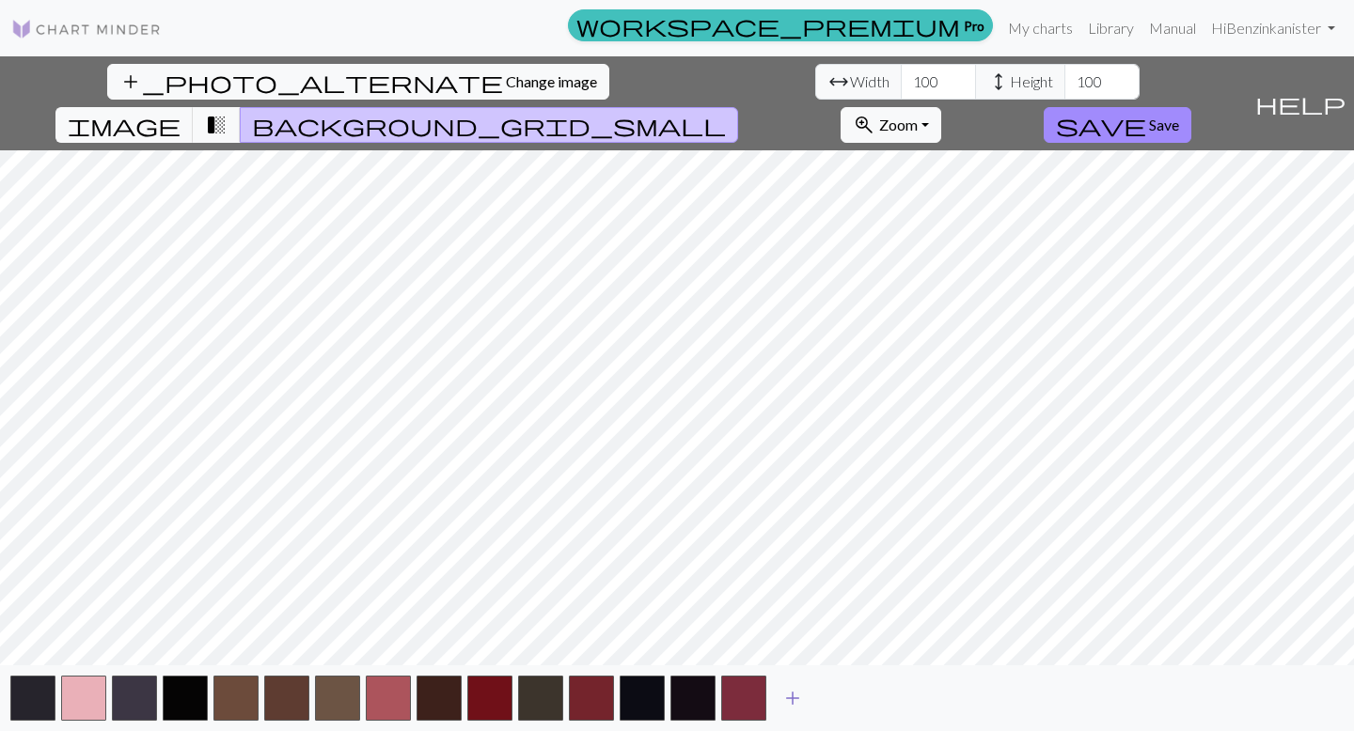
click at [788, 693] on span "add" at bounding box center [792, 698] width 23 height 26
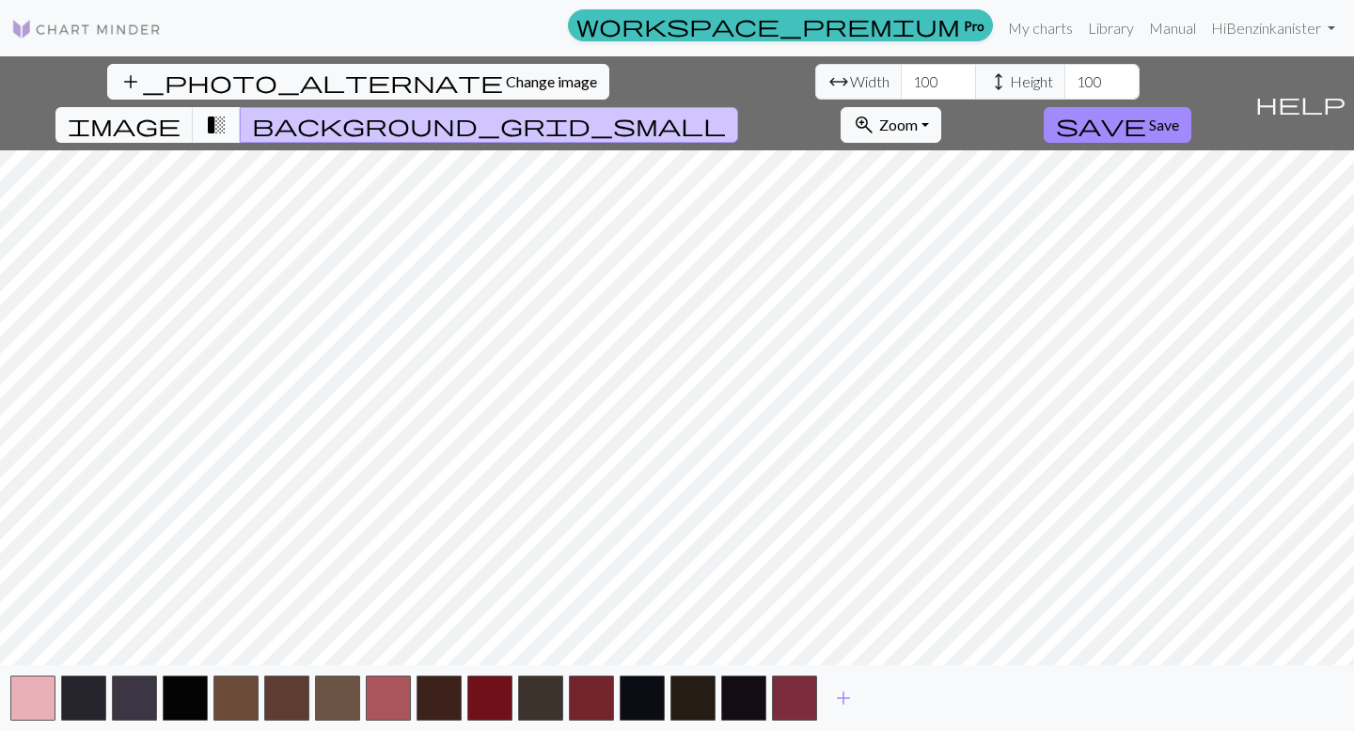
click at [228, 112] on span "transition_fade" at bounding box center [216, 125] width 23 height 26
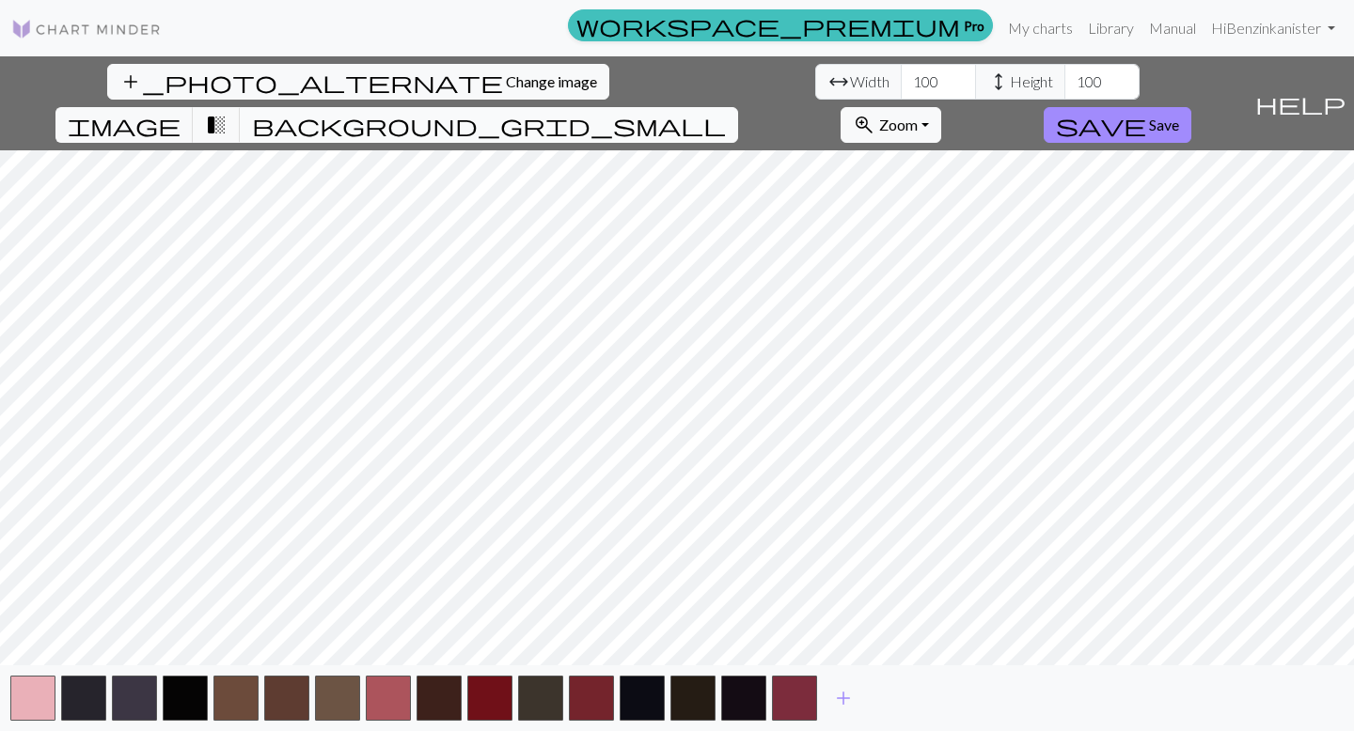
click at [726, 112] on span "background_grid_small" at bounding box center [489, 125] width 474 height 26
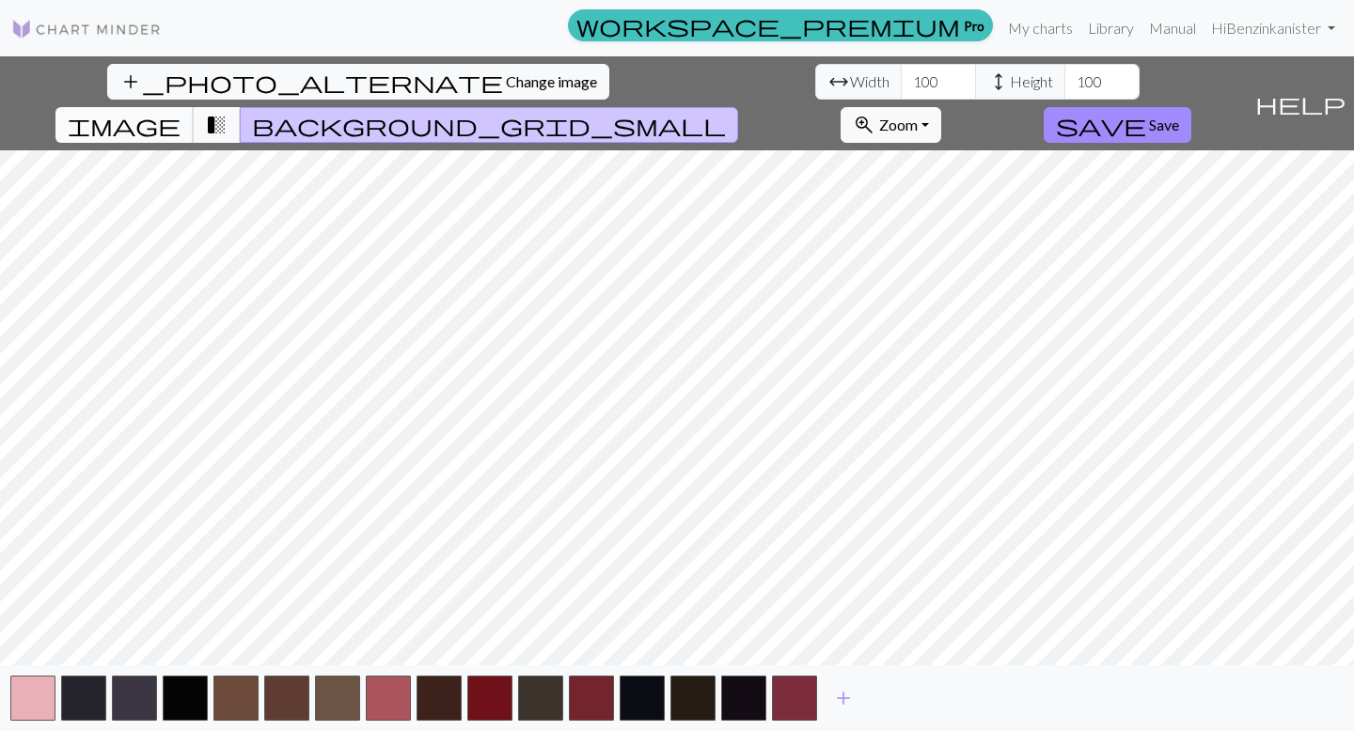
click at [181, 112] on span "image" at bounding box center [124, 125] width 113 height 26
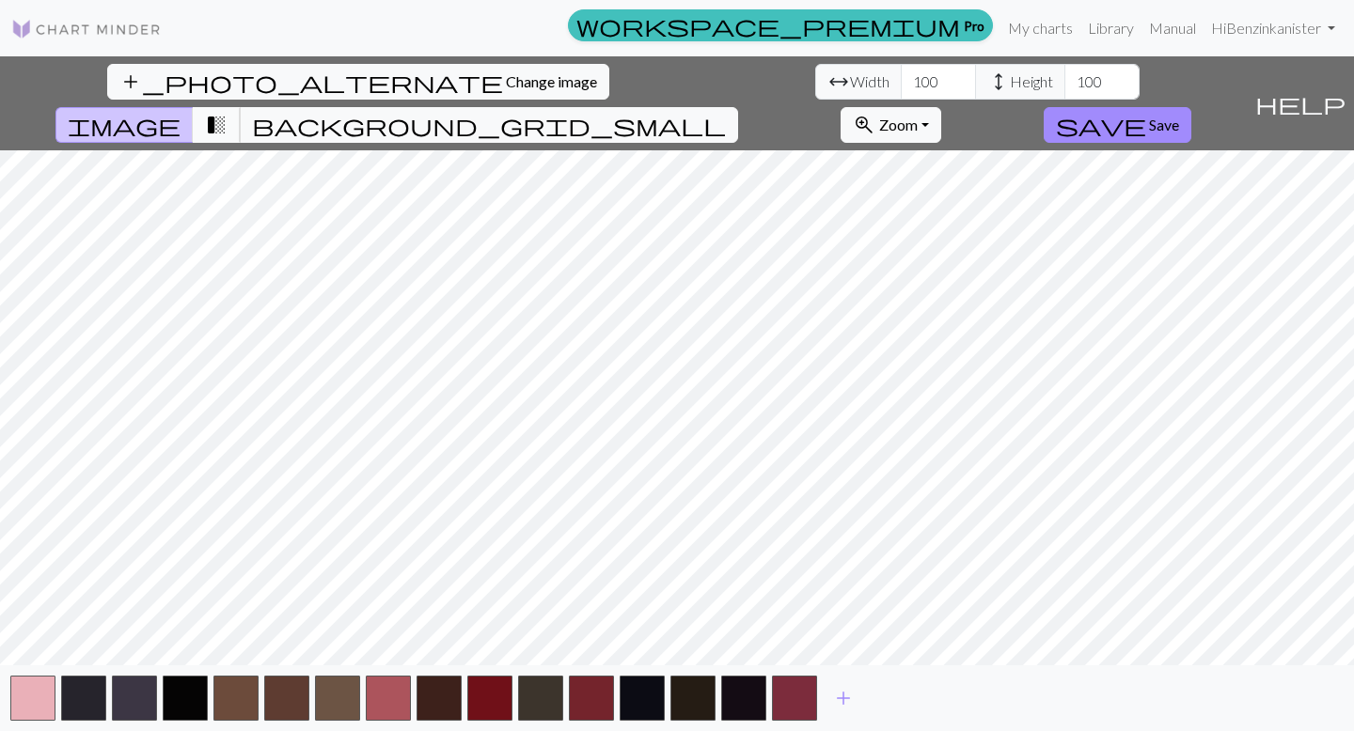
click at [228, 112] on span "transition_fade" at bounding box center [216, 125] width 23 height 26
click at [113, 35] on img at bounding box center [86, 29] width 150 height 23
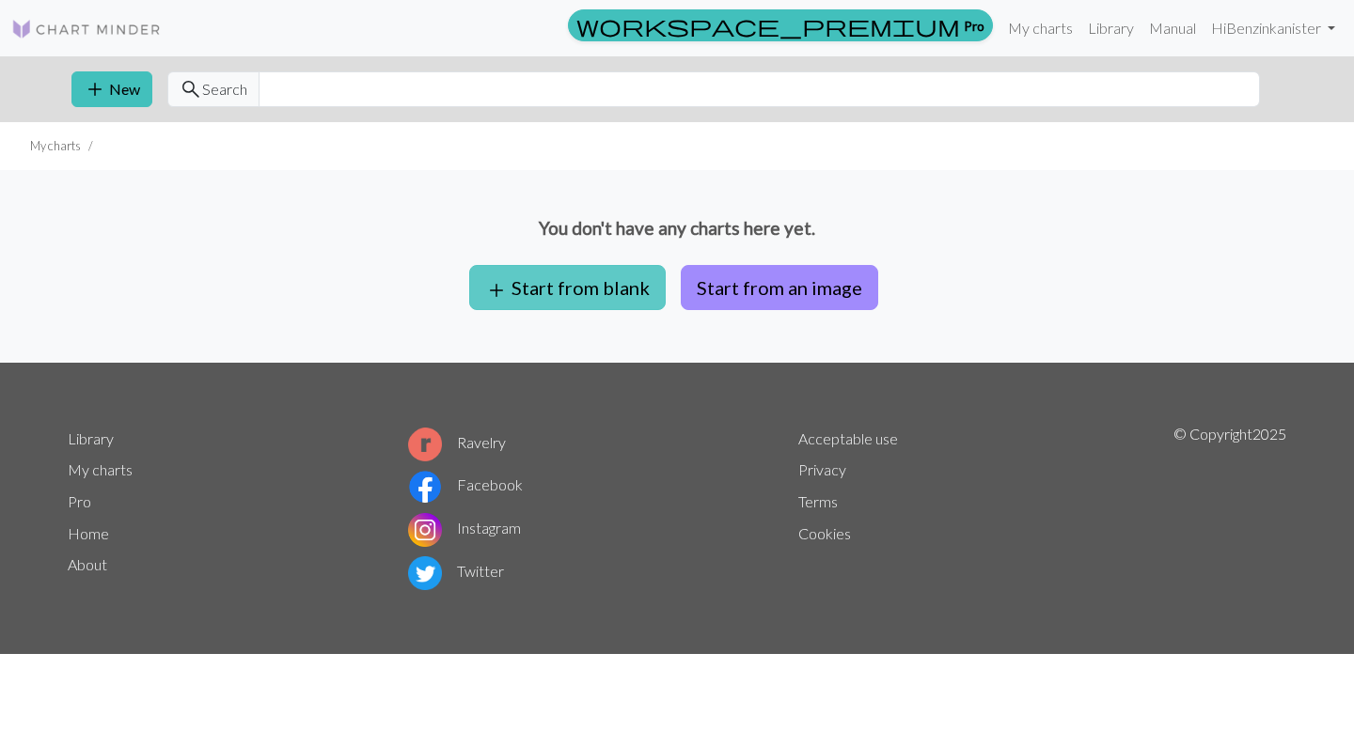
click at [605, 280] on button "add Start from blank" at bounding box center [567, 287] width 197 height 45
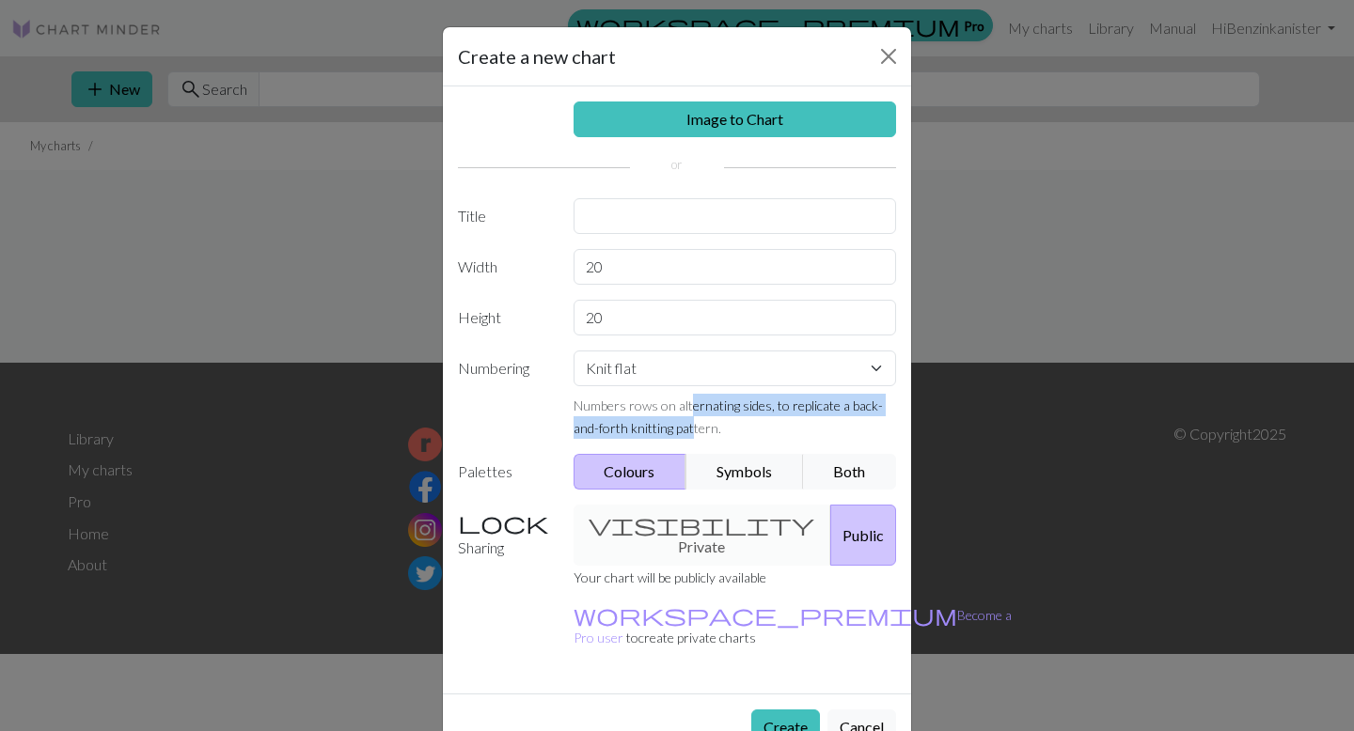
drag, startPoint x: 689, startPoint y: 395, endPoint x: 695, endPoint y: 435, distance: 40.8
click at [695, 434] on div "Numbers rows on alternating sides, to replicate a back-and-forth knitting patte…" at bounding box center [735, 416] width 323 height 45
click at [695, 435] on small "Numbers rows on alternating sides, to replicate a back-and-forth knitting patte…" at bounding box center [728, 417] width 309 height 39
click at [857, 710] on button "Cancel" at bounding box center [861, 728] width 69 height 36
